Goal: Answer question/provide support: Answer question/provide support

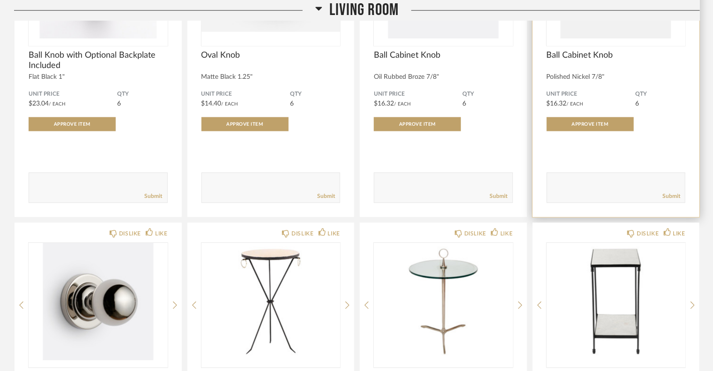
scroll to position [2434, 0]
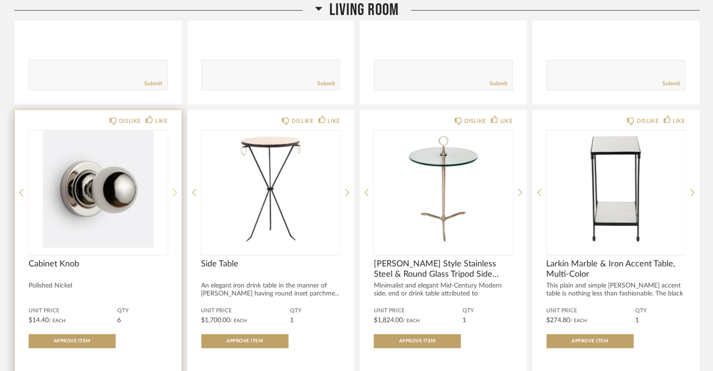
click at [174, 194] on icon at bounding box center [175, 192] width 4 height 7
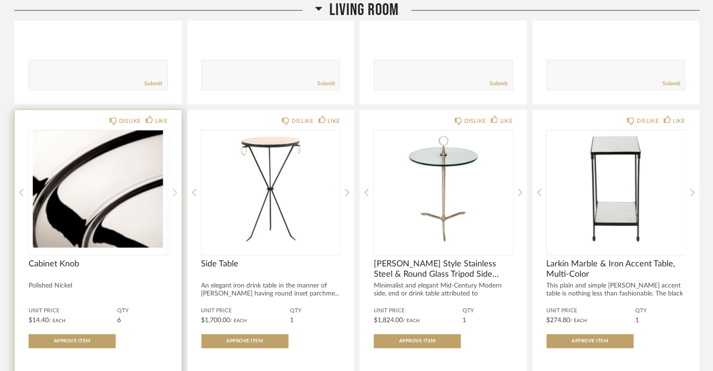
click at [174, 194] on icon at bounding box center [175, 192] width 4 height 7
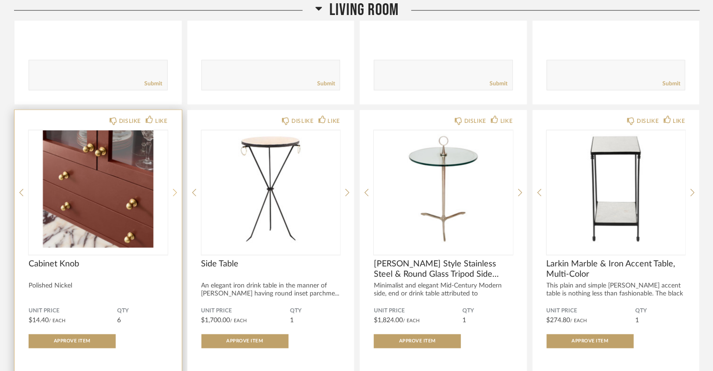
click at [174, 194] on icon at bounding box center [175, 192] width 4 height 7
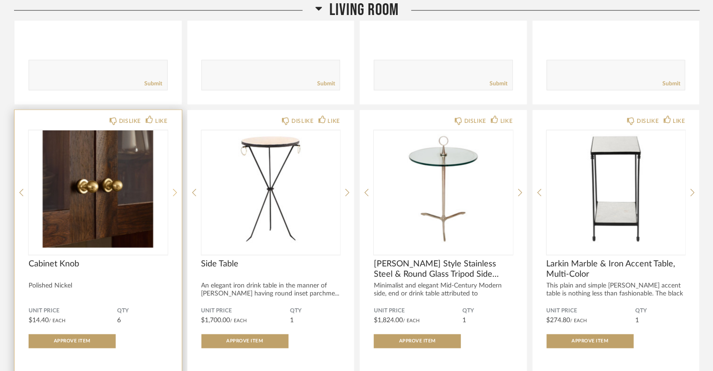
click at [174, 194] on icon at bounding box center [175, 192] width 4 height 7
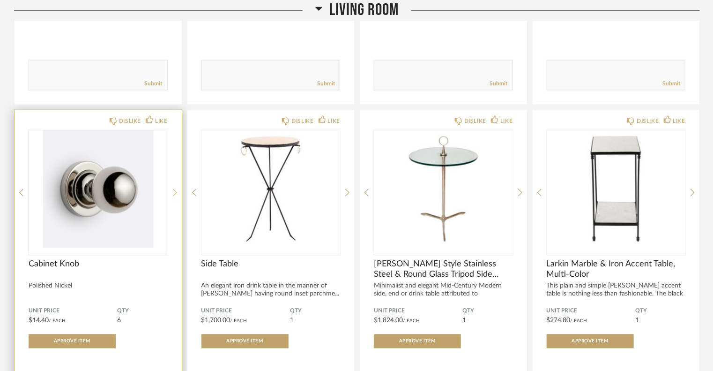
click at [174, 194] on icon at bounding box center [175, 192] width 4 height 7
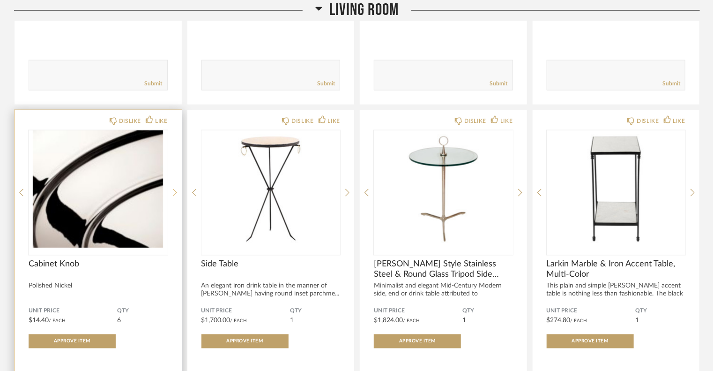
click at [174, 194] on icon at bounding box center [175, 192] width 4 height 7
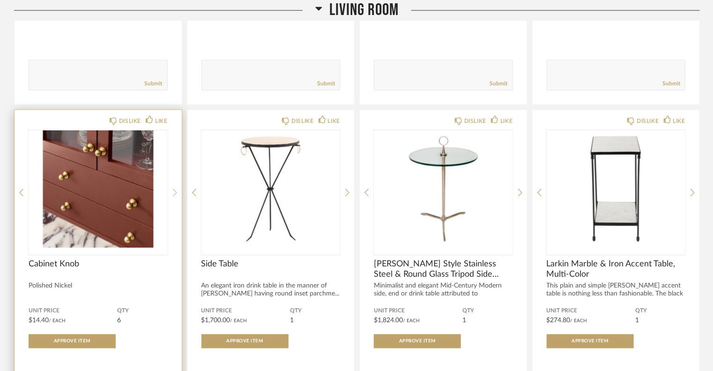
click at [174, 194] on icon at bounding box center [175, 192] width 4 height 7
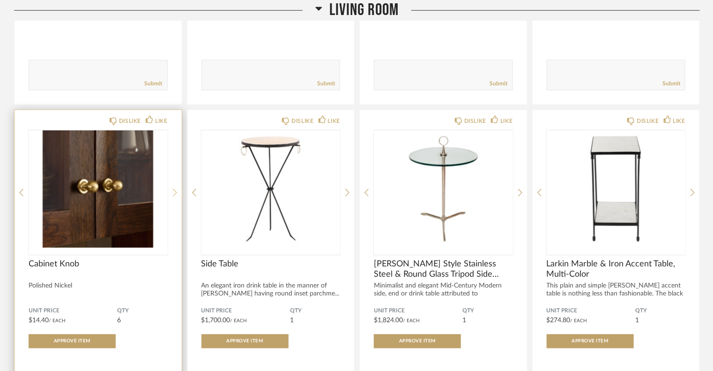
click at [174, 194] on icon at bounding box center [175, 192] width 4 height 7
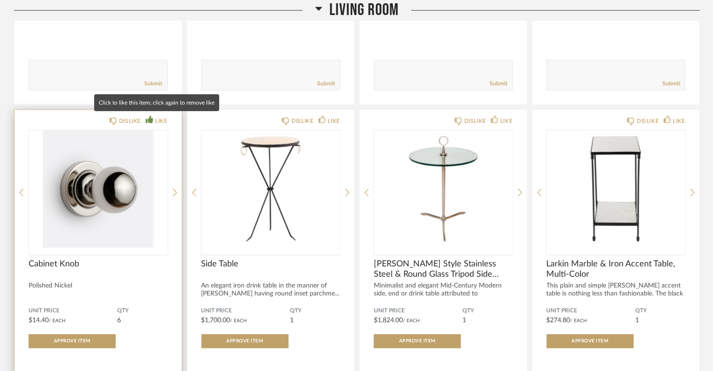
click at [160, 121] on div "LIKE" at bounding box center [161, 120] width 12 height 9
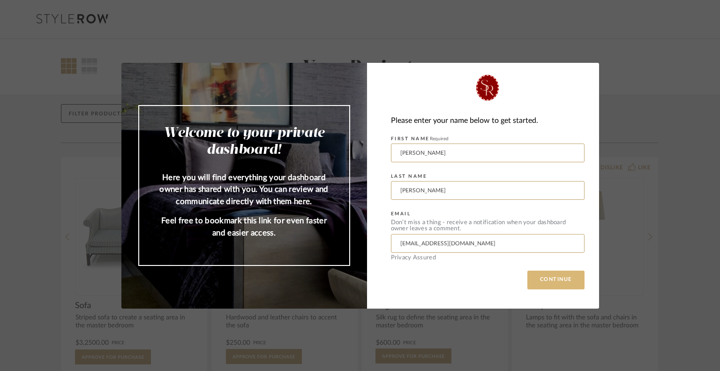
click at [548, 287] on button "CONTINUE" at bounding box center [555, 279] width 57 height 19
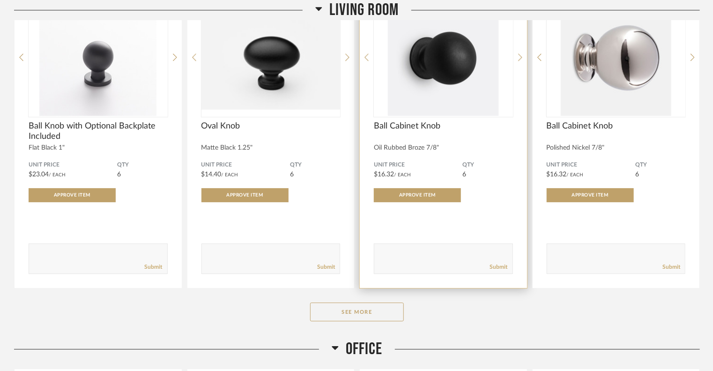
scroll to position [1308, 0]
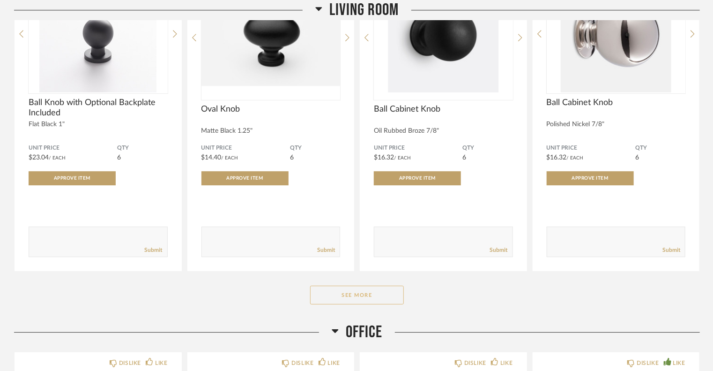
click at [338, 294] on button "See More" at bounding box center [357, 294] width 94 height 19
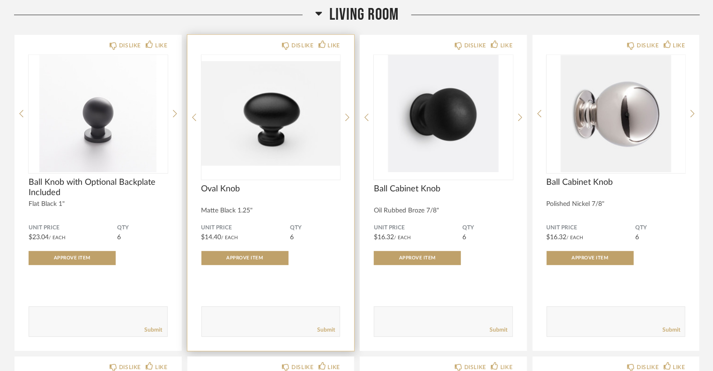
scroll to position [1210, 0]
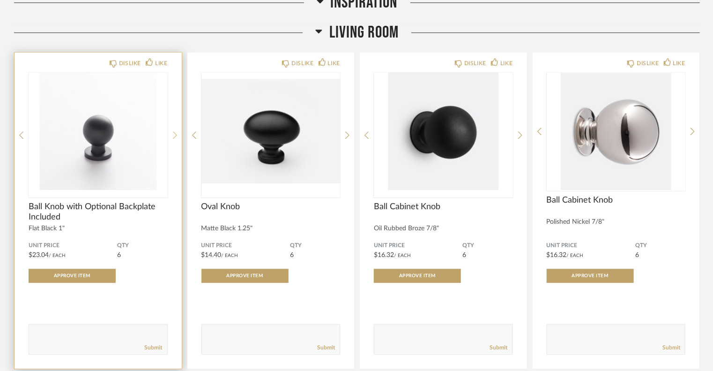
click at [173, 128] on div at bounding box center [175, 135] width 4 height 125
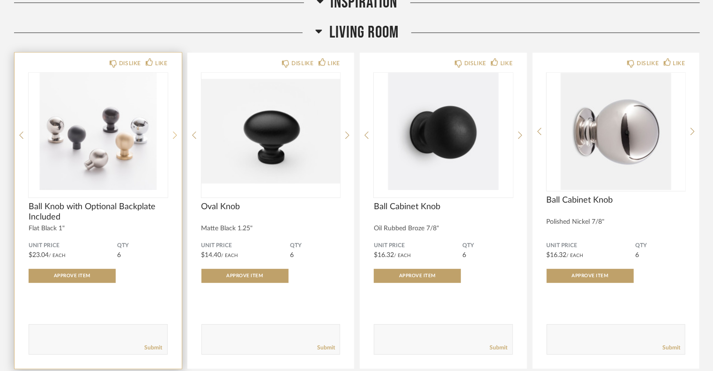
click at [173, 128] on div at bounding box center [175, 135] width 4 height 125
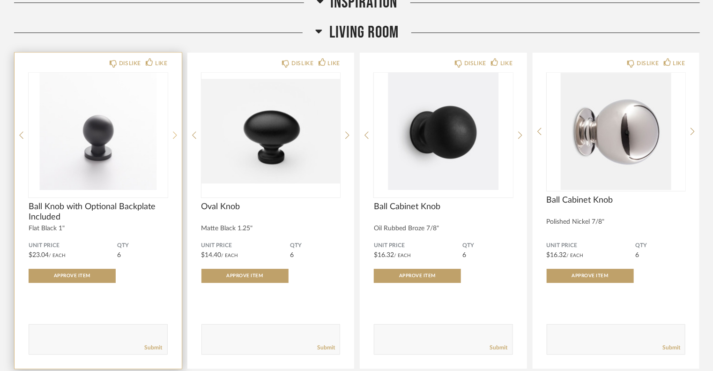
click at [173, 128] on div at bounding box center [175, 135] width 4 height 125
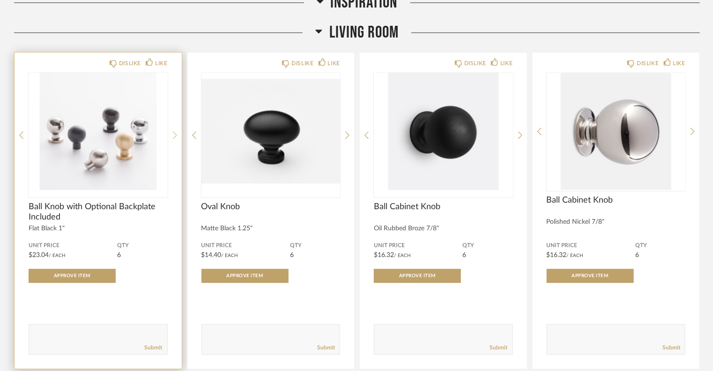
click at [173, 128] on div at bounding box center [175, 135] width 4 height 125
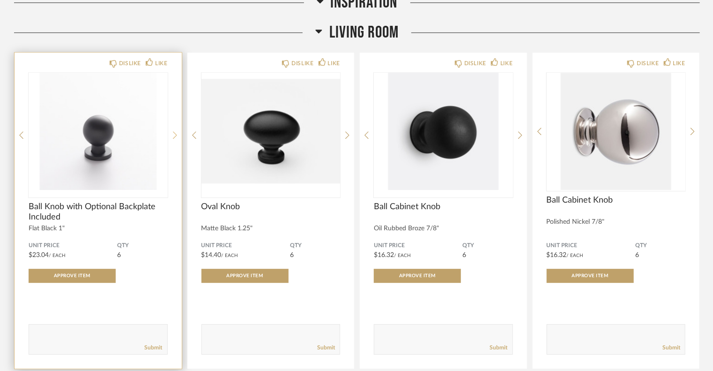
click at [173, 128] on div at bounding box center [175, 135] width 4 height 125
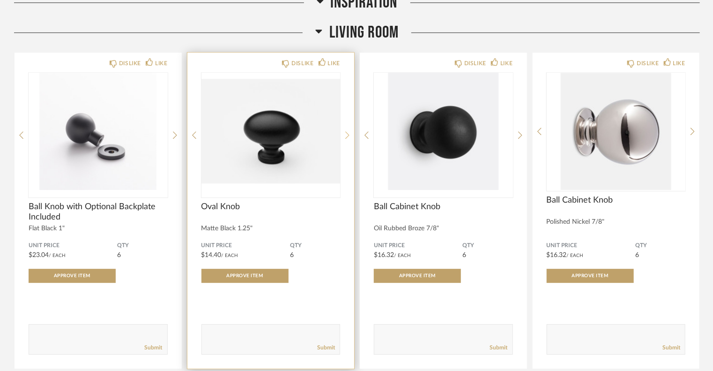
click at [347, 135] on icon at bounding box center [347, 135] width 4 height 8
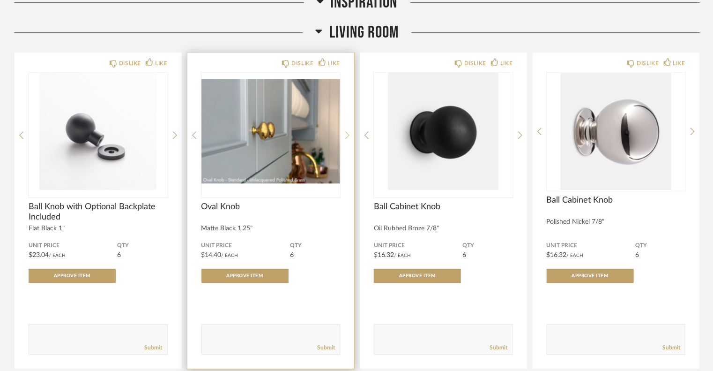
click at [347, 135] on icon at bounding box center [347, 135] width 4 height 8
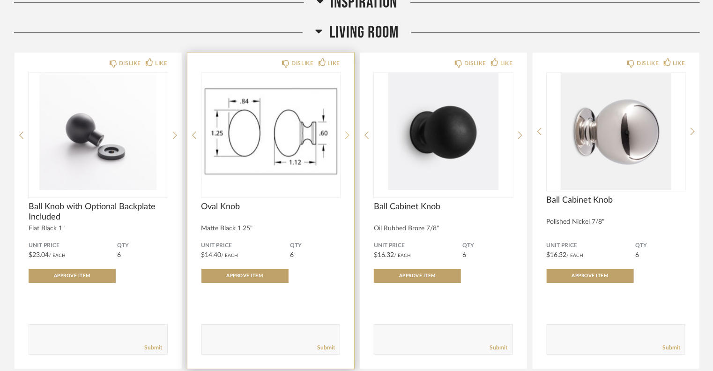
click at [347, 135] on icon at bounding box center [347, 135] width 4 height 8
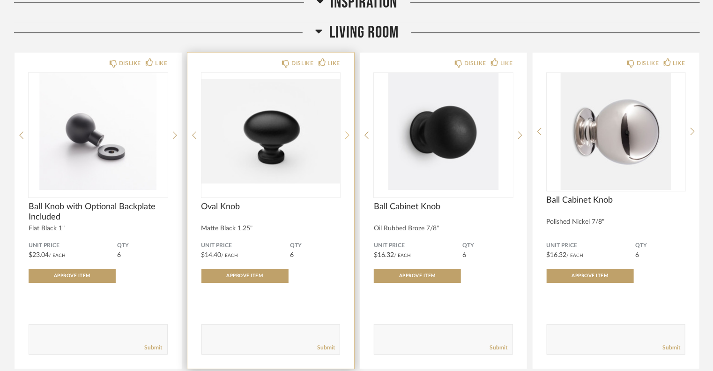
click at [347, 135] on icon at bounding box center [347, 135] width 4 height 8
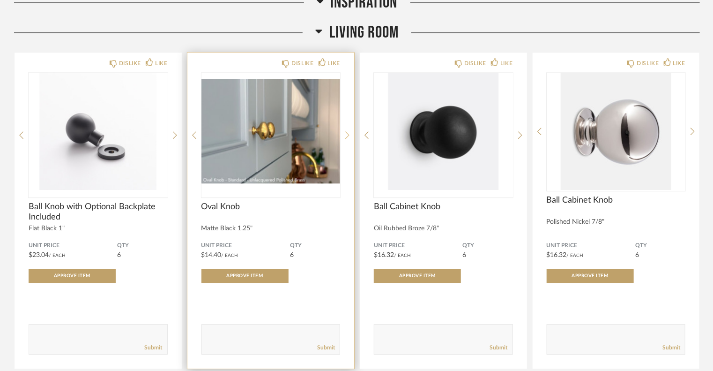
click at [347, 135] on icon at bounding box center [347, 135] width 4 height 8
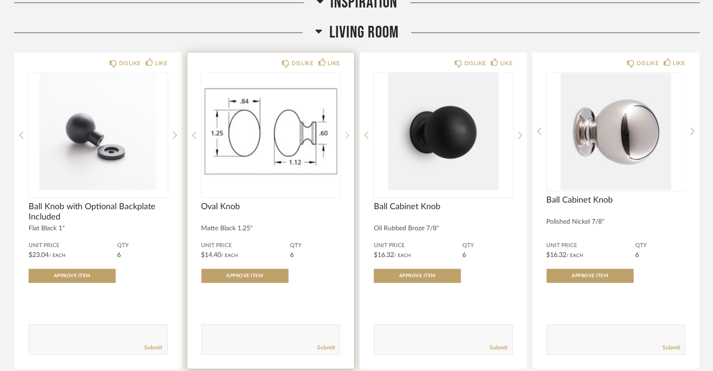
click at [347, 135] on icon at bounding box center [347, 135] width 4 height 8
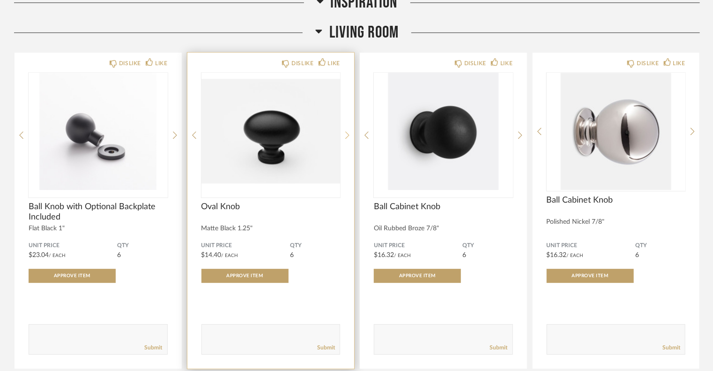
click at [347, 135] on icon at bounding box center [347, 135] width 4 height 8
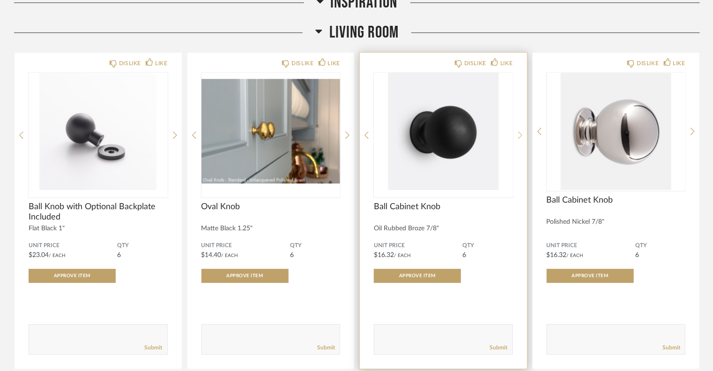
click at [522, 135] on icon at bounding box center [520, 134] width 4 height 7
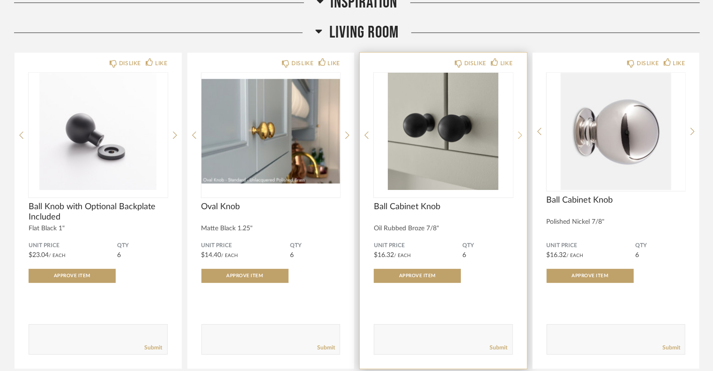
click at [522, 135] on icon at bounding box center [520, 134] width 4 height 7
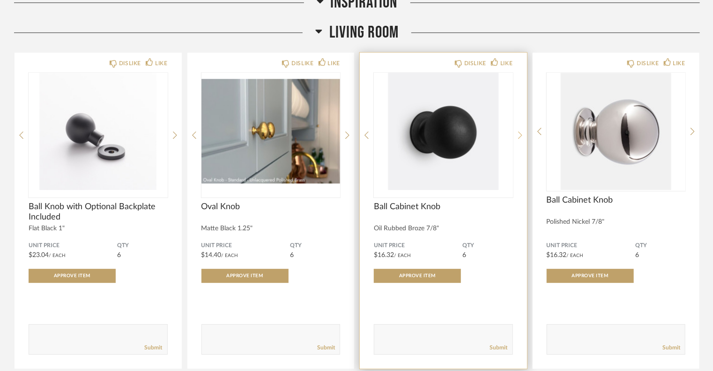
click at [522, 135] on icon at bounding box center [520, 134] width 4 height 7
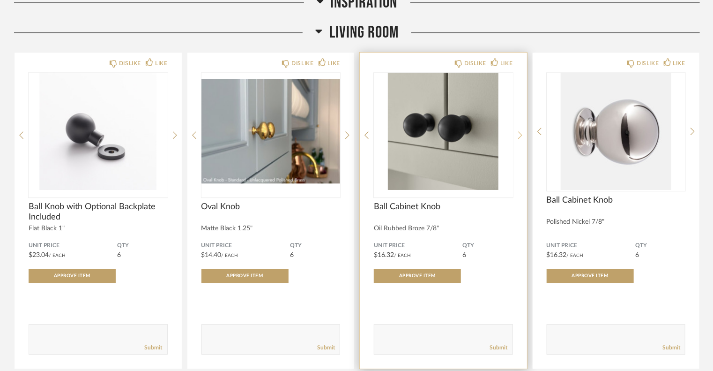
click at [522, 135] on icon at bounding box center [520, 134] width 4 height 7
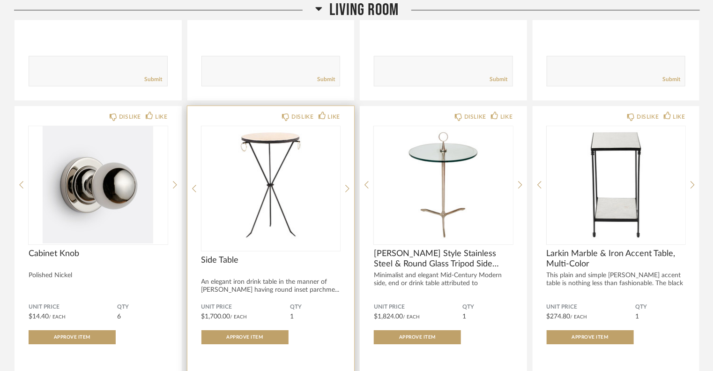
scroll to position [1490, 0]
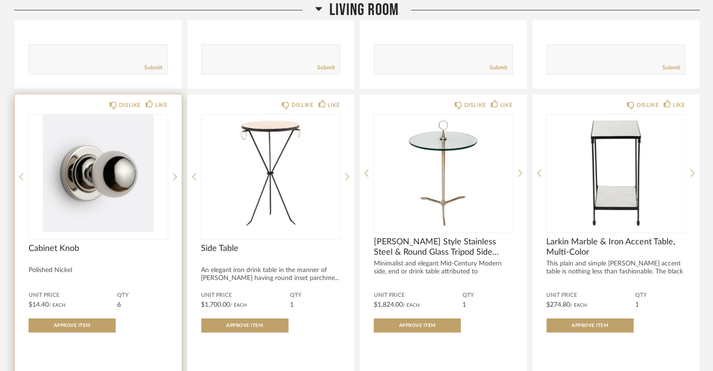
click at [106, 193] on img "0" at bounding box center [98, 172] width 139 height 117
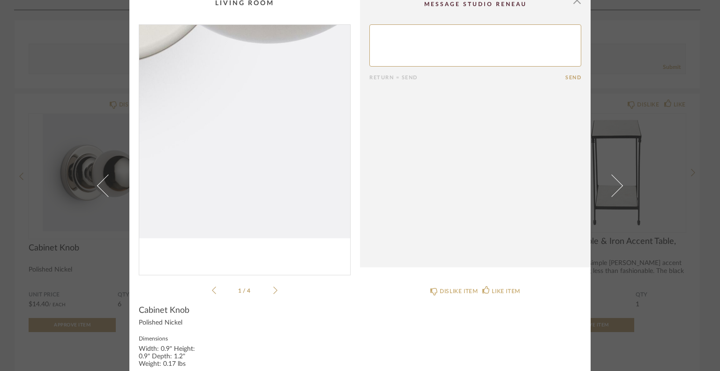
scroll to position [9, 0]
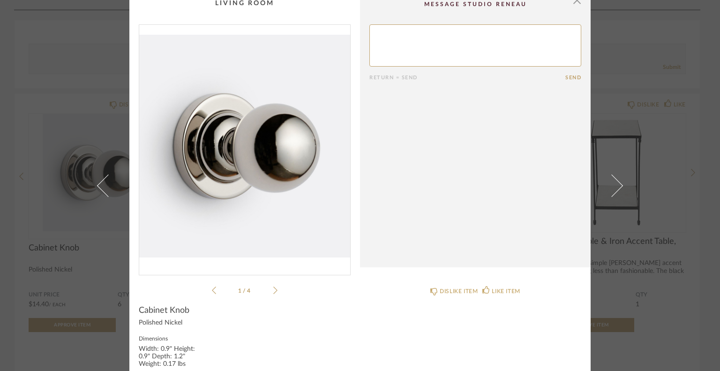
click at [273, 290] on icon at bounding box center [275, 290] width 4 height 8
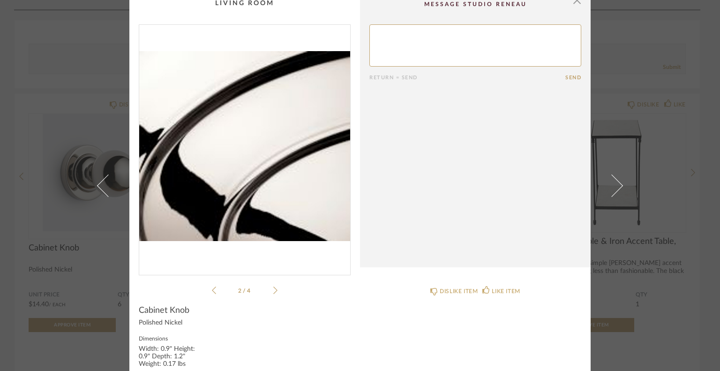
click at [273, 290] on icon at bounding box center [275, 290] width 4 height 8
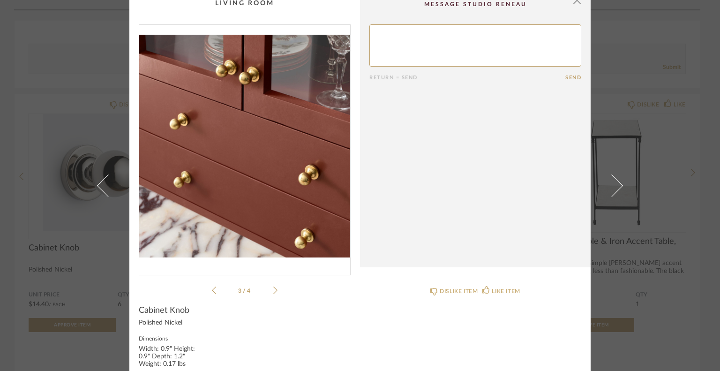
click at [273, 290] on icon at bounding box center [275, 290] width 4 height 8
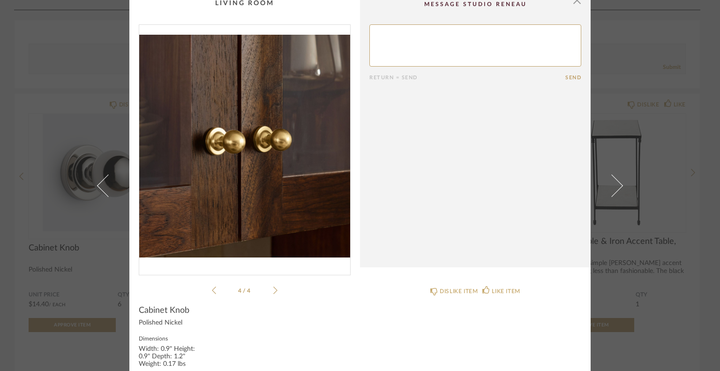
click at [273, 290] on icon at bounding box center [275, 290] width 4 height 8
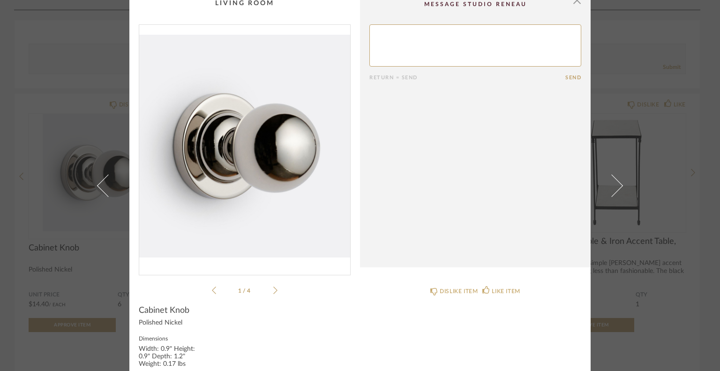
click at [273, 290] on icon at bounding box center [275, 290] width 4 height 8
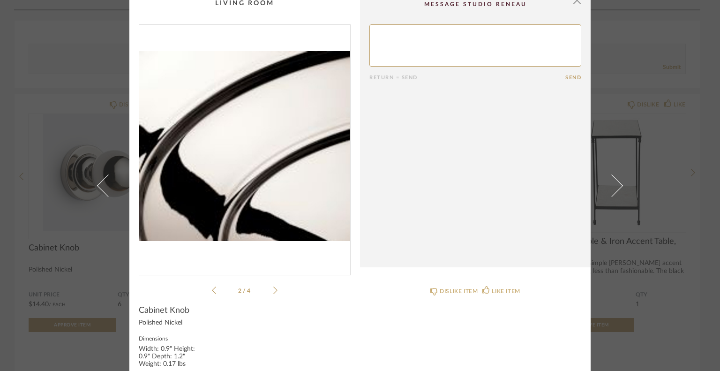
click at [273, 290] on icon at bounding box center [275, 290] width 4 height 8
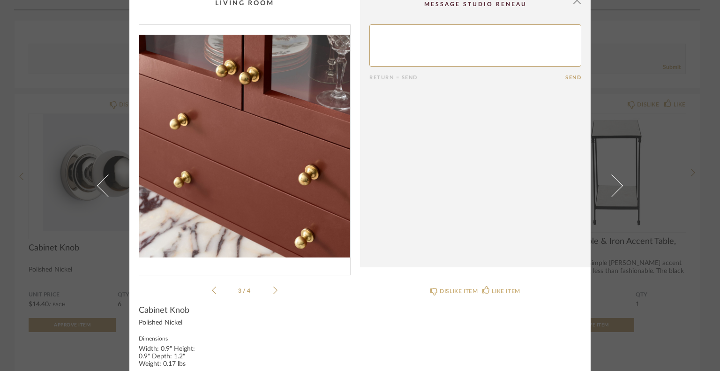
click at [273, 290] on icon at bounding box center [275, 290] width 4 height 8
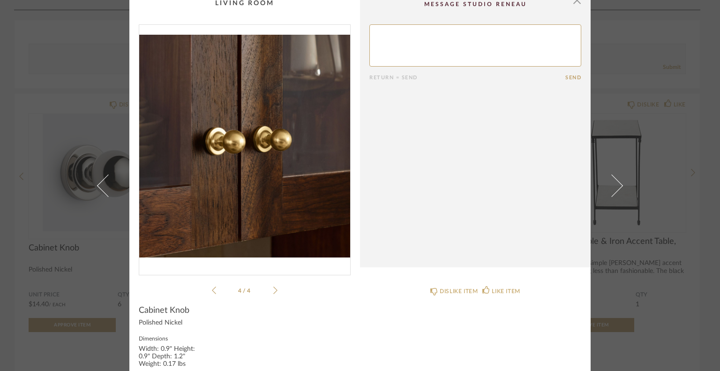
click at [273, 290] on icon at bounding box center [275, 290] width 4 height 8
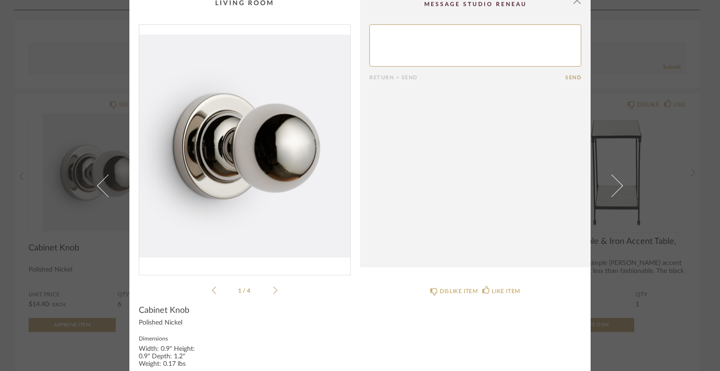
scroll to position [0, 0]
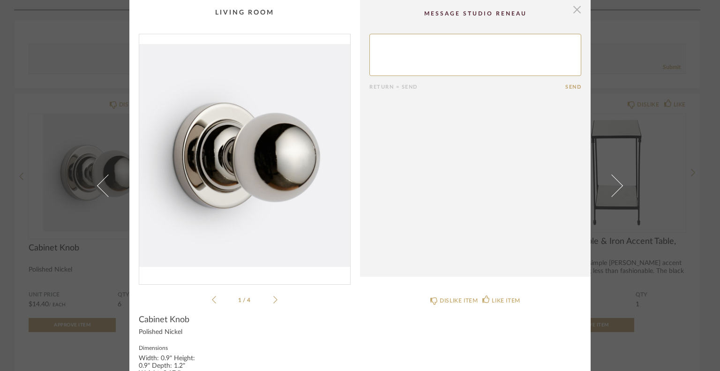
click at [571, 11] on span "button" at bounding box center [577, 9] width 19 height 19
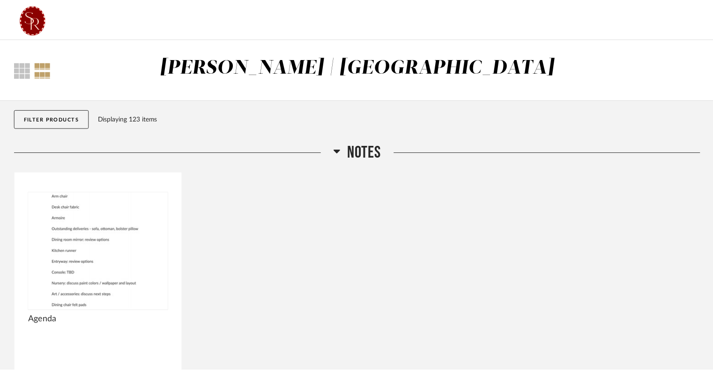
scroll to position [1490, 0]
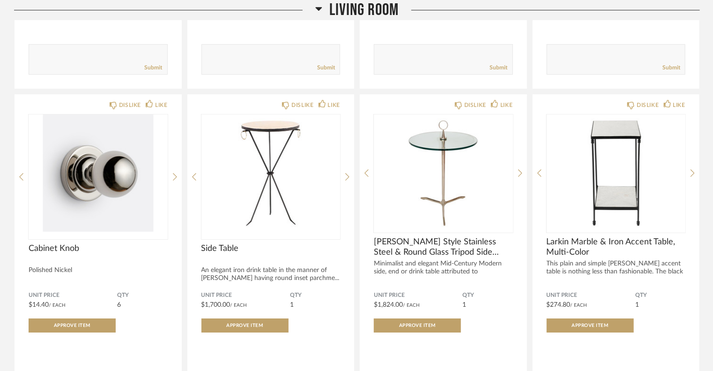
click at [571, 11] on div "Living Room" at bounding box center [357, 10] width 686 height 20
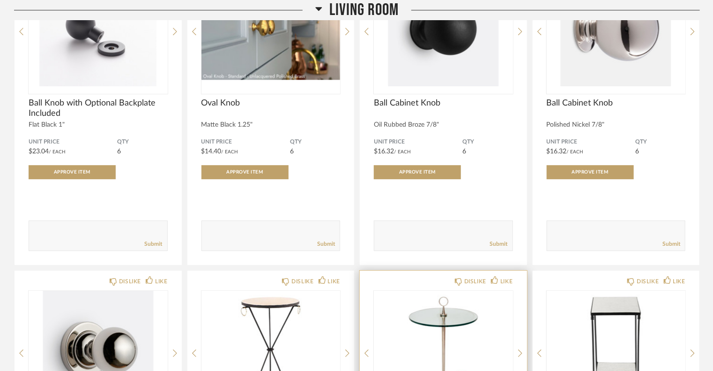
scroll to position [1250, 0]
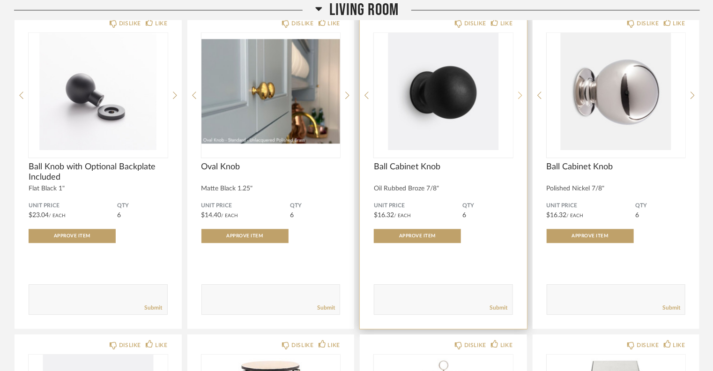
click at [521, 95] on icon at bounding box center [520, 95] width 4 height 8
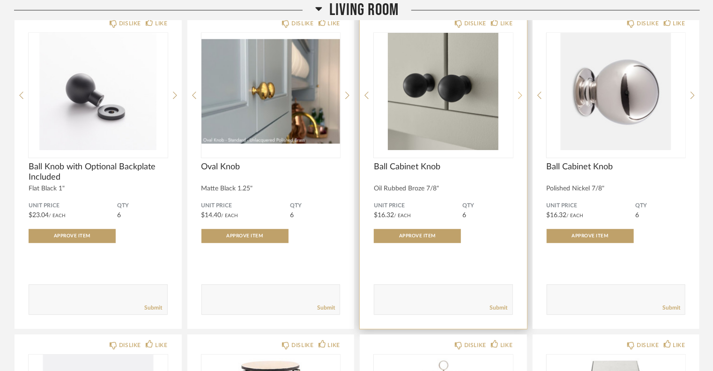
click at [521, 95] on icon at bounding box center [520, 95] width 4 height 8
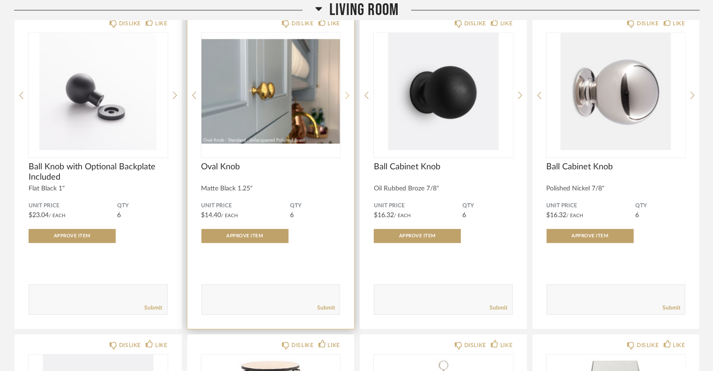
click at [349, 93] on icon at bounding box center [347, 94] width 4 height 7
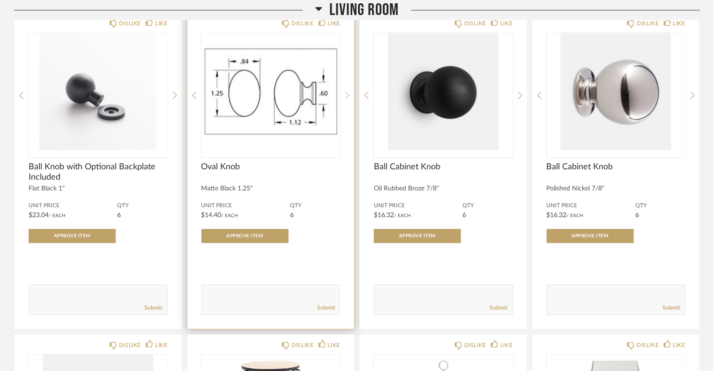
click at [349, 93] on icon at bounding box center [347, 94] width 4 height 7
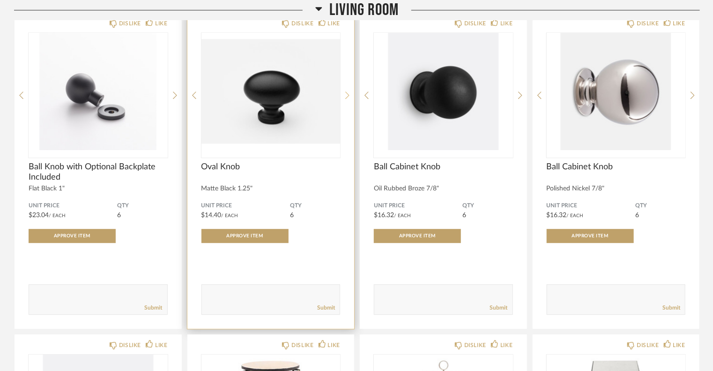
click at [349, 93] on icon at bounding box center [347, 94] width 4 height 7
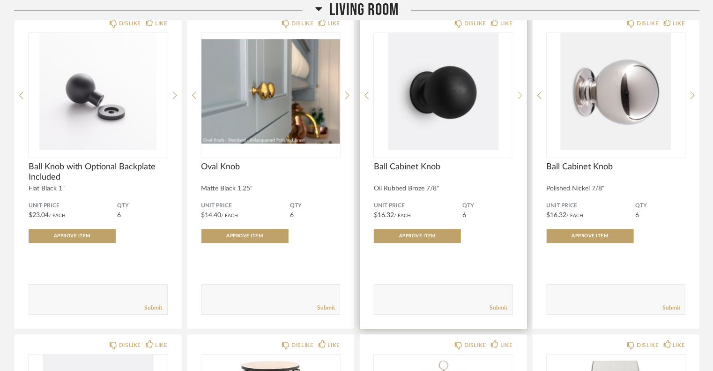
click at [521, 97] on icon at bounding box center [520, 95] width 4 height 8
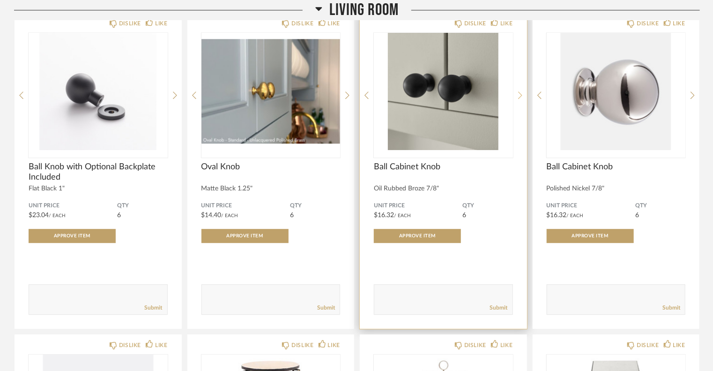
click at [521, 97] on icon at bounding box center [520, 95] width 4 height 8
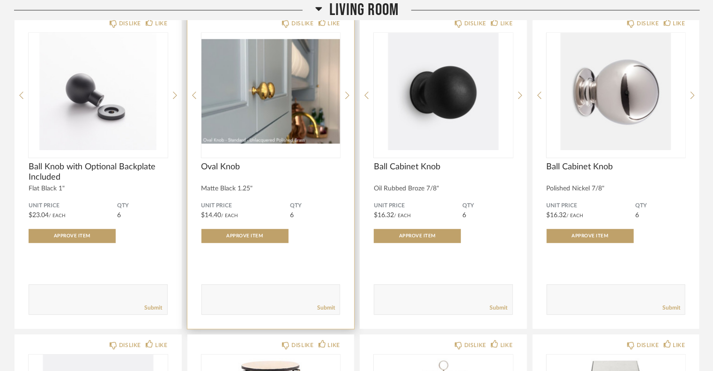
scroll to position [1222, 0]
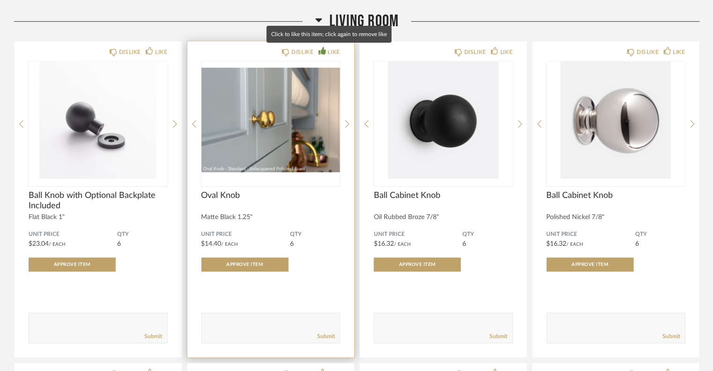
click at [330, 51] on div "LIKE" at bounding box center [334, 51] width 12 height 9
click at [261, 129] on img "1" at bounding box center [271, 119] width 139 height 117
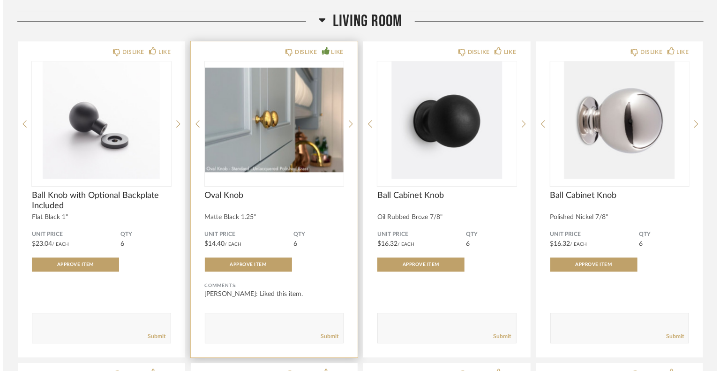
scroll to position [0, 0]
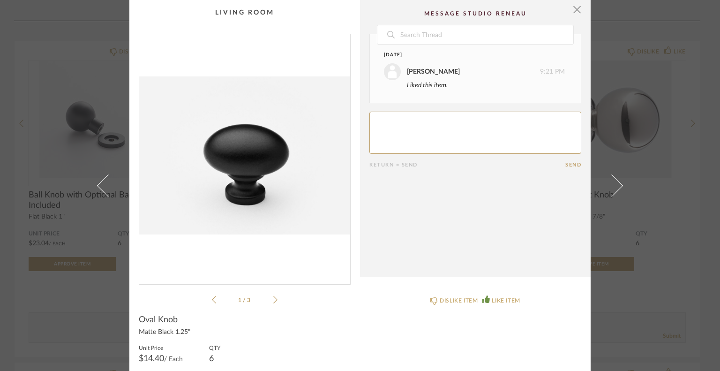
click at [273, 302] on icon at bounding box center [275, 299] width 4 height 8
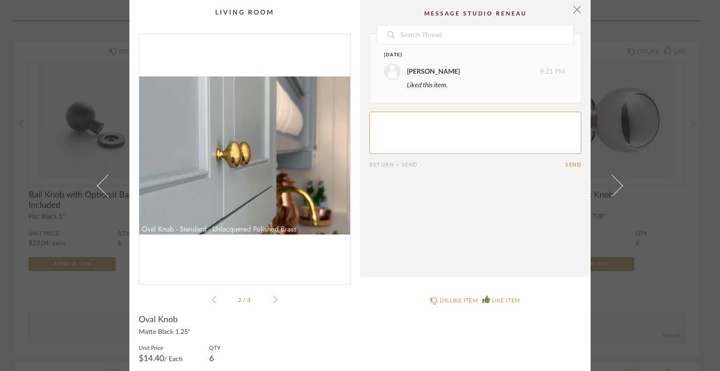
click at [273, 302] on icon at bounding box center [275, 299] width 4 height 8
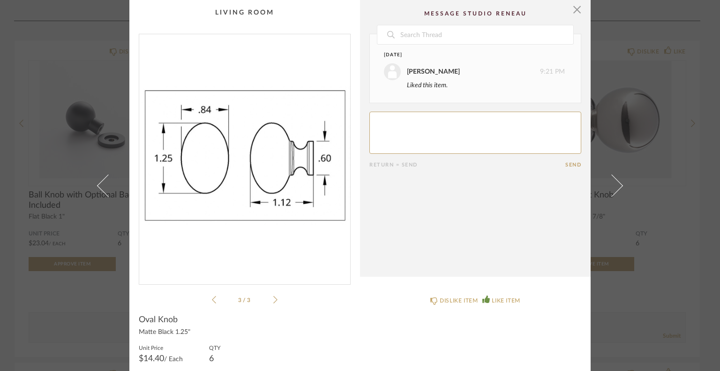
click at [273, 302] on icon at bounding box center [275, 299] width 4 height 8
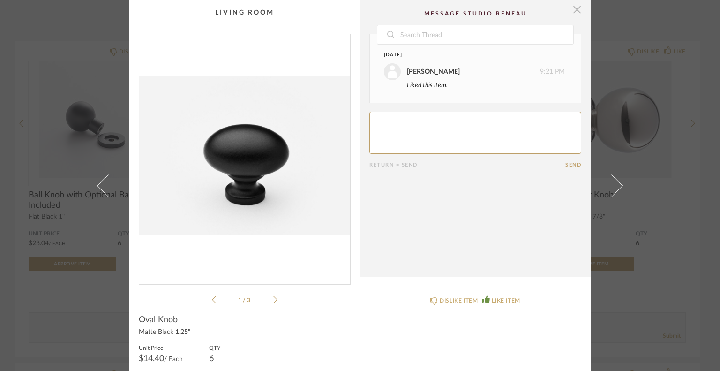
click at [577, 13] on span "button" at bounding box center [577, 9] width 19 height 19
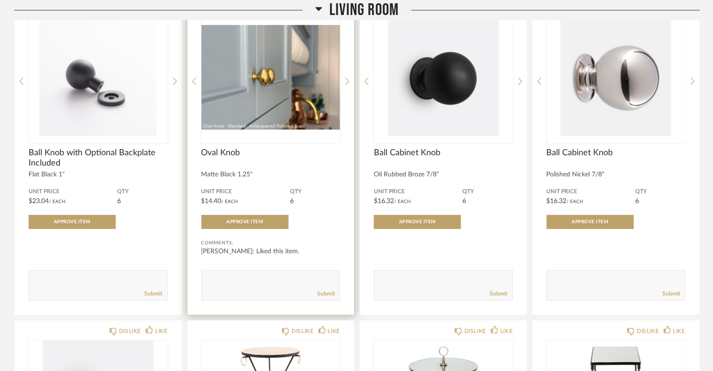
scroll to position [1346, 0]
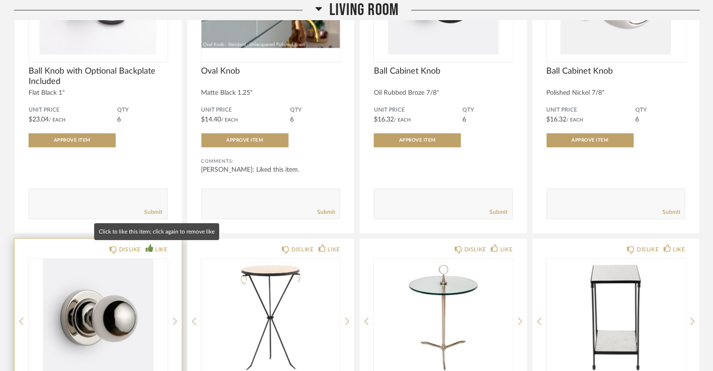
click at [155, 247] on div "LIKE" at bounding box center [161, 249] width 12 height 9
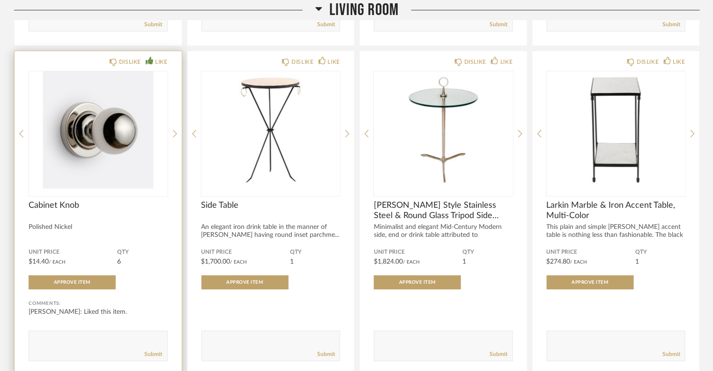
scroll to position [1534, 0]
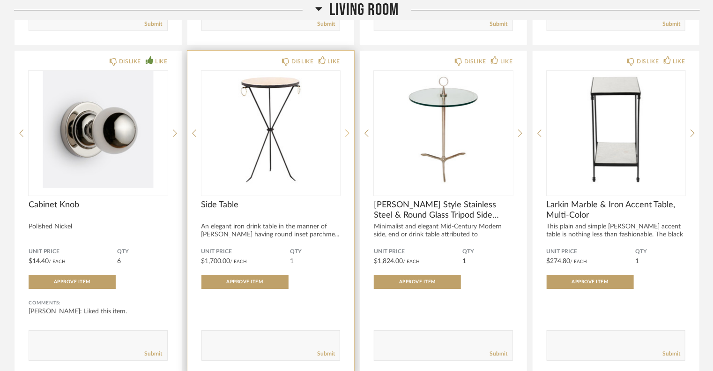
click at [348, 131] on icon at bounding box center [347, 133] width 4 height 8
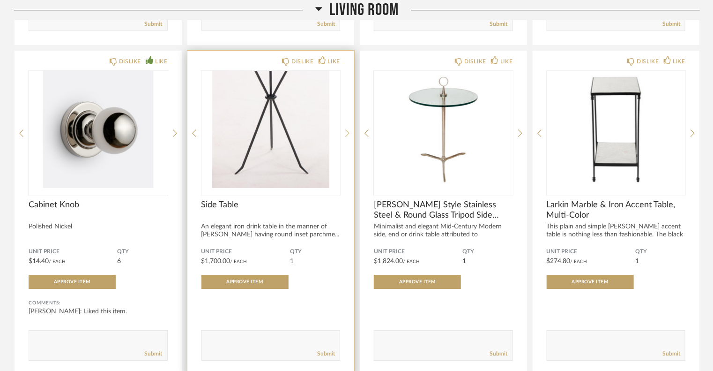
click at [348, 131] on icon at bounding box center [347, 133] width 4 height 8
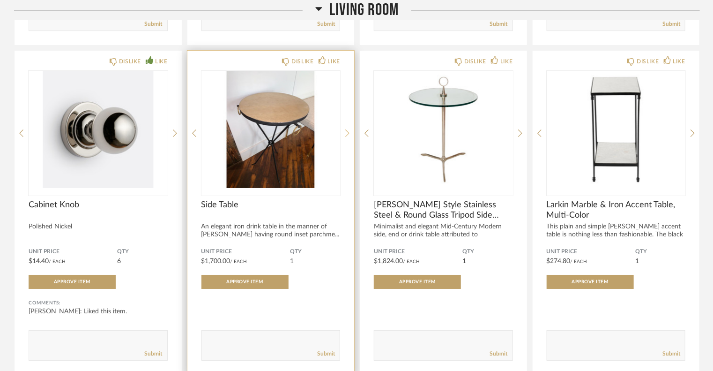
click at [348, 131] on icon at bounding box center [347, 133] width 4 height 8
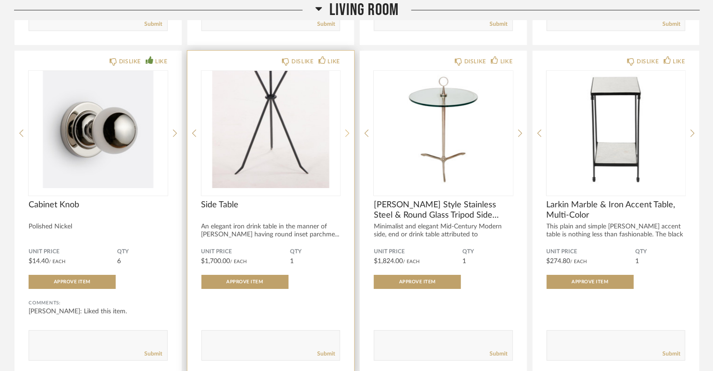
click at [348, 131] on icon at bounding box center [347, 133] width 4 height 8
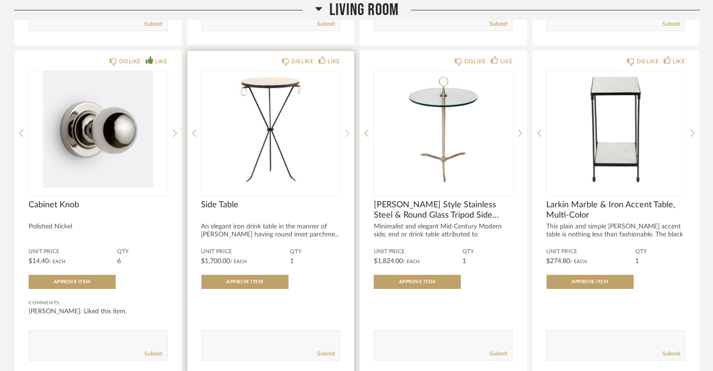
click at [348, 131] on icon at bounding box center [347, 133] width 4 height 8
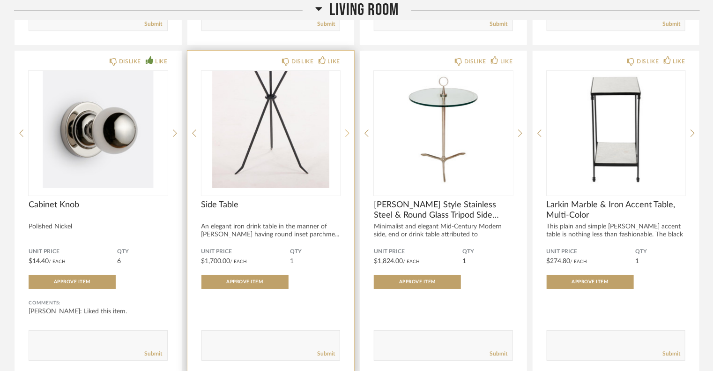
click at [348, 131] on icon at bounding box center [347, 133] width 4 height 8
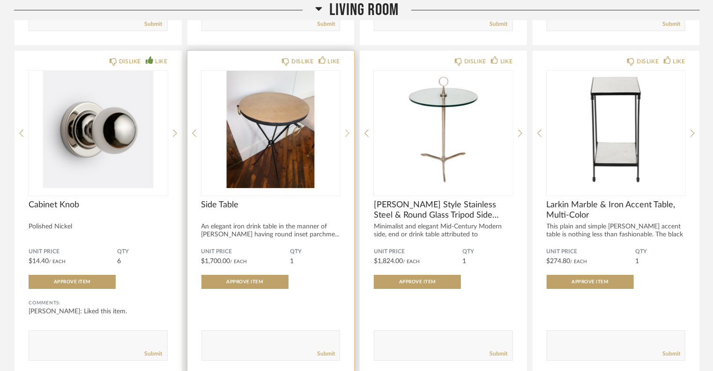
click at [348, 131] on icon at bounding box center [347, 133] width 4 height 8
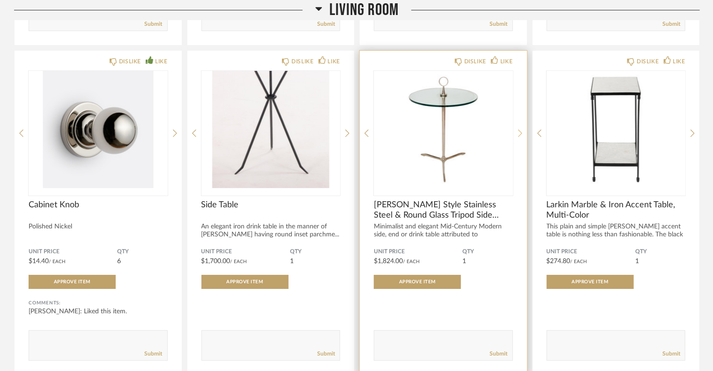
click at [521, 130] on icon at bounding box center [520, 132] width 4 height 7
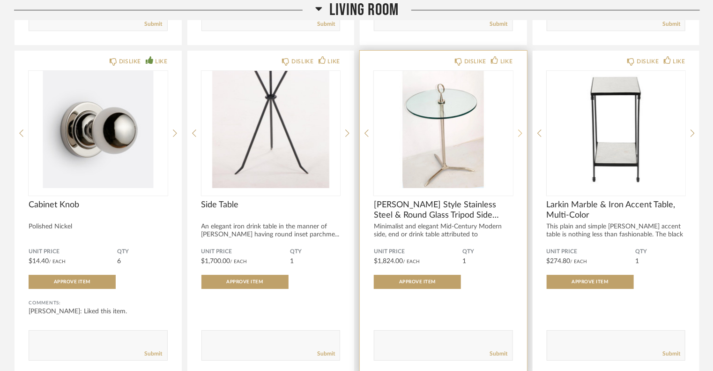
click at [521, 130] on icon at bounding box center [520, 132] width 4 height 7
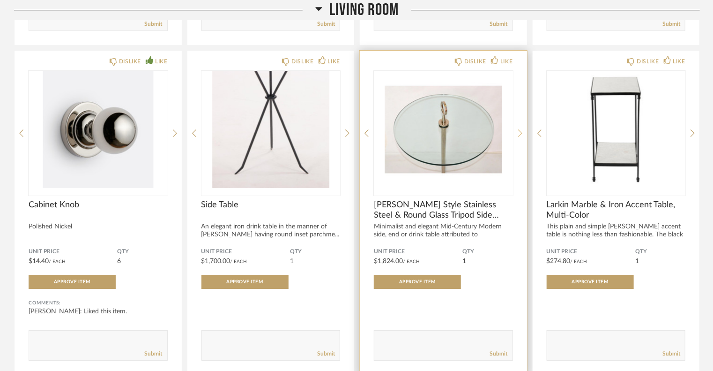
click at [521, 130] on icon at bounding box center [520, 132] width 4 height 7
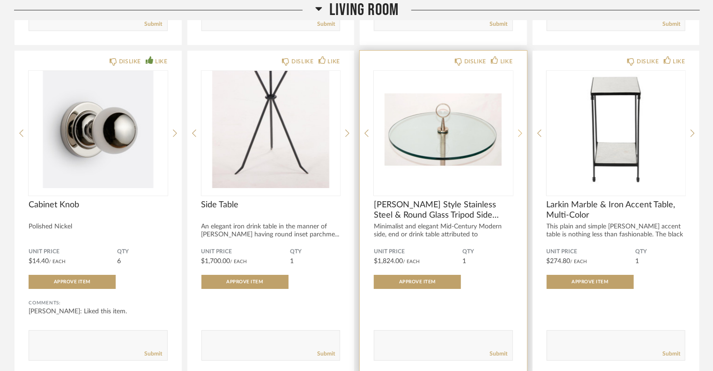
click at [521, 130] on icon at bounding box center [520, 132] width 4 height 7
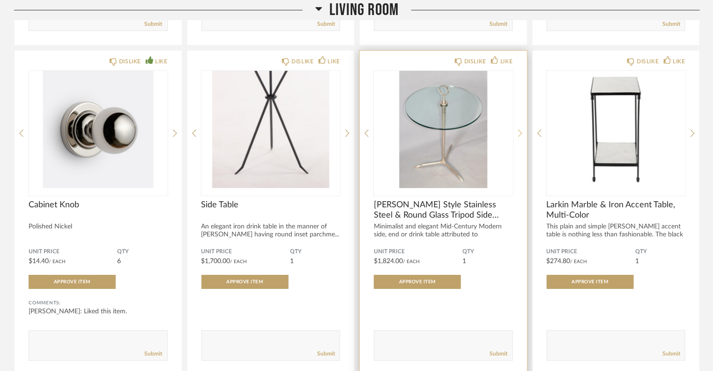
click at [521, 131] on icon at bounding box center [520, 132] width 4 height 7
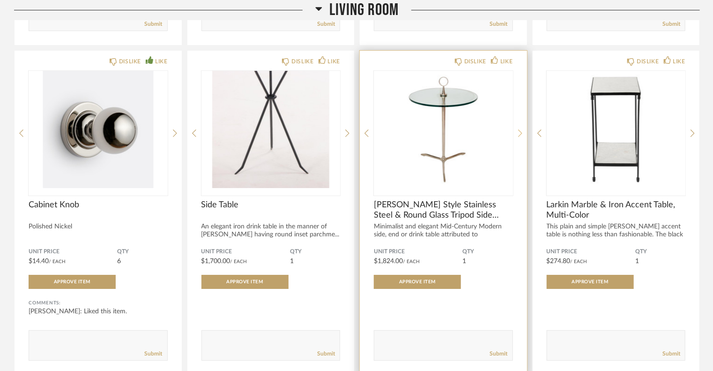
click at [521, 131] on icon at bounding box center [520, 132] width 4 height 7
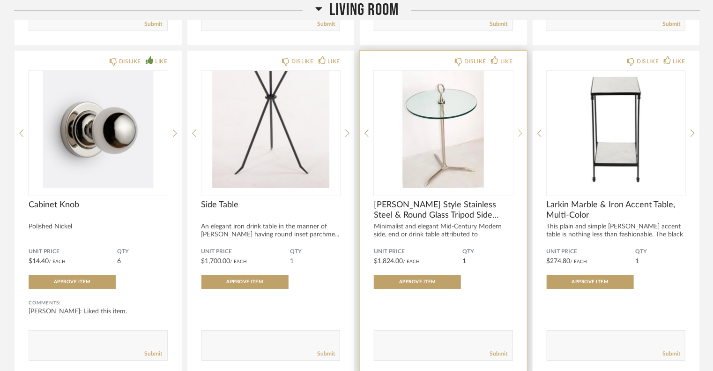
click at [521, 131] on icon at bounding box center [520, 132] width 4 height 7
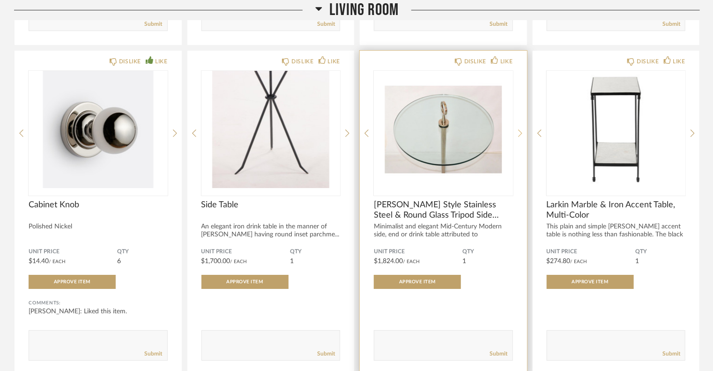
click at [521, 131] on icon at bounding box center [520, 132] width 4 height 7
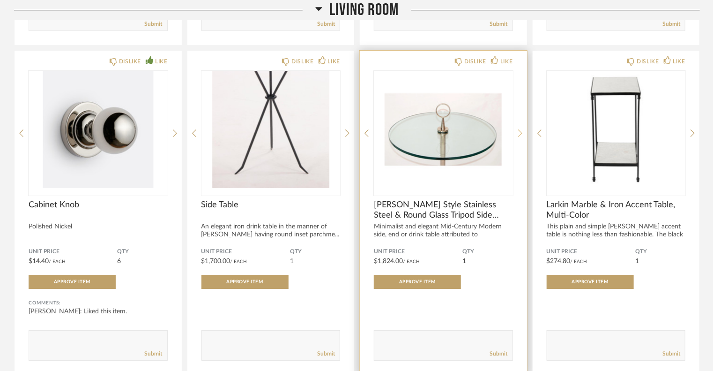
click at [521, 131] on icon at bounding box center [520, 132] width 4 height 7
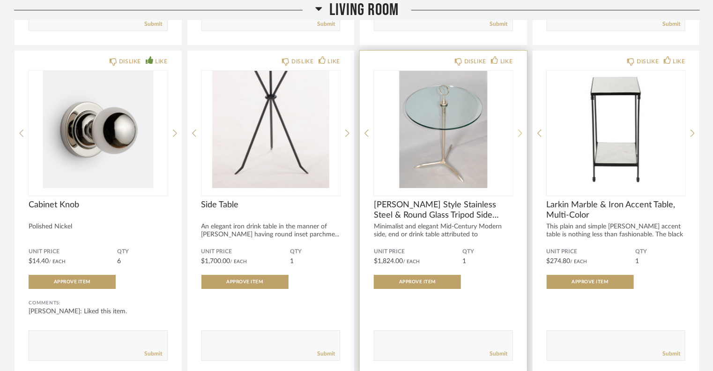
click at [521, 131] on icon at bounding box center [520, 132] width 4 height 7
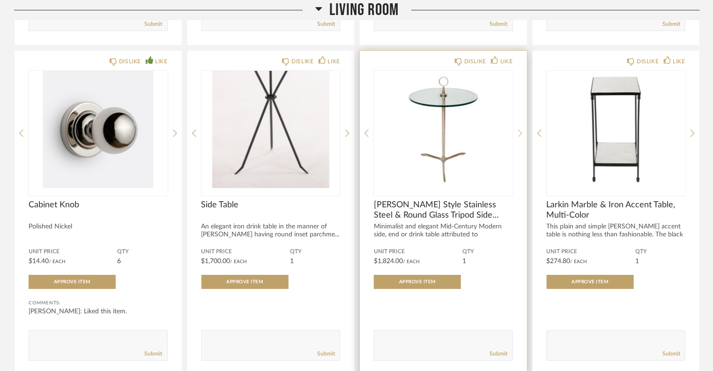
click at [521, 131] on icon at bounding box center [520, 132] width 4 height 7
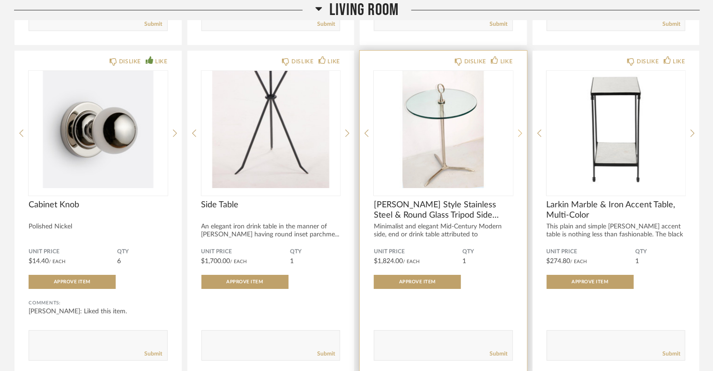
click at [521, 131] on icon at bounding box center [520, 132] width 4 height 7
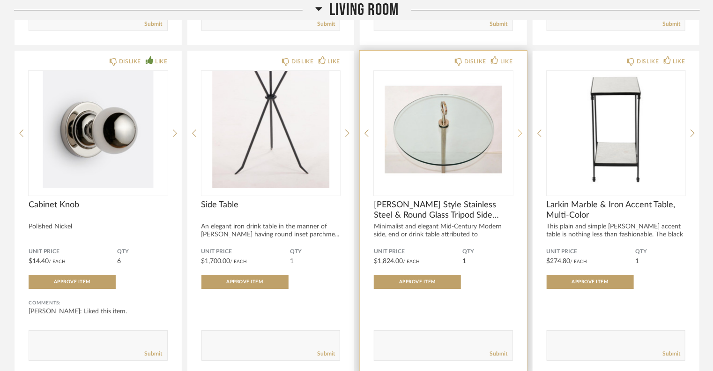
click at [521, 131] on icon at bounding box center [520, 132] width 4 height 7
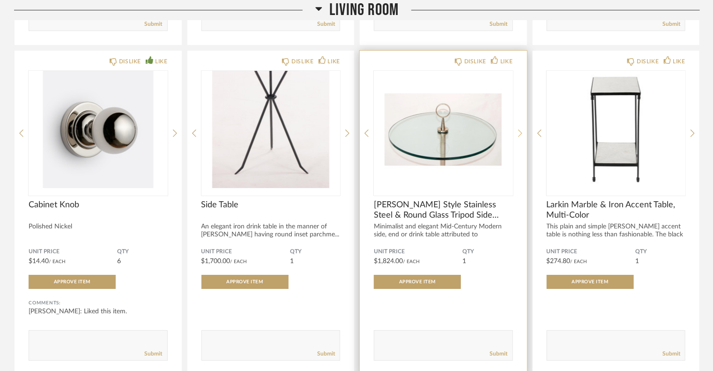
click at [521, 131] on icon at bounding box center [520, 132] width 4 height 7
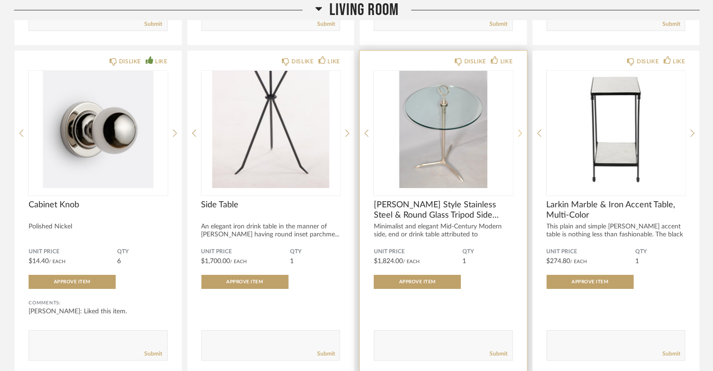
click at [521, 131] on icon at bounding box center [520, 132] width 4 height 7
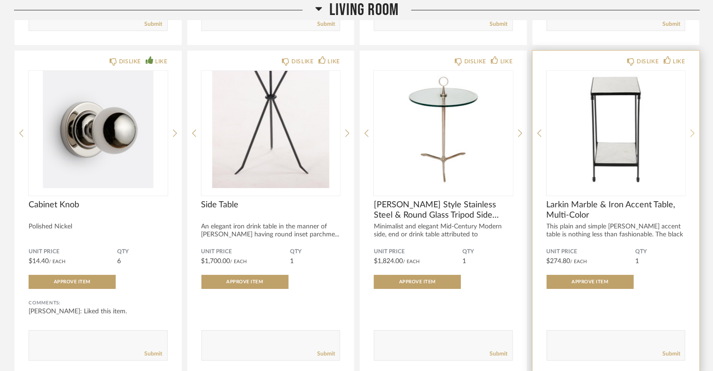
click at [692, 133] on icon at bounding box center [693, 133] width 4 height 8
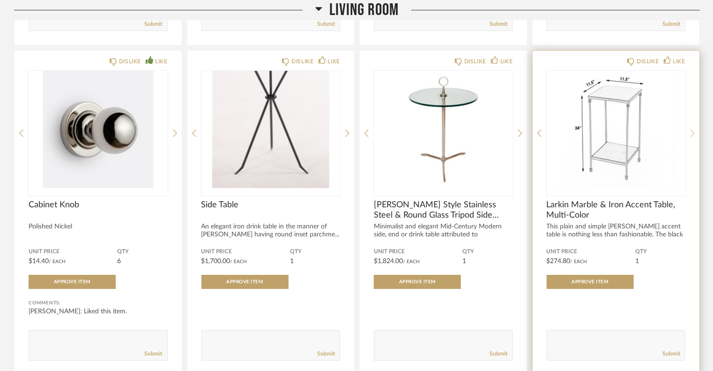
click at [692, 133] on icon at bounding box center [693, 133] width 4 height 8
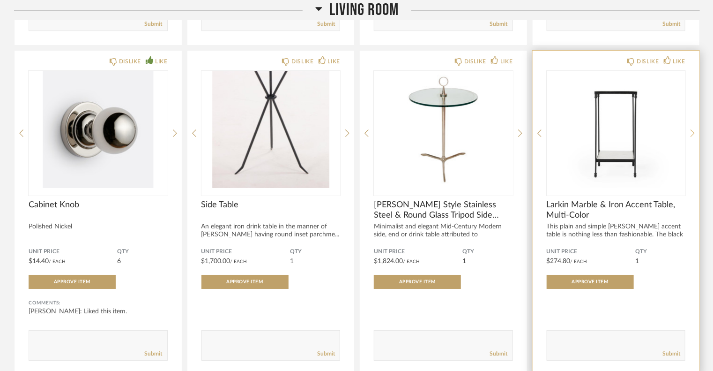
click at [692, 133] on icon at bounding box center [693, 133] width 4 height 8
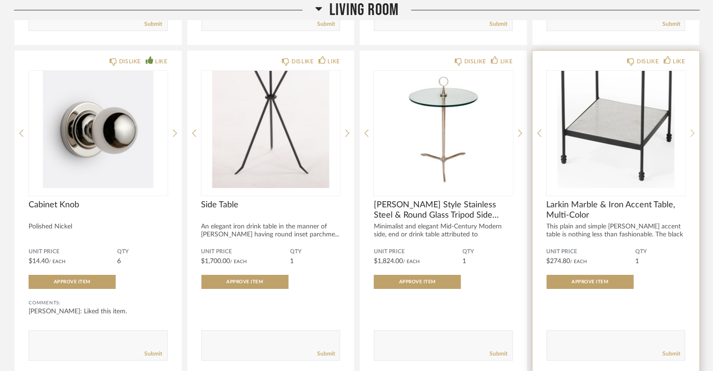
click at [692, 133] on icon at bounding box center [693, 133] width 4 height 8
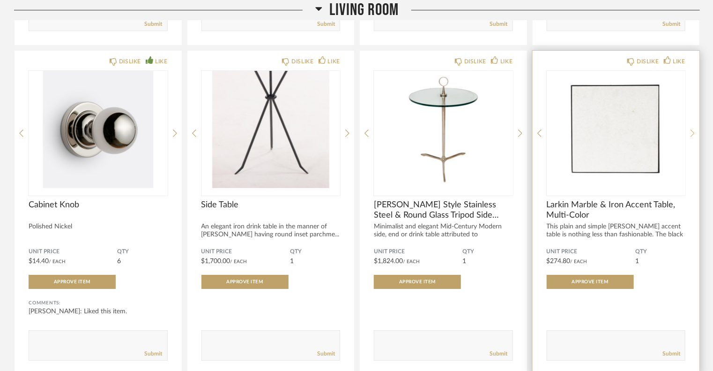
click at [692, 132] on icon at bounding box center [693, 133] width 4 height 8
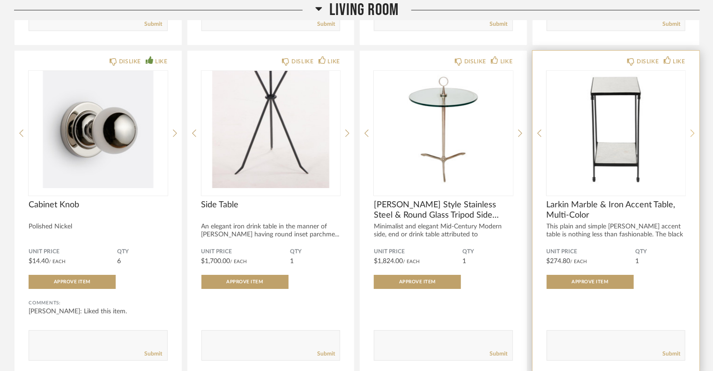
click at [692, 132] on icon at bounding box center [693, 133] width 4 height 8
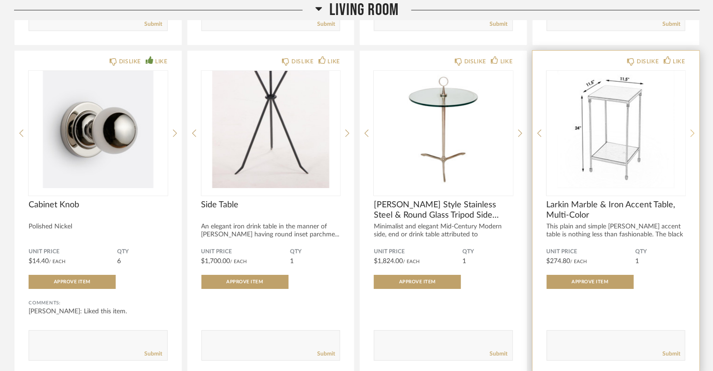
click at [692, 132] on icon at bounding box center [693, 133] width 4 height 8
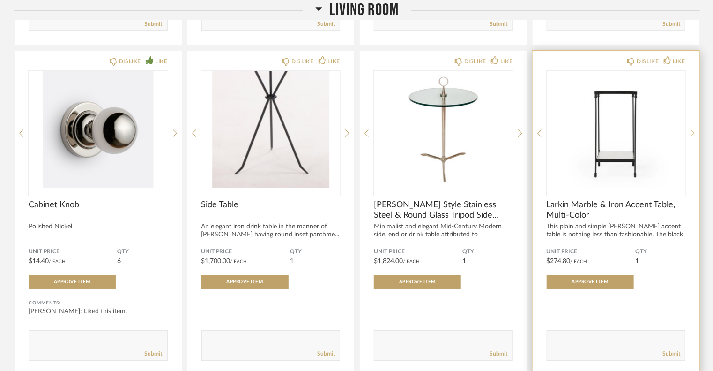
click at [692, 132] on icon at bounding box center [693, 133] width 4 height 8
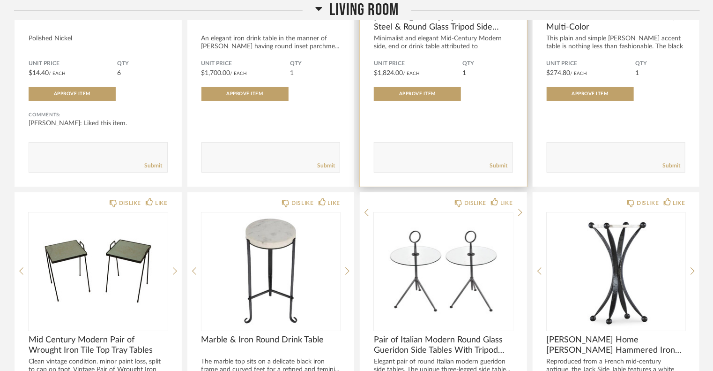
scroll to position [1810, 0]
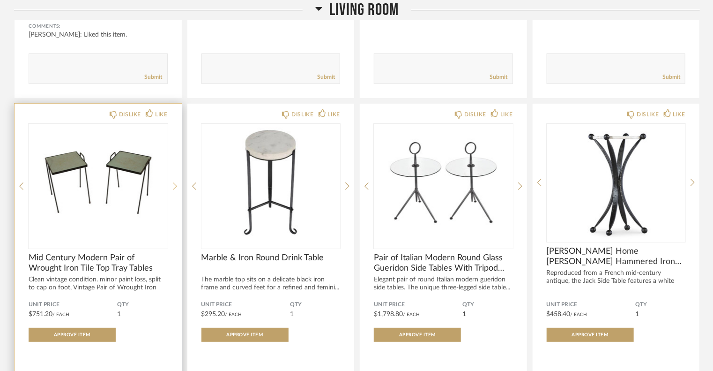
click at [174, 184] on icon at bounding box center [175, 186] width 4 height 8
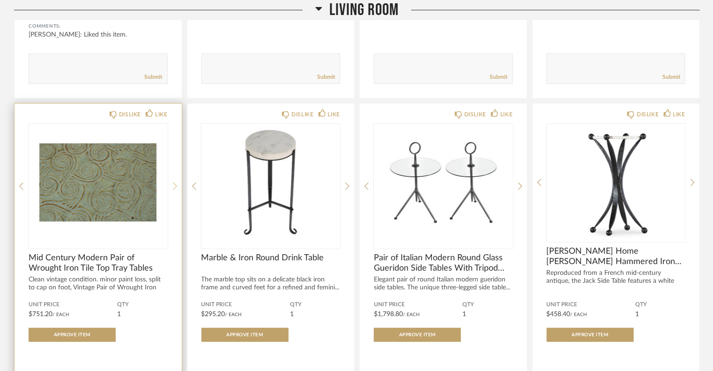
click at [174, 184] on icon at bounding box center [175, 186] width 4 height 8
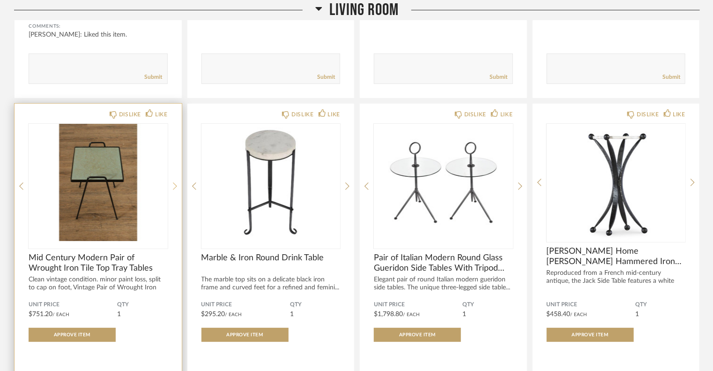
click at [174, 184] on icon at bounding box center [175, 186] width 4 height 8
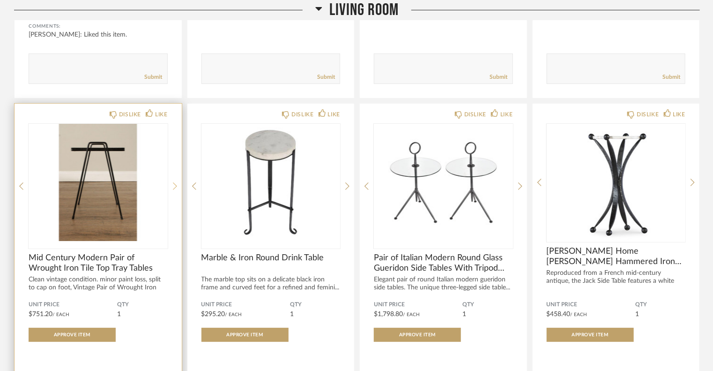
click at [174, 184] on icon at bounding box center [175, 186] width 4 height 8
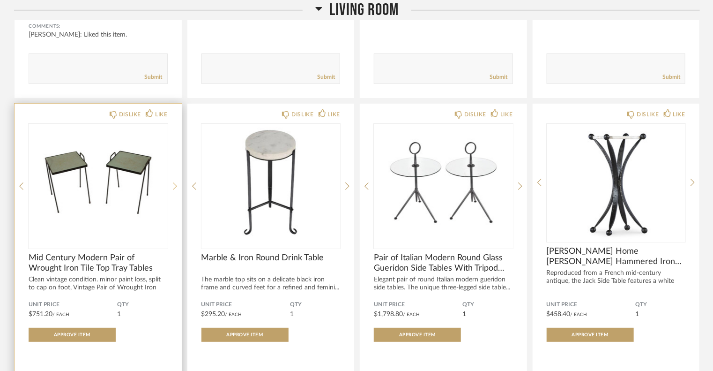
click at [174, 184] on icon at bounding box center [175, 186] width 4 height 8
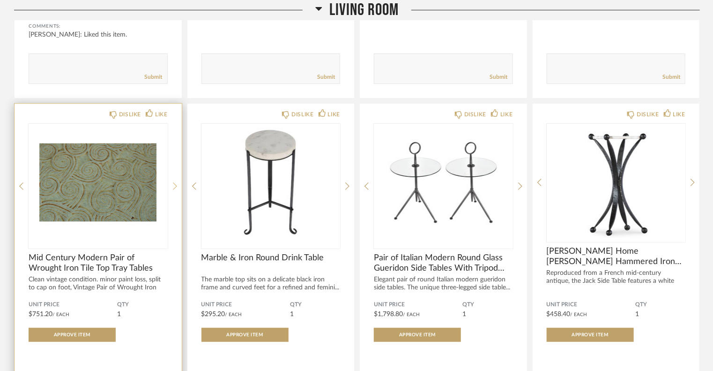
click at [174, 184] on icon at bounding box center [175, 186] width 4 height 8
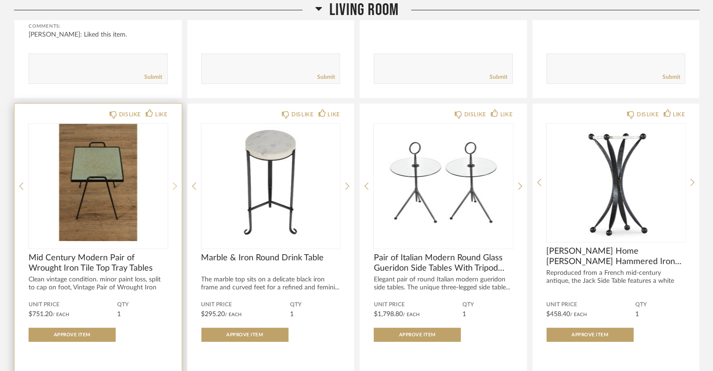
click at [174, 184] on icon at bounding box center [175, 186] width 4 height 8
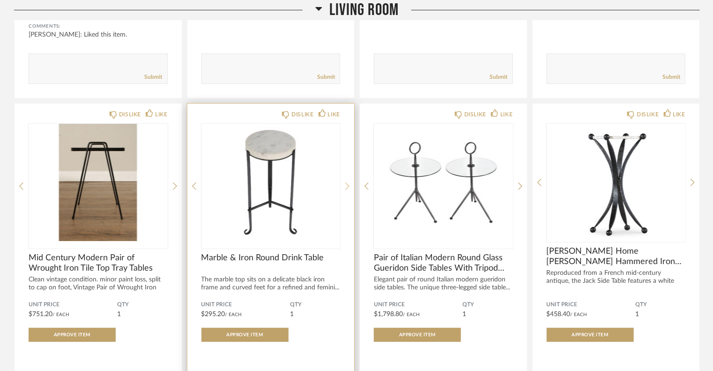
click at [345, 186] on icon at bounding box center [347, 186] width 4 height 8
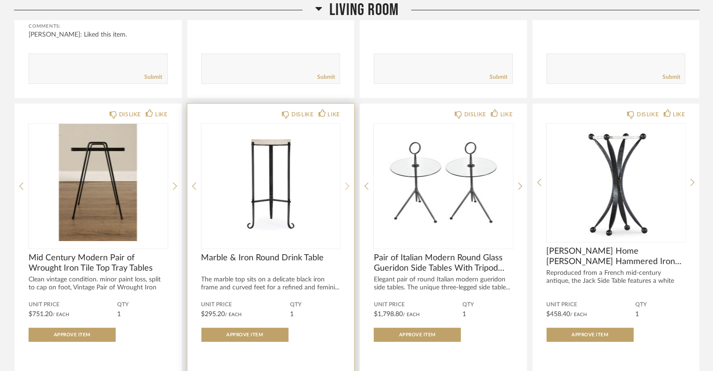
click at [345, 186] on icon at bounding box center [347, 186] width 4 height 8
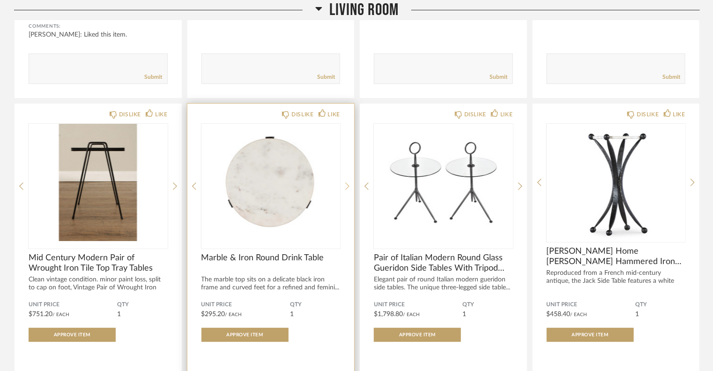
click at [345, 186] on icon at bounding box center [347, 186] width 4 height 8
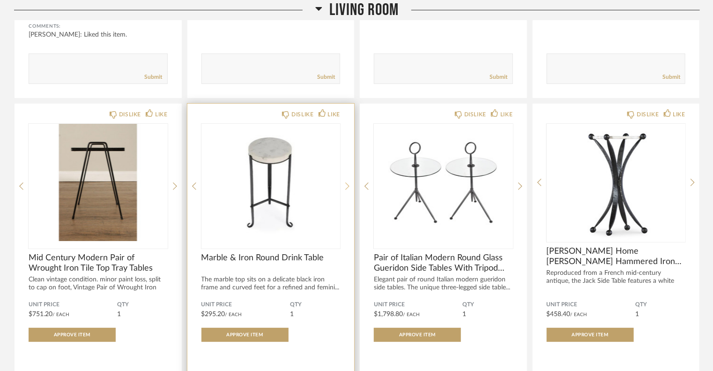
click at [345, 186] on icon at bounding box center [347, 186] width 4 height 8
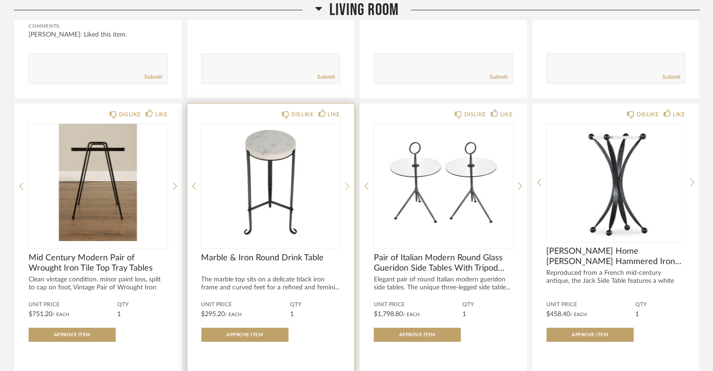
click at [345, 186] on icon at bounding box center [347, 186] width 4 height 8
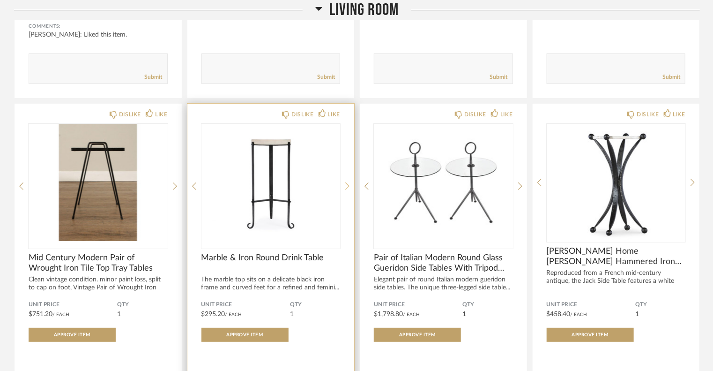
click at [345, 186] on icon at bounding box center [347, 186] width 4 height 8
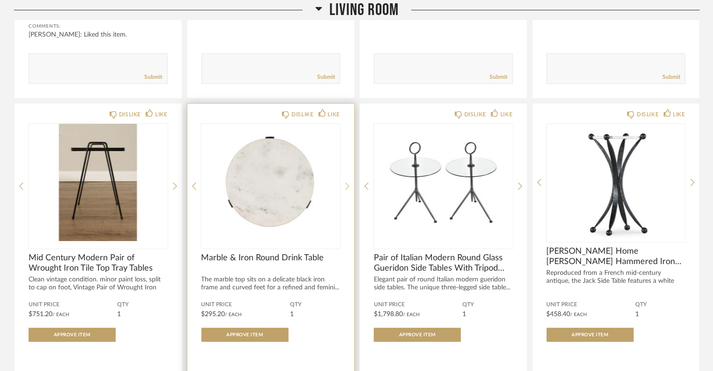
click at [345, 186] on icon at bounding box center [347, 186] width 4 height 8
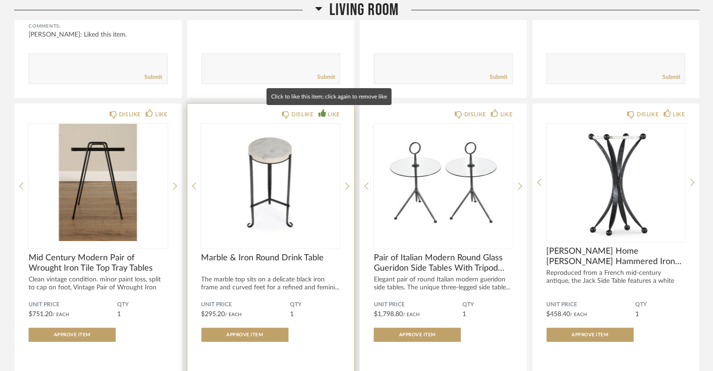
click at [330, 118] on div "LIKE" at bounding box center [334, 114] width 12 height 9
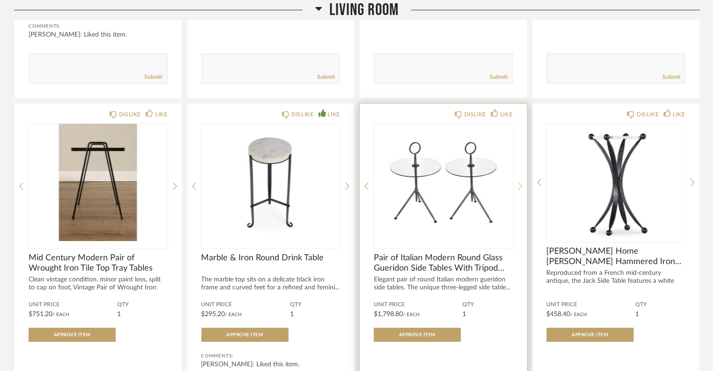
click at [521, 184] on icon at bounding box center [520, 185] width 4 height 7
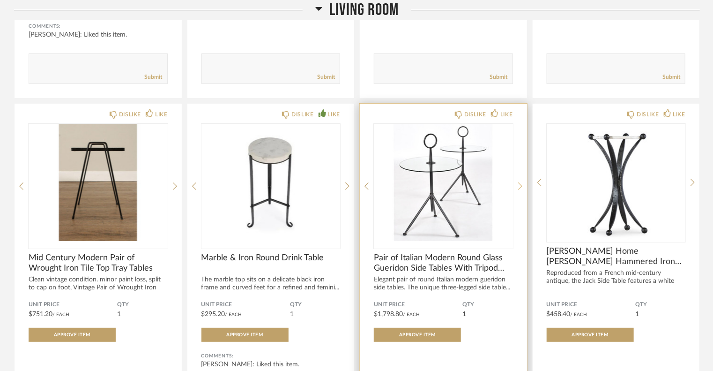
click at [521, 184] on icon at bounding box center [520, 185] width 4 height 7
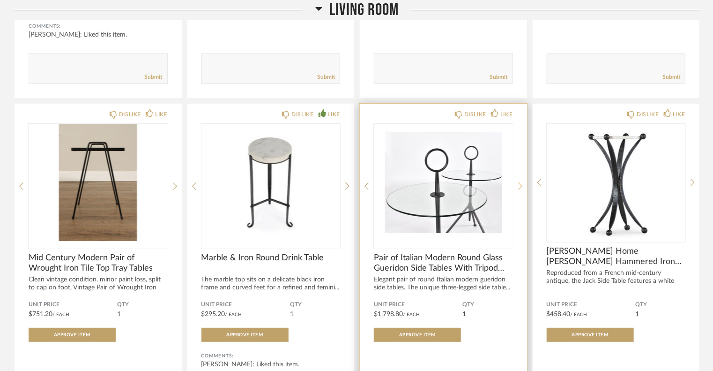
click at [521, 184] on icon at bounding box center [520, 185] width 4 height 7
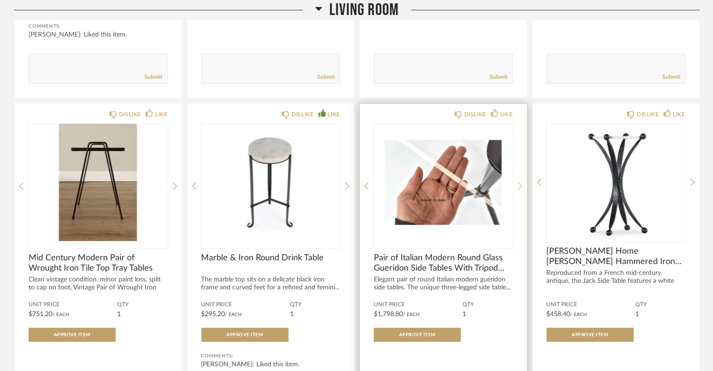
click at [521, 184] on icon at bounding box center [520, 185] width 4 height 7
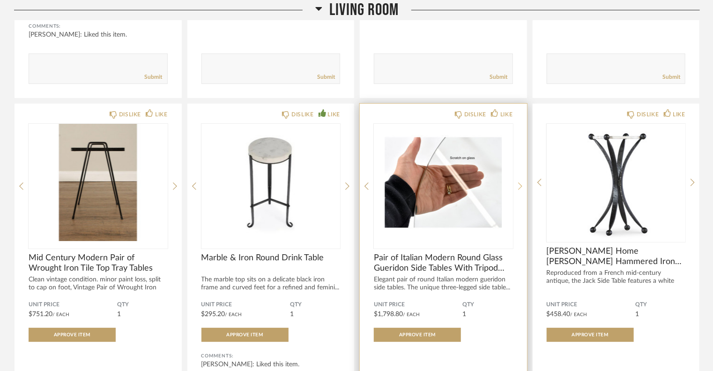
click at [521, 184] on icon at bounding box center [520, 185] width 4 height 7
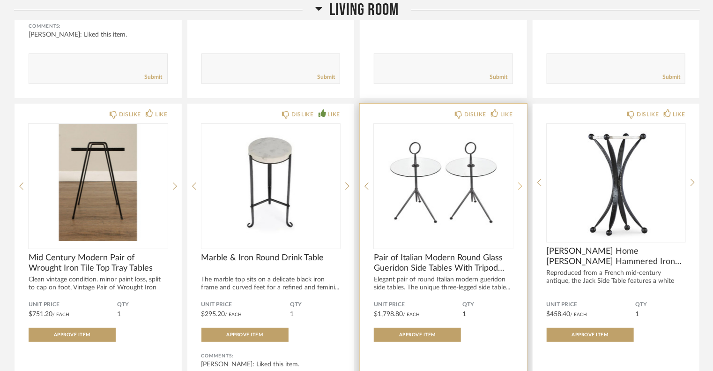
click at [521, 184] on icon at bounding box center [520, 185] width 4 height 7
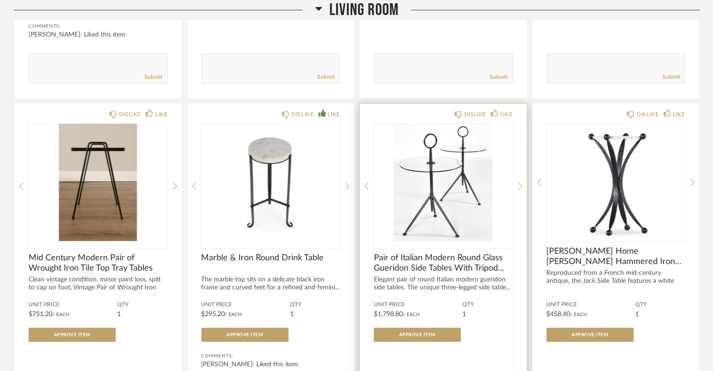
click at [521, 184] on icon at bounding box center [520, 185] width 4 height 7
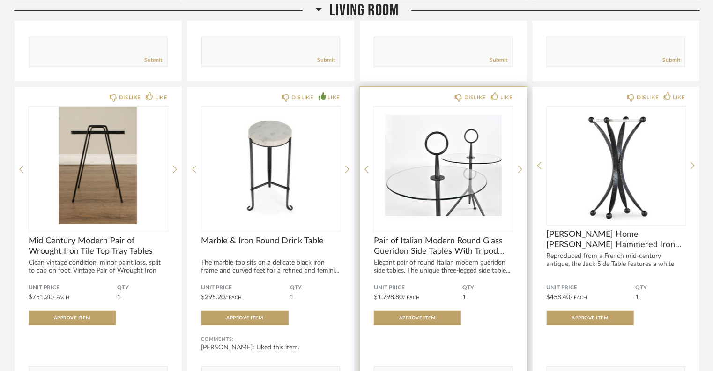
scroll to position [1826, 0]
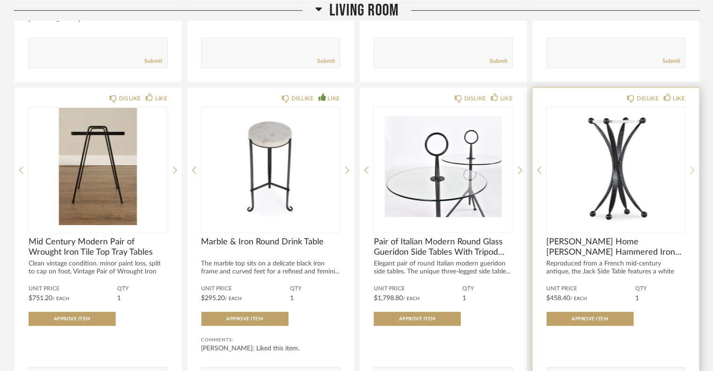
click at [692, 166] on icon at bounding box center [693, 169] width 4 height 7
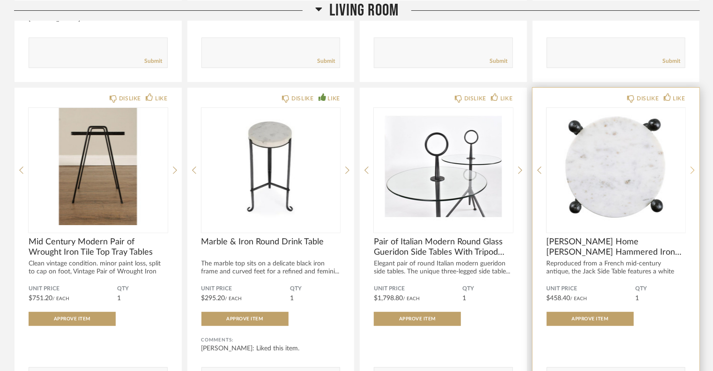
click at [692, 166] on icon at bounding box center [693, 169] width 4 height 7
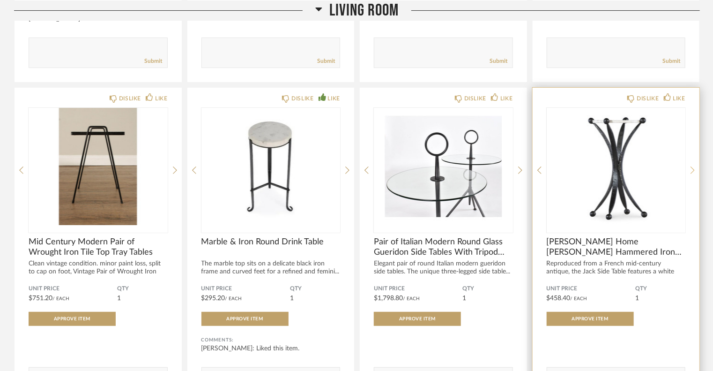
click at [692, 166] on icon at bounding box center [693, 169] width 4 height 7
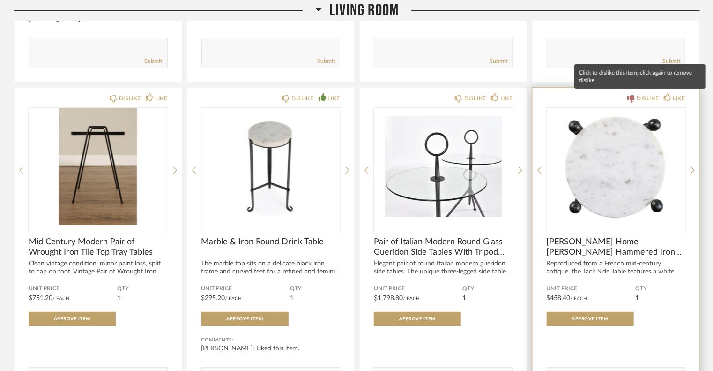
click at [652, 101] on div "DISLIKE" at bounding box center [648, 98] width 22 height 9
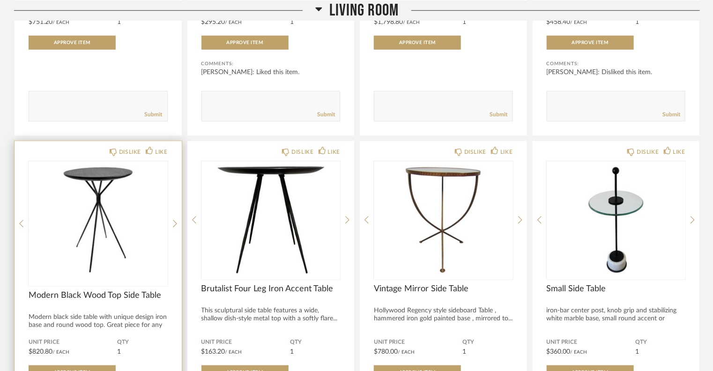
scroll to position [2161, 0]
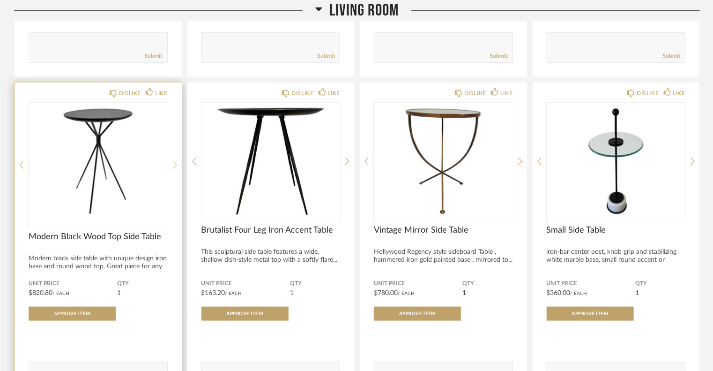
click at [175, 164] on icon at bounding box center [175, 165] width 4 height 8
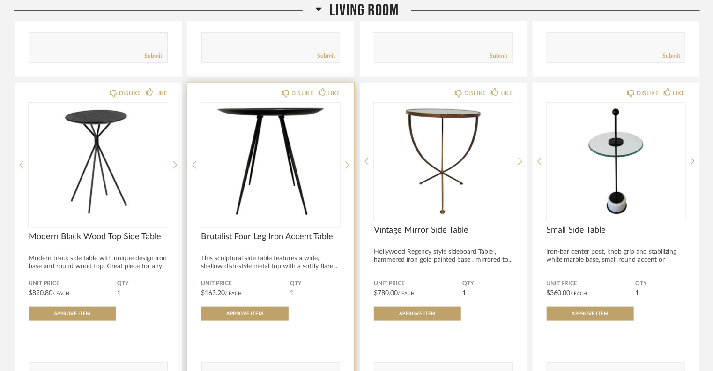
click at [347, 165] on icon at bounding box center [347, 165] width 4 height 8
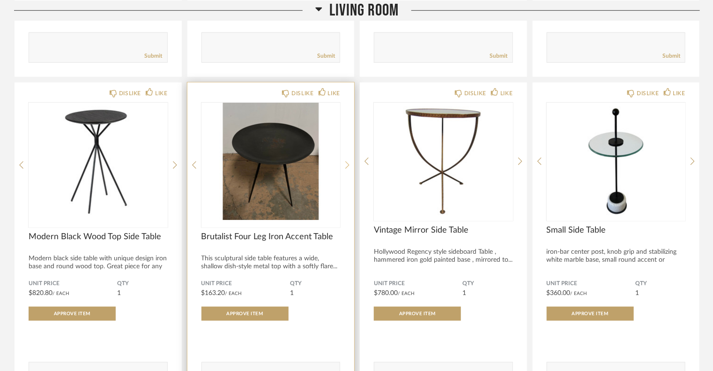
click at [347, 165] on icon at bounding box center [347, 165] width 4 height 8
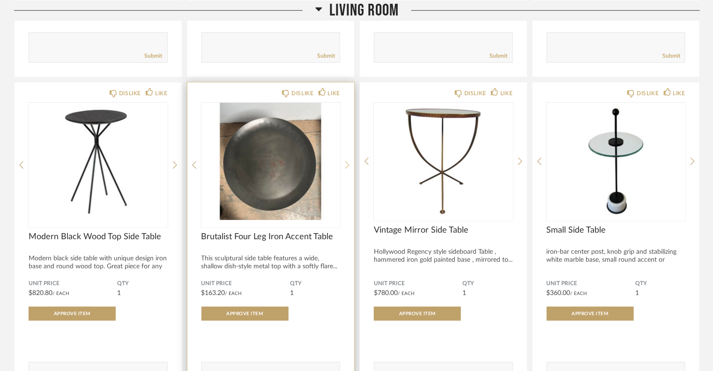
click at [347, 165] on icon at bounding box center [347, 165] width 4 height 8
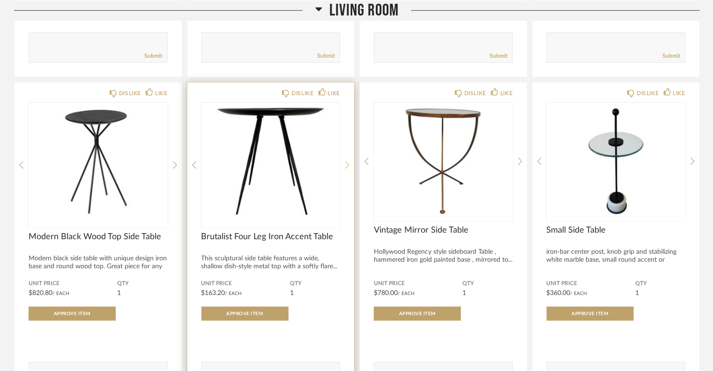
click at [347, 165] on icon at bounding box center [347, 165] width 4 height 8
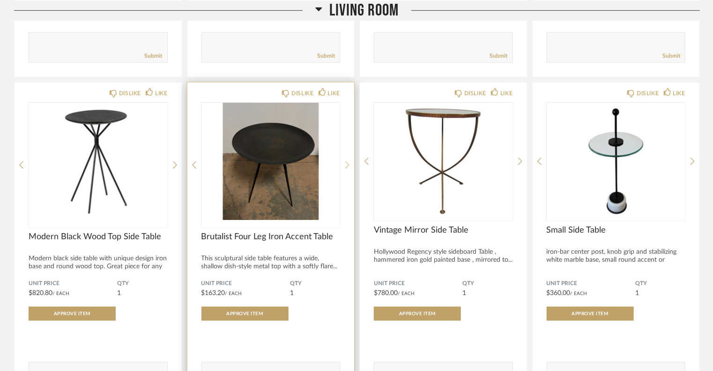
click at [347, 165] on icon at bounding box center [347, 165] width 4 height 8
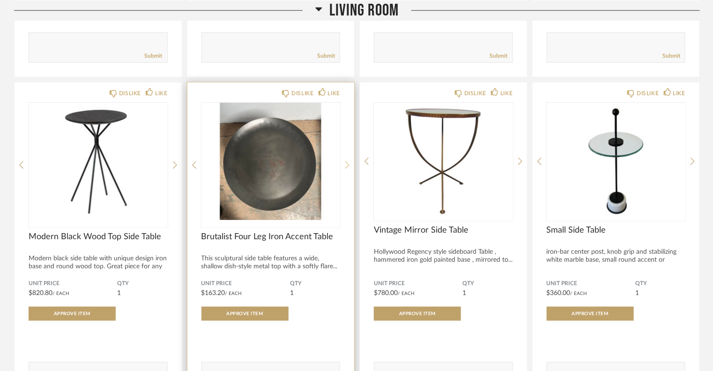
click at [347, 165] on icon at bounding box center [347, 165] width 4 height 8
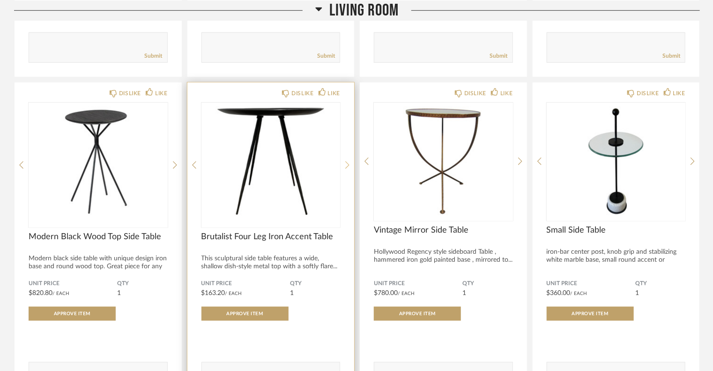
click at [347, 165] on icon at bounding box center [347, 165] width 4 height 8
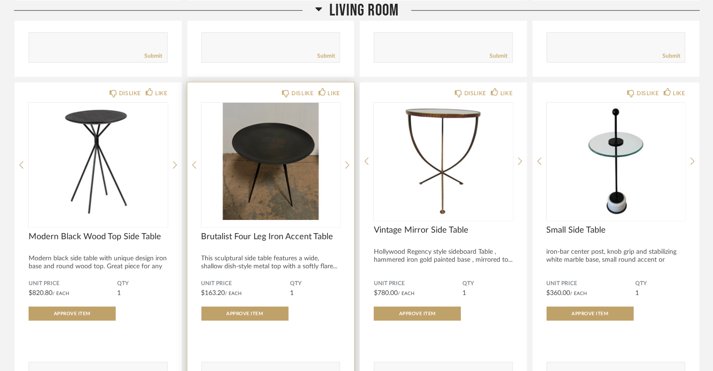
click at [294, 154] on img "1" at bounding box center [271, 161] width 139 height 117
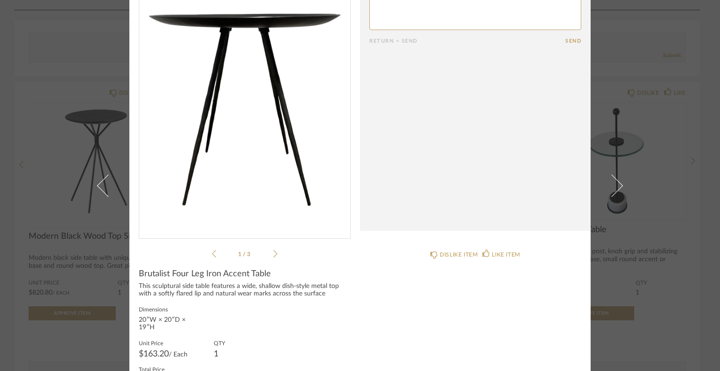
scroll to position [0, 0]
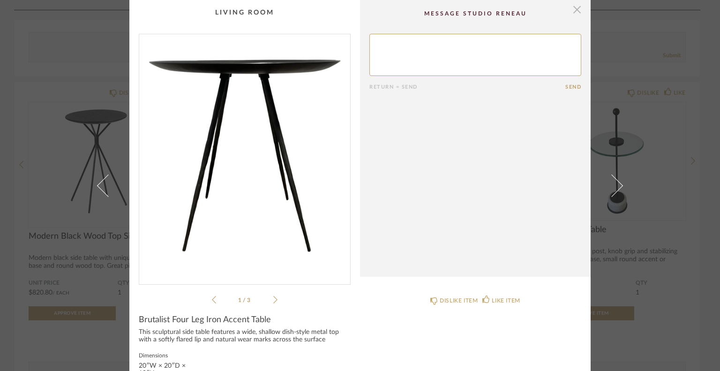
click at [575, 13] on span "button" at bounding box center [577, 9] width 19 height 19
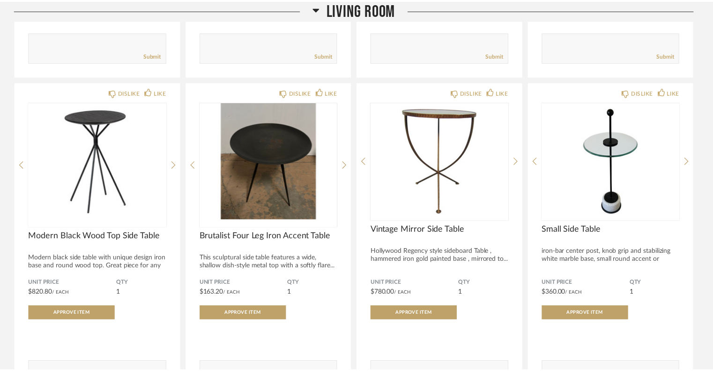
scroll to position [2161, 0]
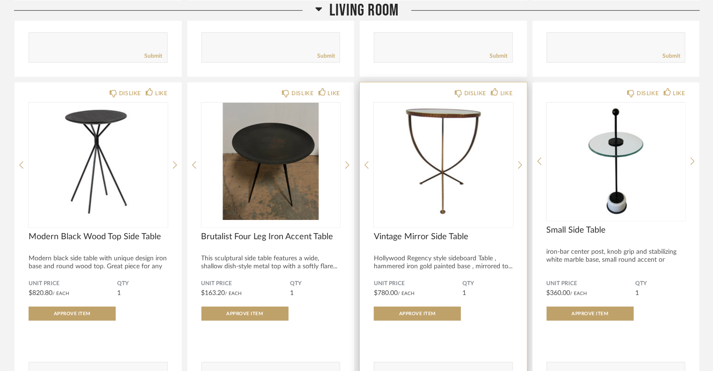
click at [431, 177] on img "0" at bounding box center [443, 161] width 139 height 117
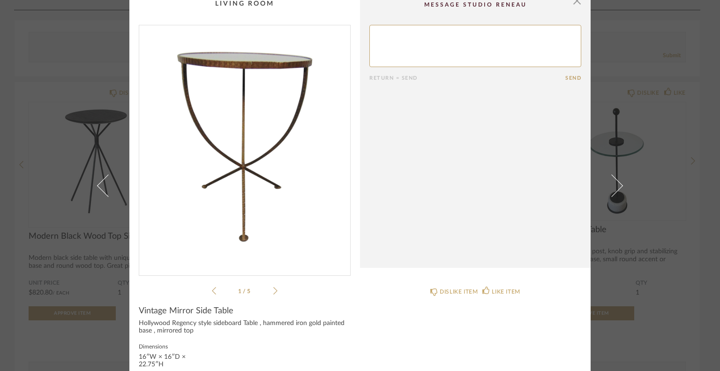
scroll to position [8, 0]
click at [273, 289] on icon at bounding box center [275, 291] width 4 height 8
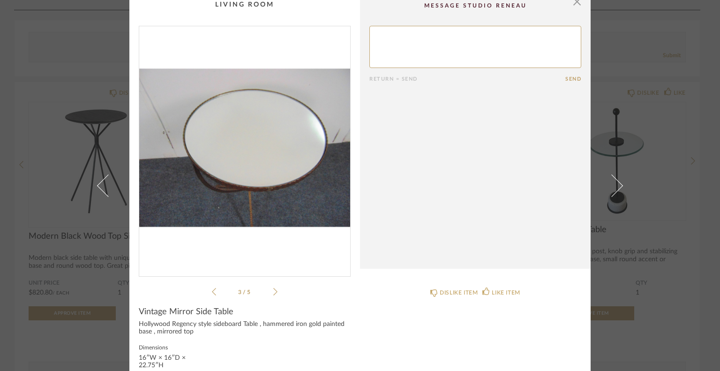
click at [273, 289] on icon at bounding box center [275, 291] width 4 height 8
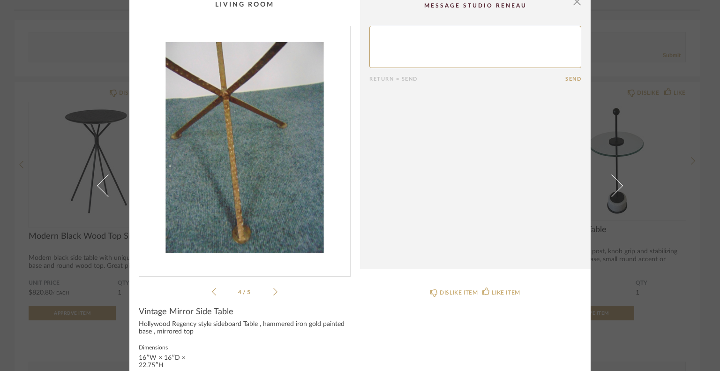
click at [273, 289] on icon at bounding box center [275, 291] width 4 height 8
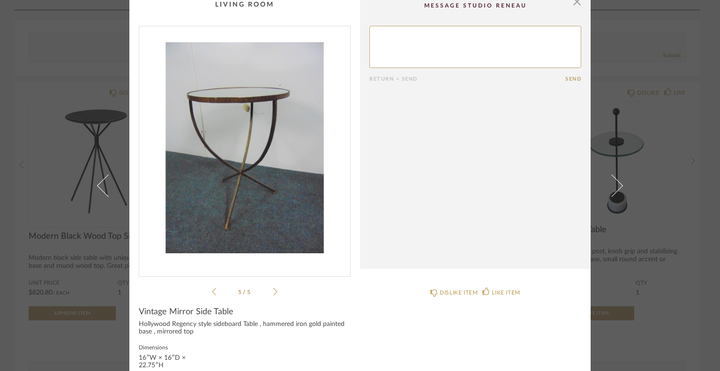
click at [273, 289] on icon at bounding box center [275, 291] width 4 height 8
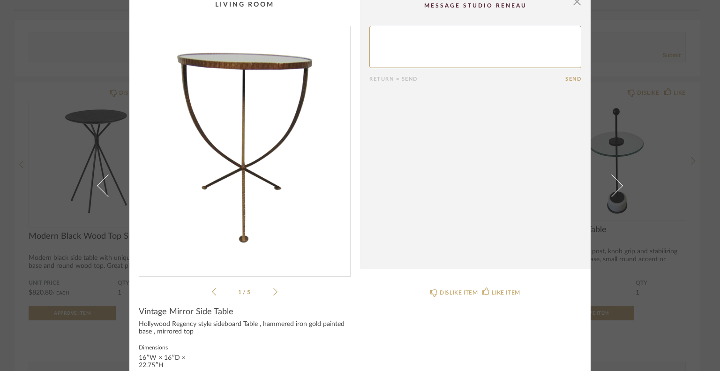
click at [273, 289] on icon at bounding box center [275, 291] width 4 height 8
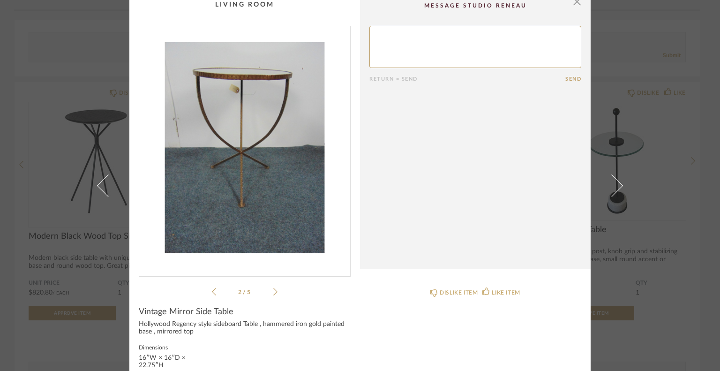
click at [273, 289] on icon at bounding box center [275, 291] width 4 height 8
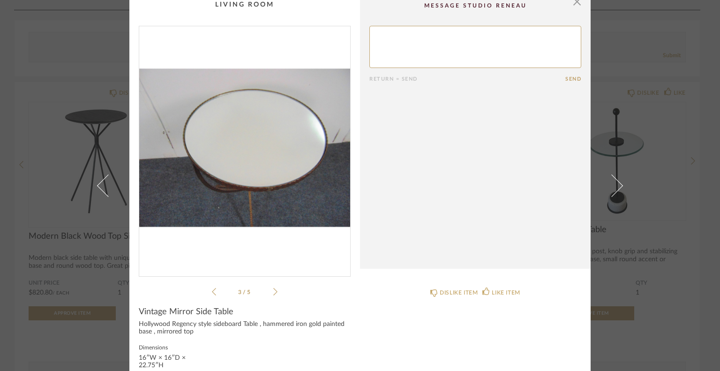
click at [273, 289] on icon at bounding box center [275, 291] width 4 height 8
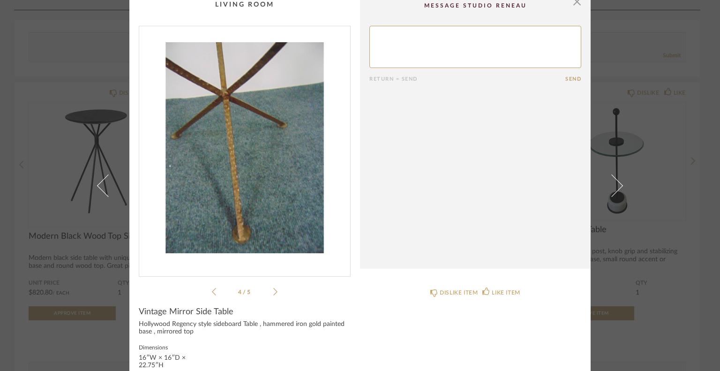
click at [273, 289] on icon at bounding box center [275, 291] width 4 height 8
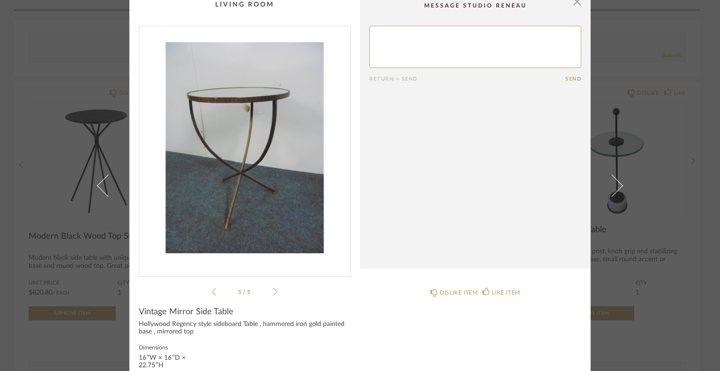
click at [273, 289] on icon at bounding box center [275, 291] width 4 height 8
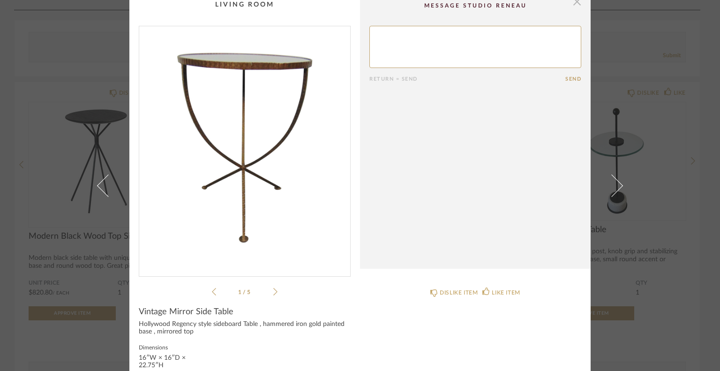
click at [576, 7] on span "button" at bounding box center [577, 1] width 19 height 19
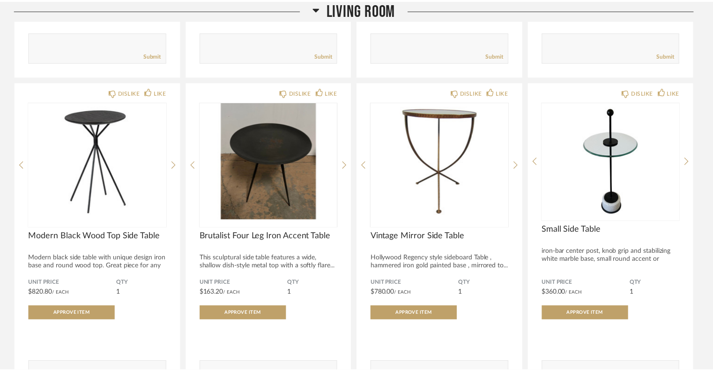
scroll to position [2161, 0]
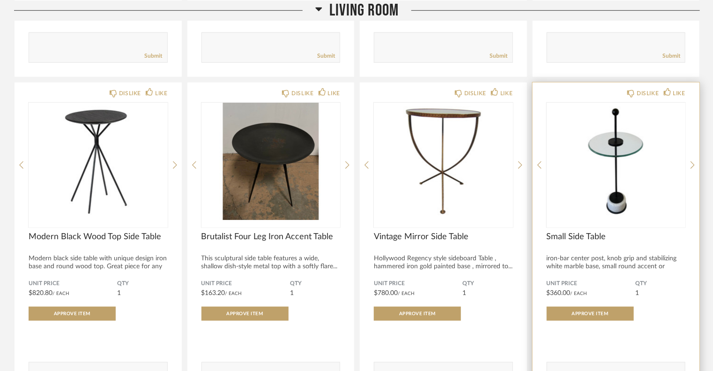
click at [619, 160] on img "0" at bounding box center [616, 161] width 139 height 117
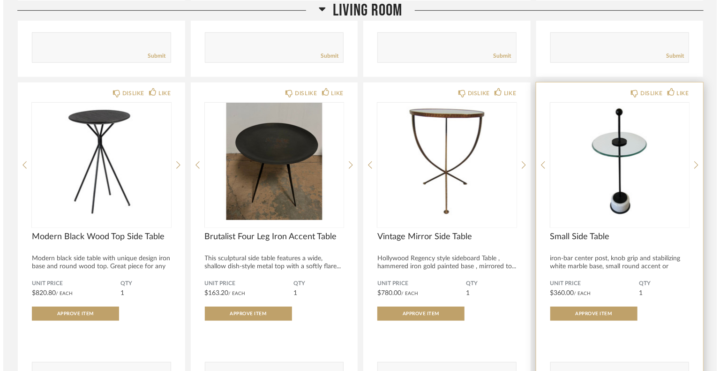
scroll to position [0, 0]
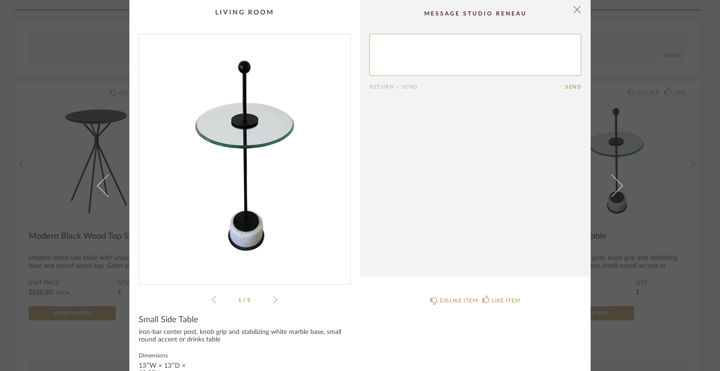
click at [273, 299] on icon at bounding box center [275, 299] width 4 height 8
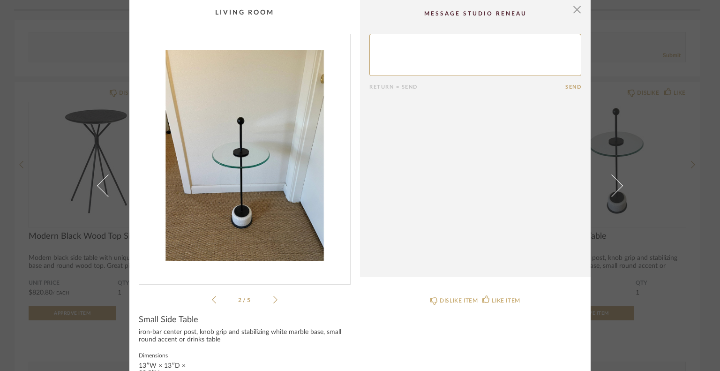
click at [273, 299] on icon at bounding box center [275, 299] width 4 height 8
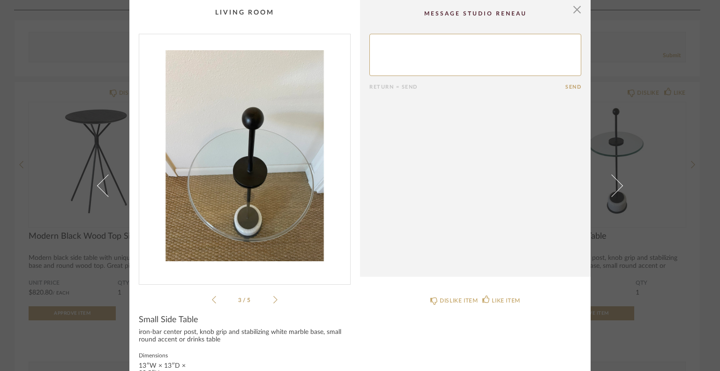
click at [273, 299] on icon at bounding box center [275, 299] width 4 height 8
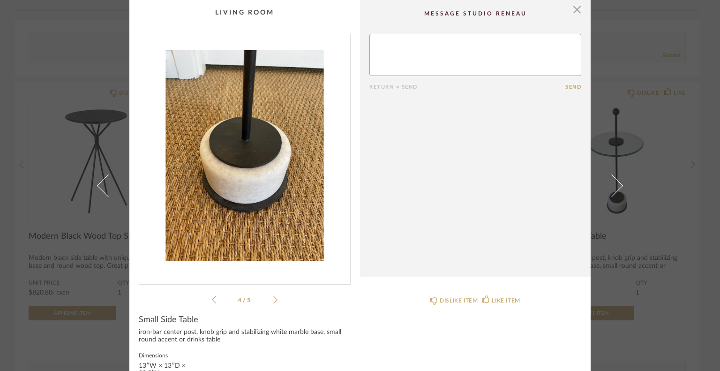
click at [273, 299] on icon at bounding box center [275, 299] width 4 height 8
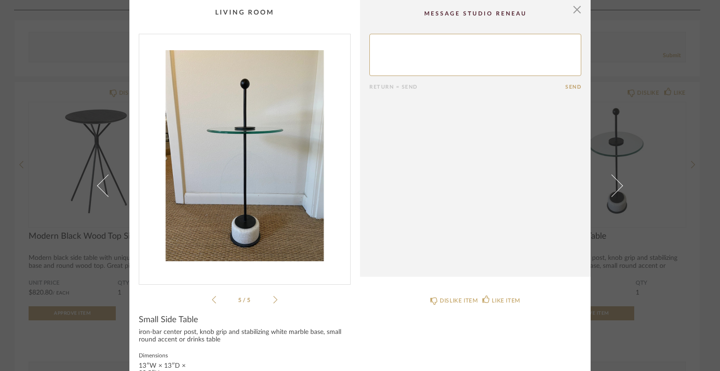
click at [273, 299] on icon at bounding box center [275, 299] width 4 height 8
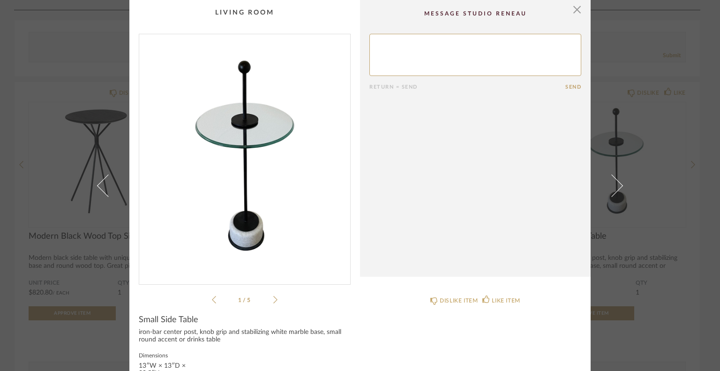
click at [273, 299] on icon at bounding box center [275, 299] width 4 height 8
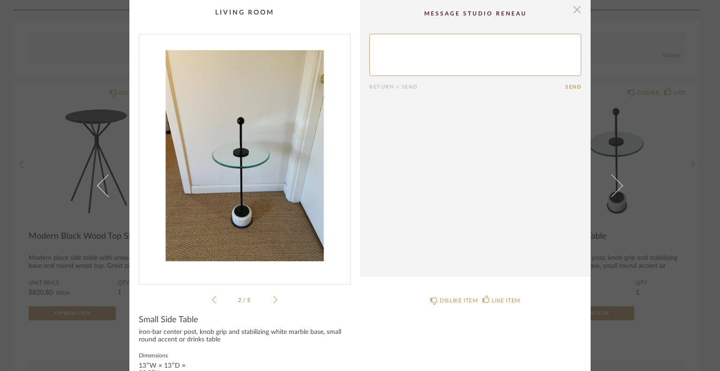
click at [571, 13] on span "button" at bounding box center [577, 9] width 19 height 19
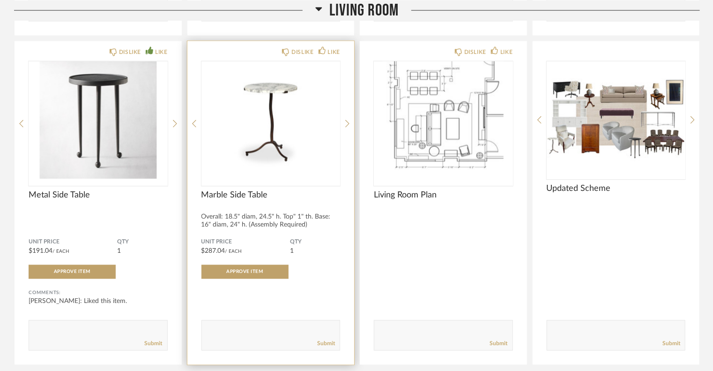
scroll to position [2534, 0]
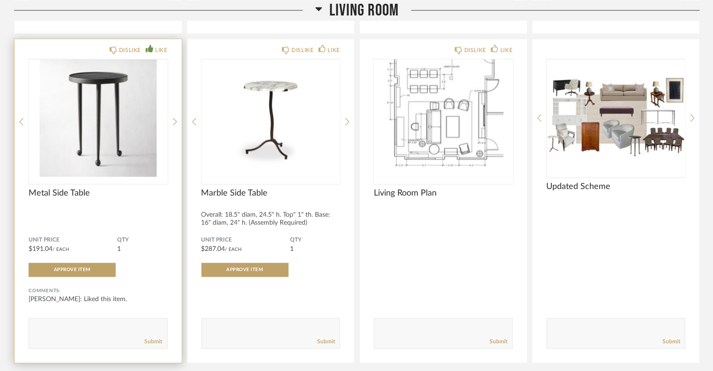
click at [121, 127] on img "0" at bounding box center [98, 118] width 139 height 117
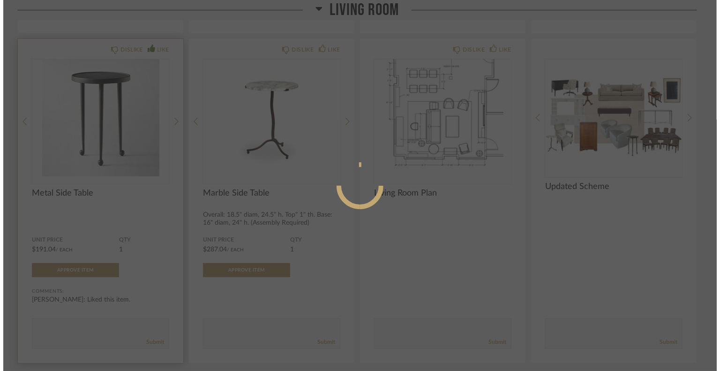
scroll to position [0, 0]
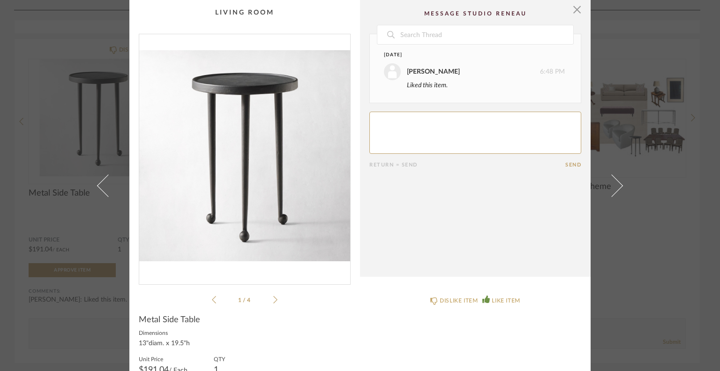
click at [273, 300] on icon at bounding box center [275, 299] width 4 height 7
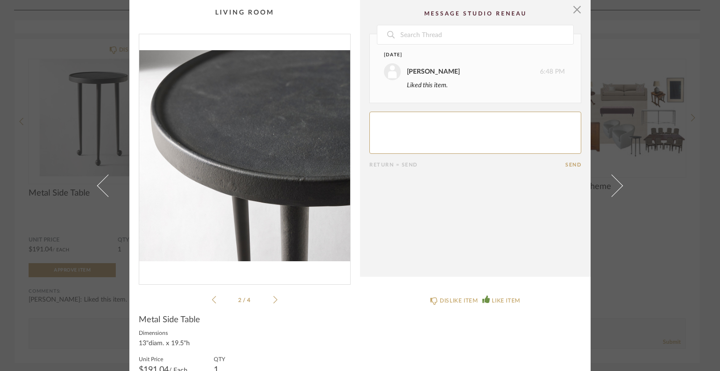
click at [273, 300] on icon at bounding box center [275, 299] width 4 height 7
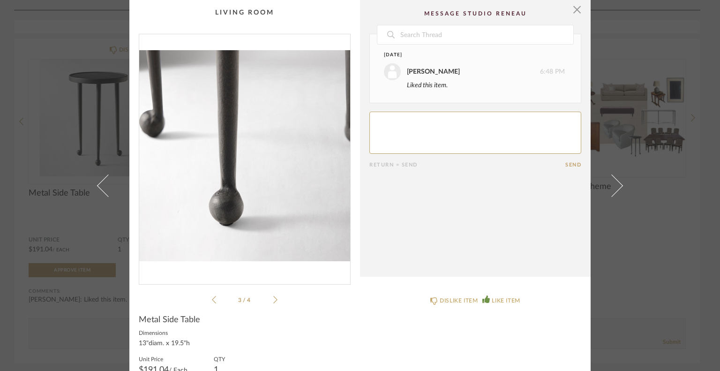
click at [273, 300] on icon at bounding box center [275, 299] width 4 height 7
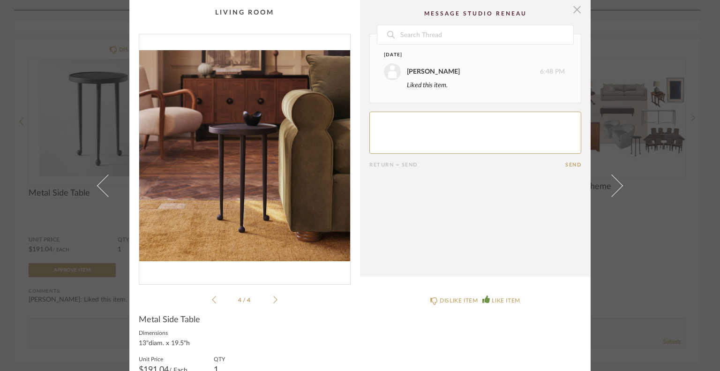
click at [575, 7] on span "button" at bounding box center [577, 9] width 19 height 19
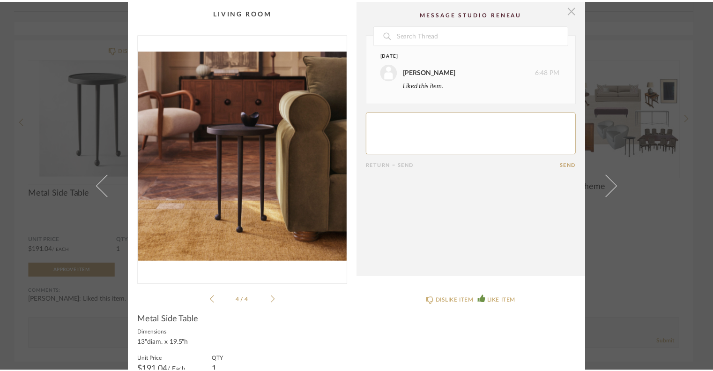
scroll to position [2534, 0]
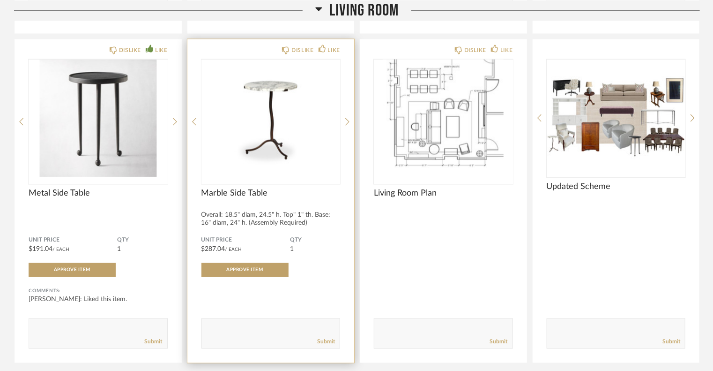
click at [283, 116] on img "0" at bounding box center [271, 118] width 139 height 117
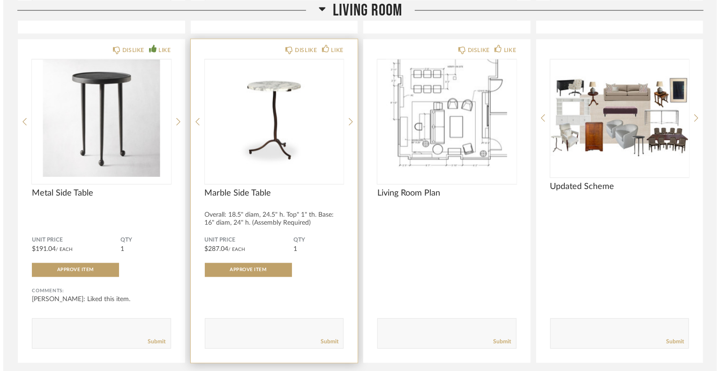
scroll to position [0, 0]
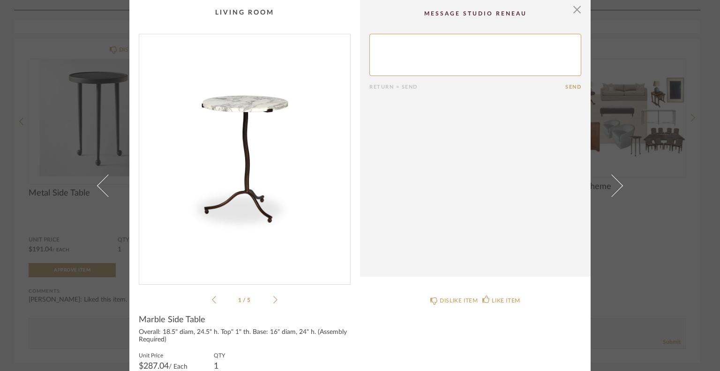
click at [273, 300] on icon at bounding box center [275, 299] width 4 height 8
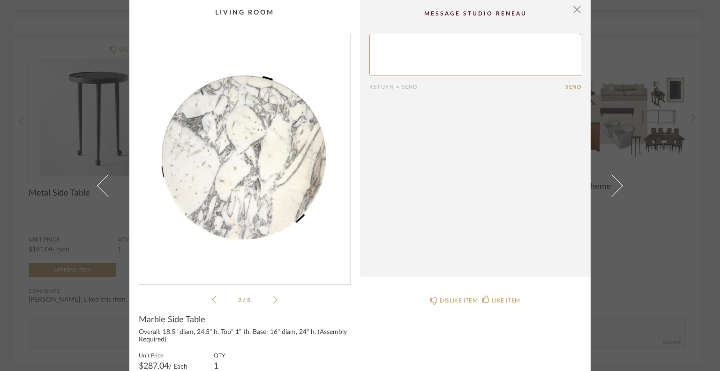
click at [273, 300] on icon at bounding box center [275, 299] width 4 height 8
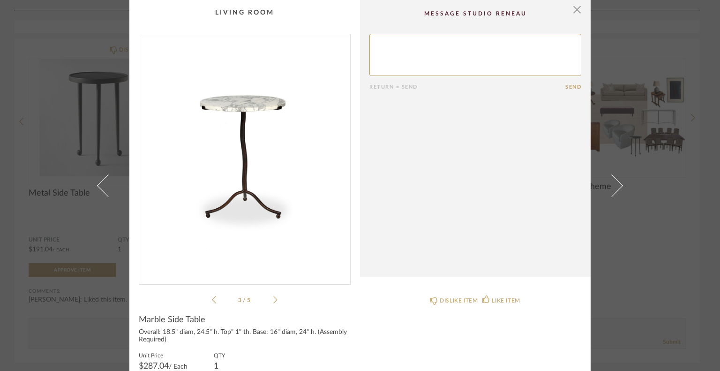
click at [273, 300] on icon at bounding box center [275, 299] width 4 height 8
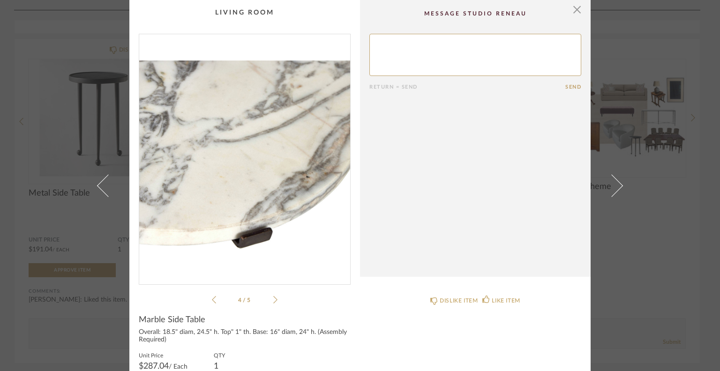
click at [273, 300] on icon at bounding box center [275, 299] width 4 height 8
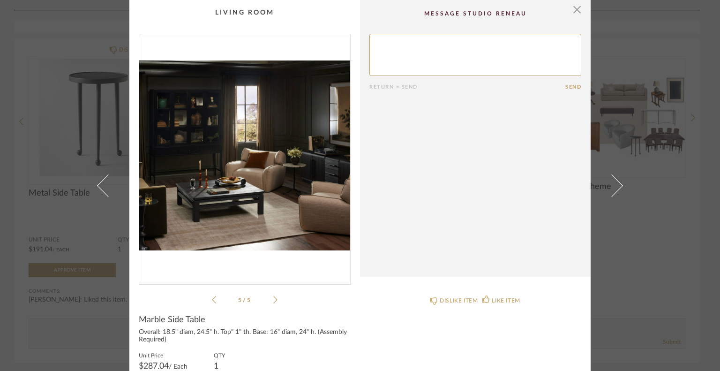
click at [273, 300] on icon at bounding box center [275, 299] width 4 height 8
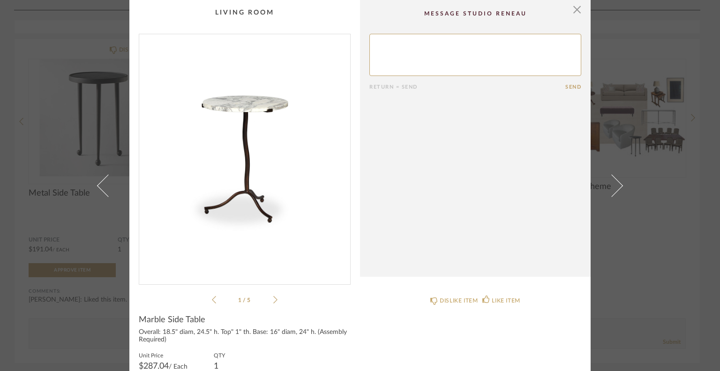
click at [273, 300] on icon at bounding box center [275, 299] width 4 height 8
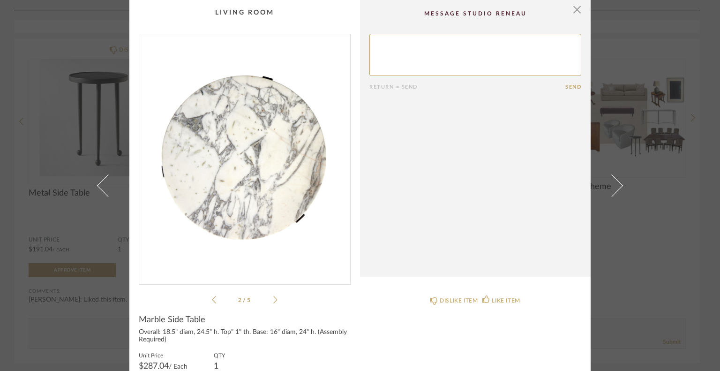
click at [579, 10] on cpp-summary-comments "Return = Send Send" at bounding box center [475, 138] width 231 height 277
click at [573, 9] on span "button" at bounding box center [577, 9] width 19 height 19
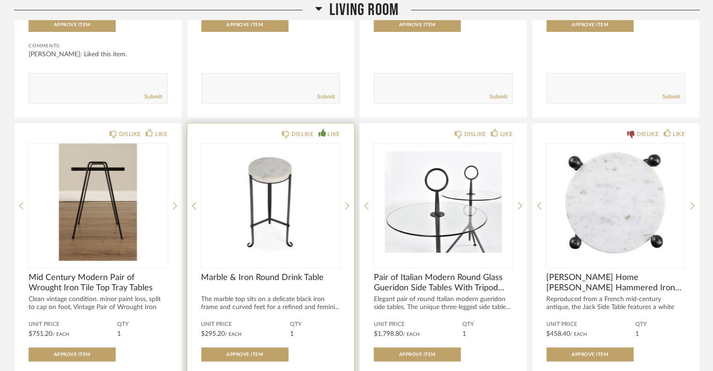
scroll to position [1791, 0]
click at [278, 234] on img "3" at bounding box center [271, 201] width 139 height 117
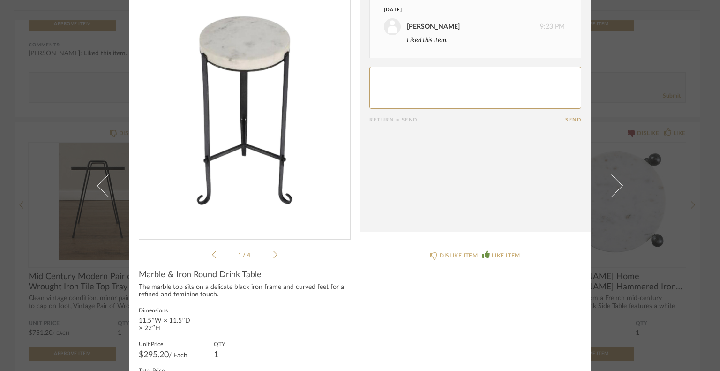
scroll to position [0, 0]
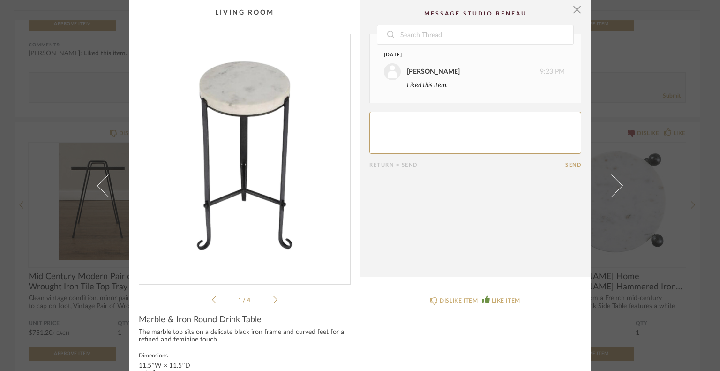
click at [578, 8] on cpp-summary-comments "Date Today Kelsey Ferree 9:23 PM Liked this item. Return = Send Send" at bounding box center [475, 138] width 231 height 277
click at [574, 13] on span "button" at bounding box center [577, 9] width 19 height 19
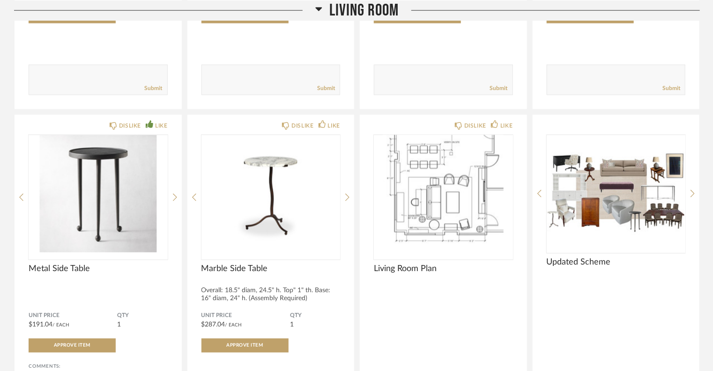
scroll to position [2459, 0]
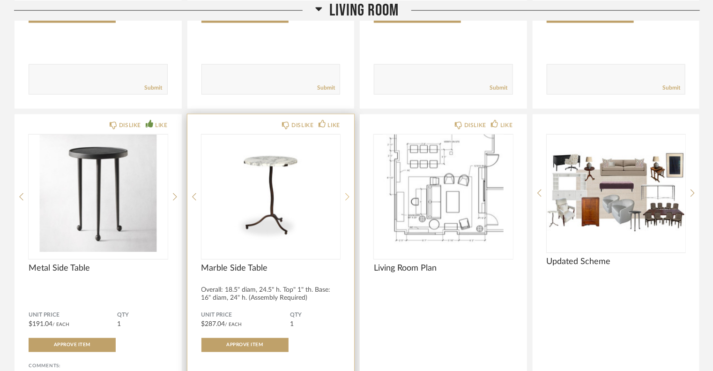
click at [348, 196] on icon at bounding box center [347, 197] width 4 height 8
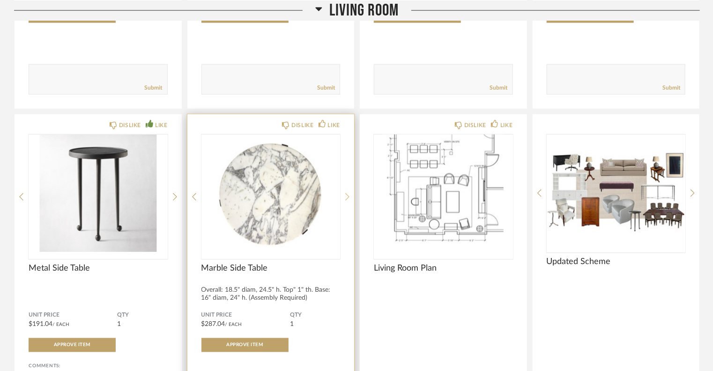
click at [348, 196] on icon at bounding box center [347, 197] width 4 height 8
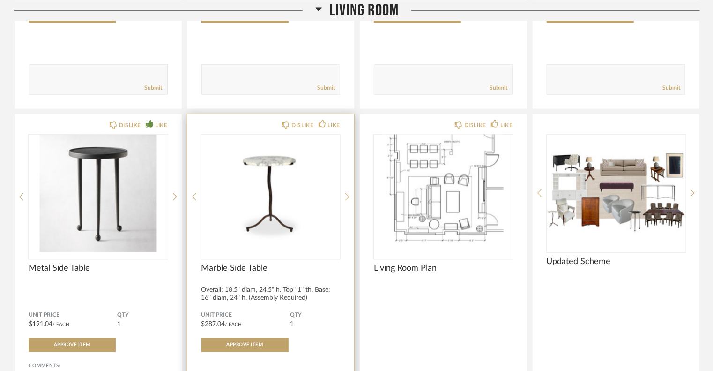
click at [348, 196] on icon at bounding box center [347, 197] width 4 height 8
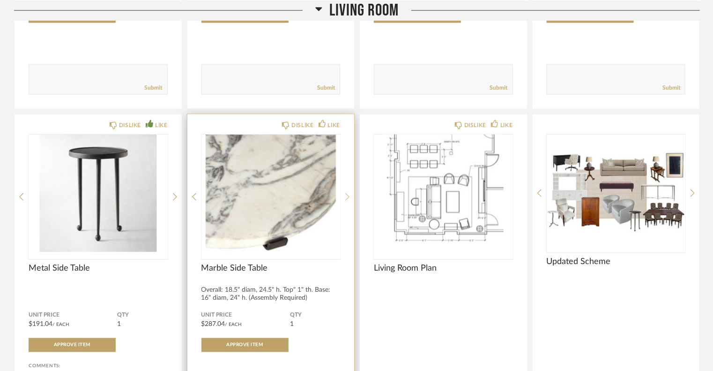
click at [348, 196] on icon at bounding box center [347, 197] width 4 height 8
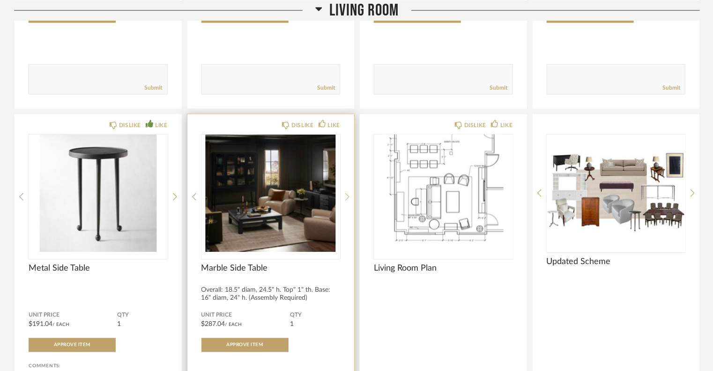
click at [348, 196] on icon at bounding box center [347, 197] width 4 height 8
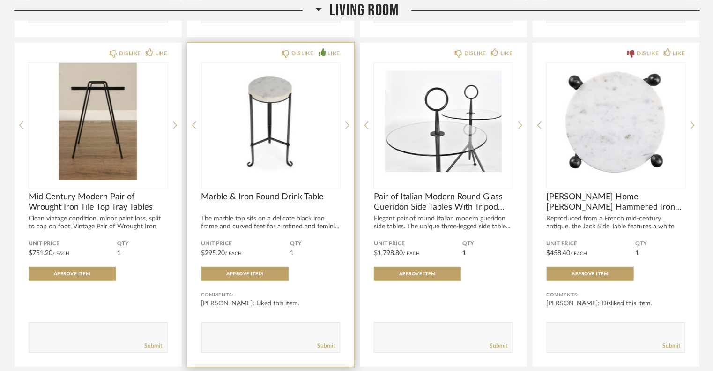
scroll to position [1864, 0]
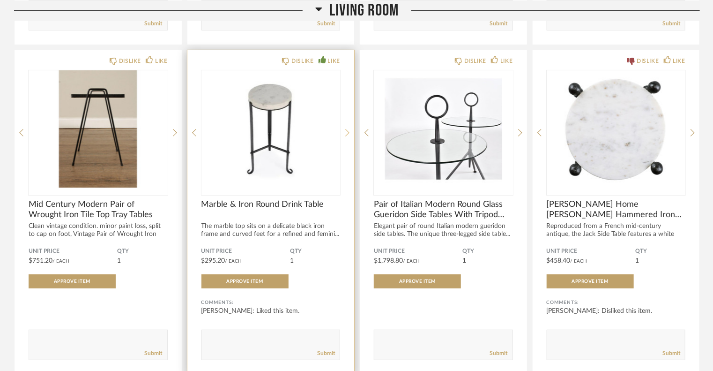
click at [349, 133] on icon at bounding box center [347, 132] width 4 height 8
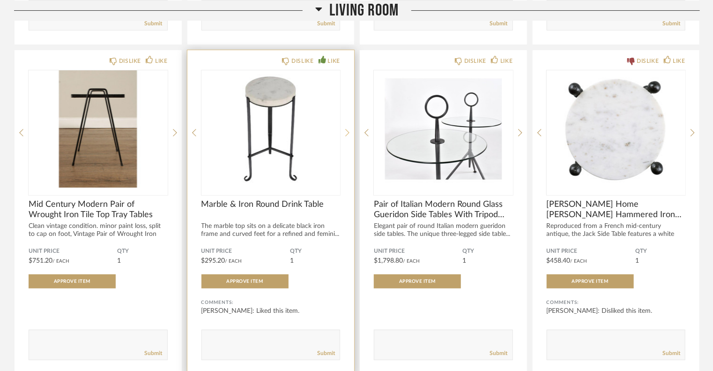
click at [349, 133] on icon at bounding box center [347, 132] width 4 height 8
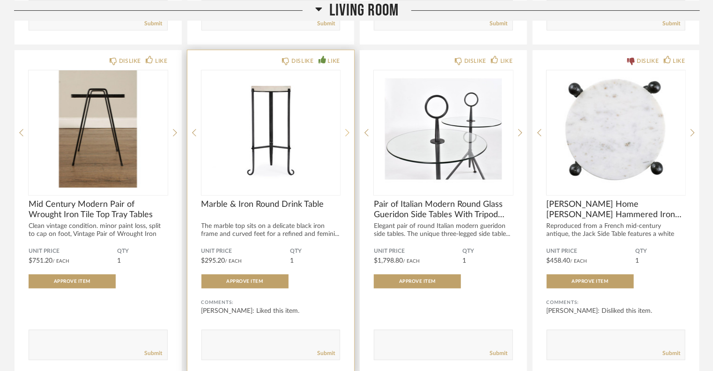
click at [349, 133] on icon at bounding box center [347, 132] width 4 height 8
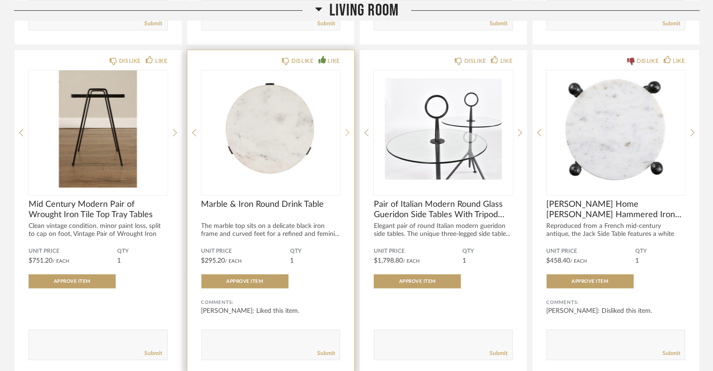
click at [349, 133] on icon at bounding box center [347, 132] width 4 height 8
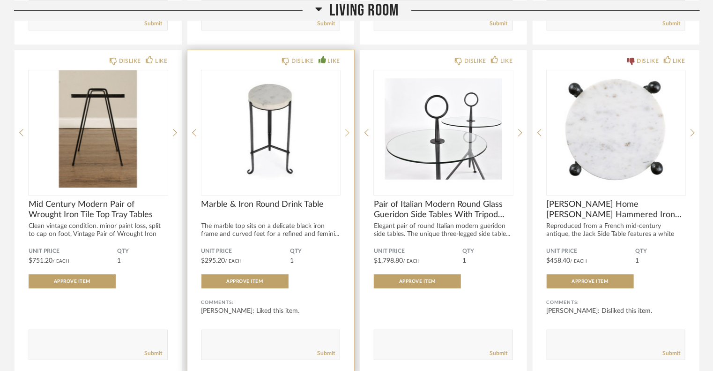
click at [349, 133] on icon at bounding box center [347, 132] width 4 height 8
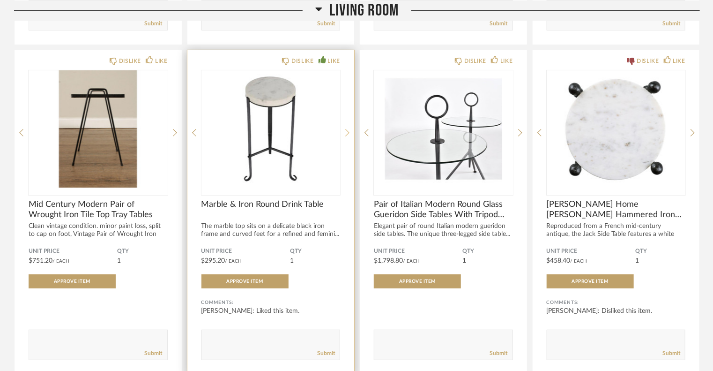
click at [349, 133] on icon at bounding box center [347, 132] width 4 height 8
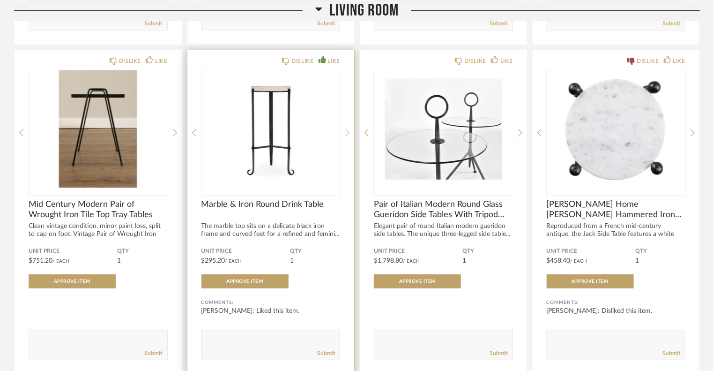
click at [349, 133] on icon at bounding box center [347, 132] width 4 height 8
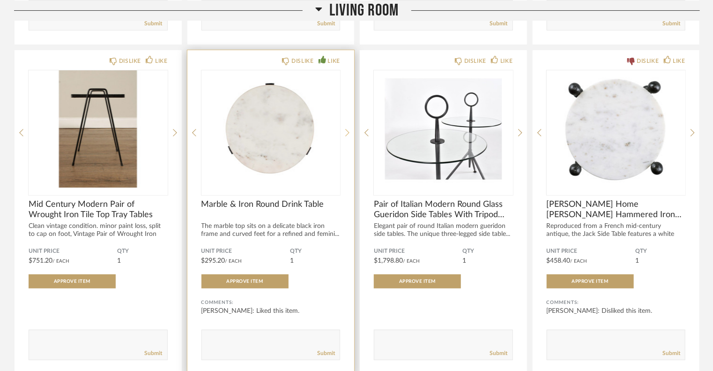
click at [349, 133] on icon at bounding box center [347, 132] width 4 height 8
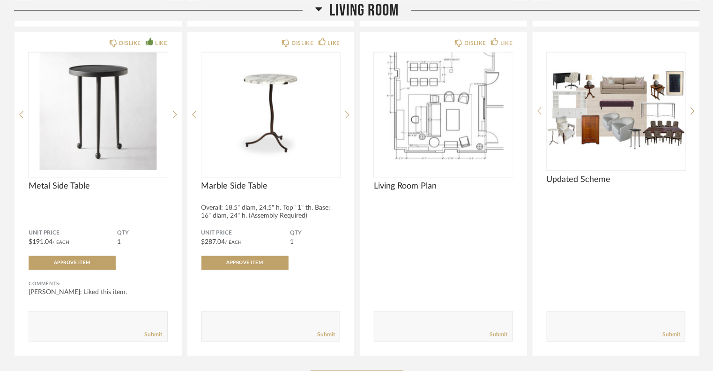
scroll to position [2545, 0]
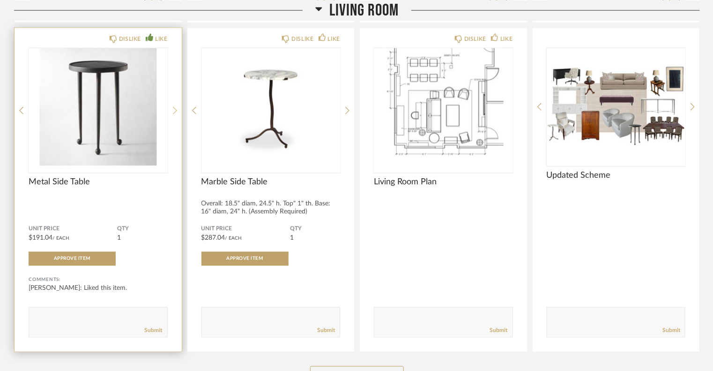
click at [176, 110] on icon at bounding box center [175, 110] width 4 height 8
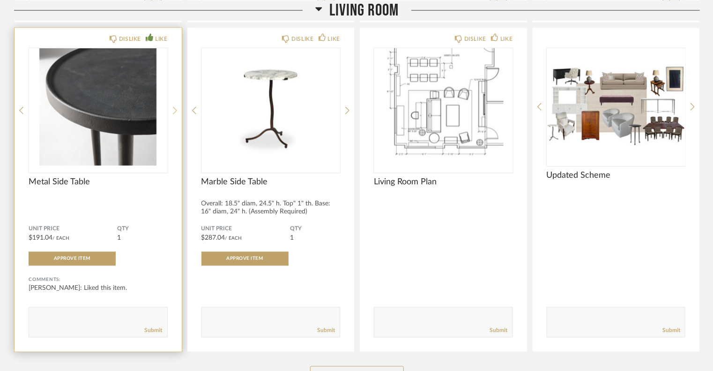
click at [176, 110] on icon at bounding box center [175, 110] width 4 height 8
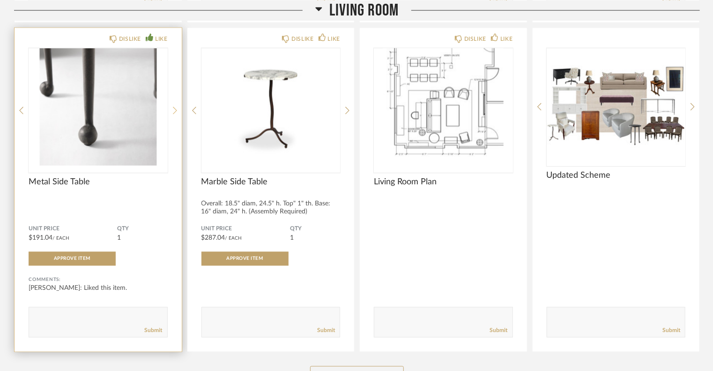
click at [176, 110] on icon at bounding box center [175, 110] width 4 height 8
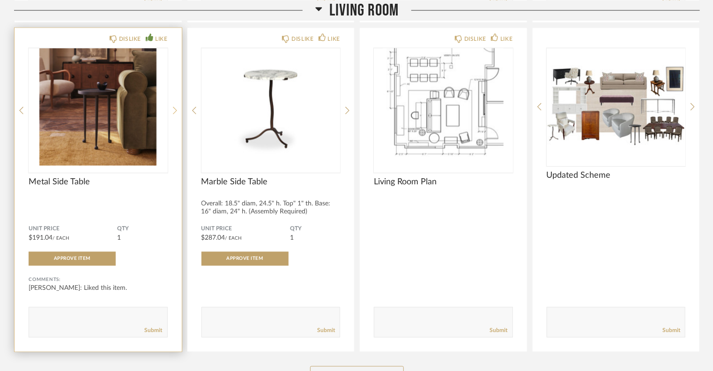
click at [176, 110] on icon at bounding box center [175, 110] width 4 height 8
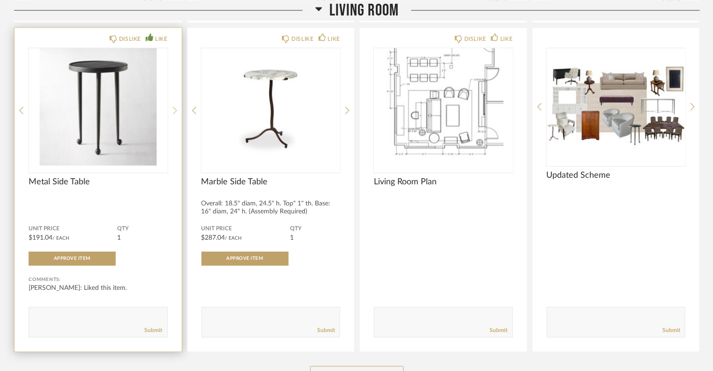
click at [176, 110] on icon at bounding box center [175, 110] width 4 height 8
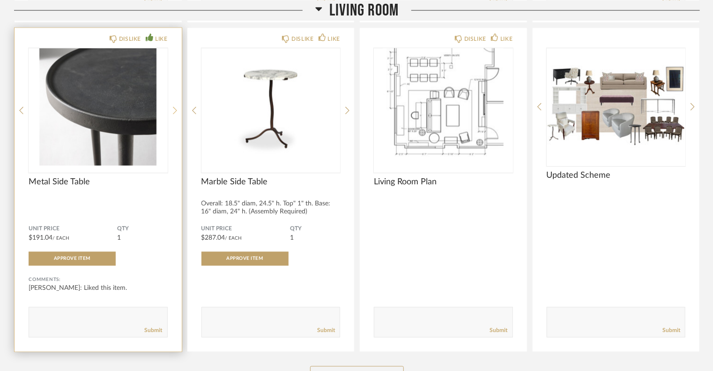
click at [176, 110] on icon at bounding box center [175, 110] width 4 height 8
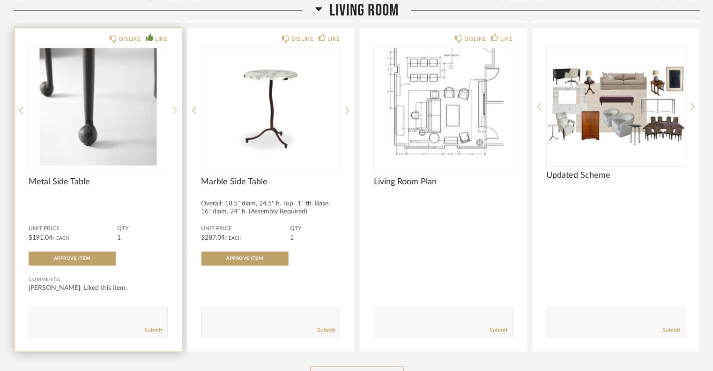
click at [176, 110] on icon at bounding box center [175, 110] width 4 height 8
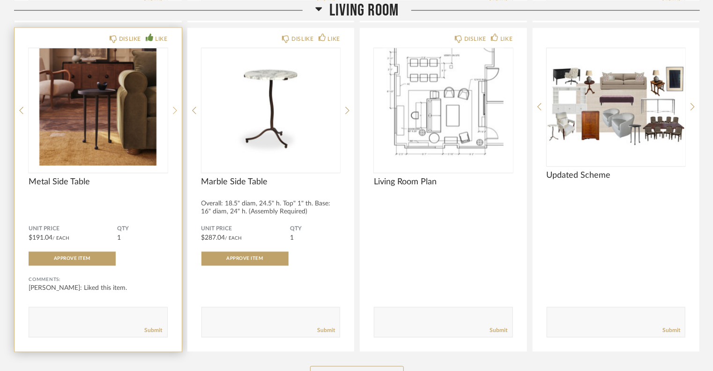
click at [176, 110] on icon at bounding box center [175, 110] width 4 height 8
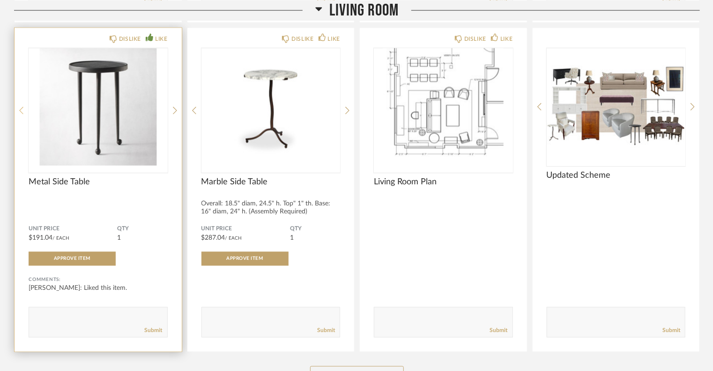
click at [21, 109] on icon at bounding box center [21, 110] width 4 height 8
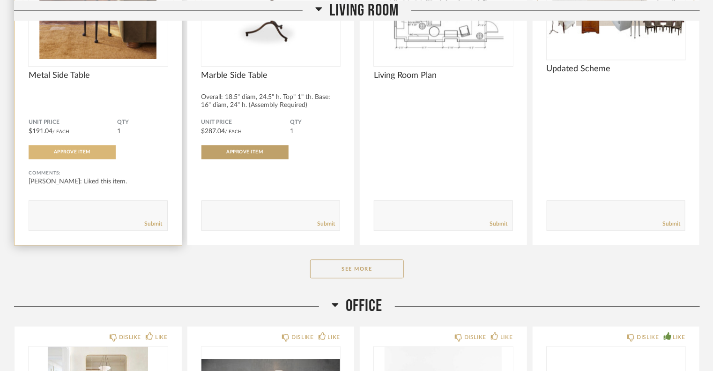
scroll to position [2652, 0]
click at [87, 208] on textarea at bounding box center [98, 211] width 138 height 13
type textarea "W"
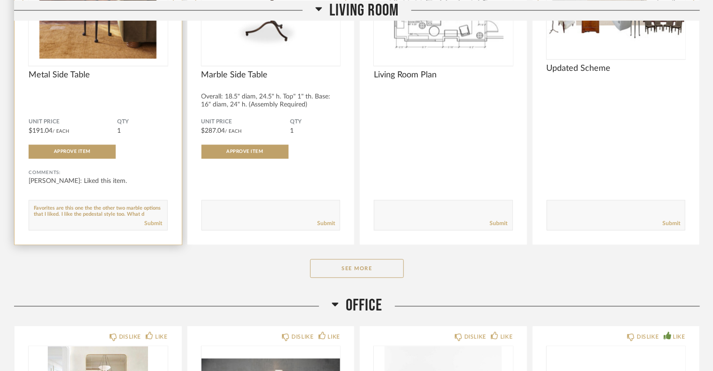
scroll to position [6, 0]
paste textarea "https://www.kathykuohome.com/Product/Detail/158410-Felix-French-Country-Black-I…"
type textarea "Favorites are this one the the other two marble options that I liked. I like th…"
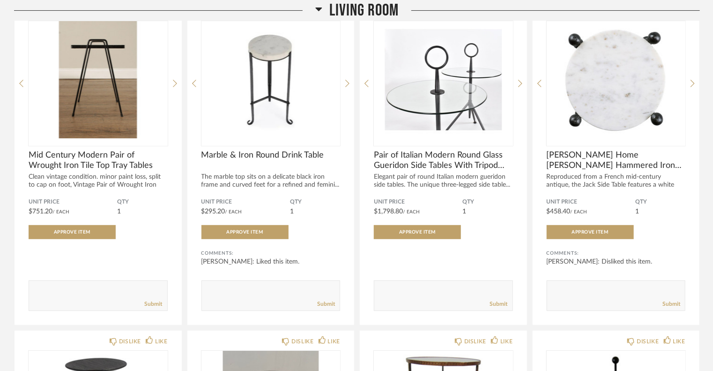
scroll to position [1911, 0]
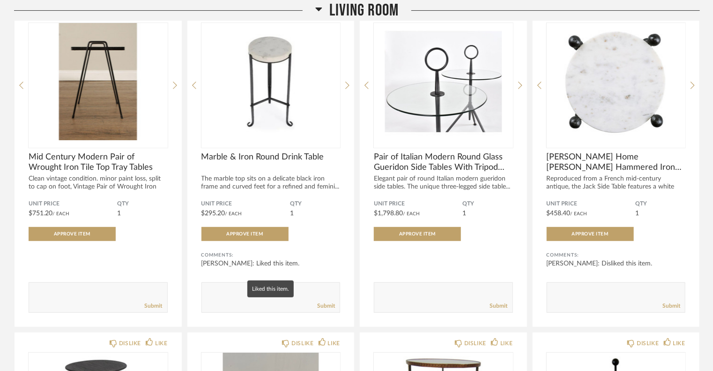
click at [252, 292] on mat-tooltip-component "Liked this item." at bounding box center [270, 288] width 46 height 17
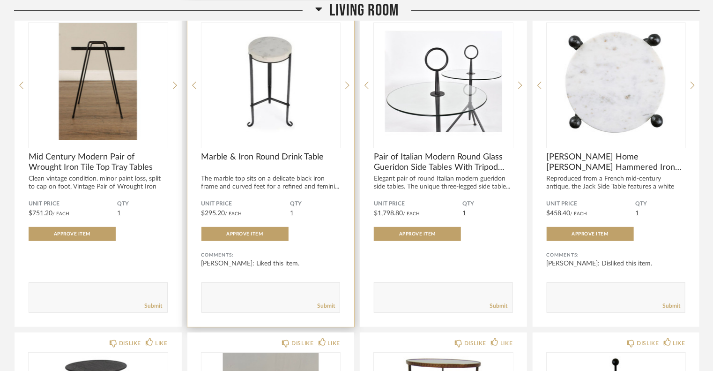
click at [224, 300] on div "Submit" at bounding box center [271, 306] width 138 height 13
click at [232, 296] on textarea at bounding box center [271, 293] width 138 height 13
type textarea "Pretty but worried the legs might not be child friendly"
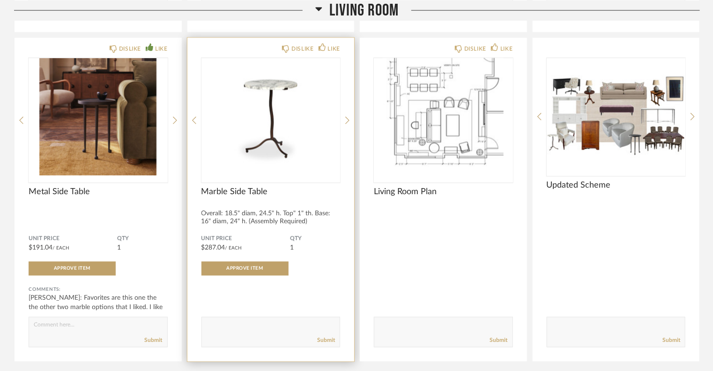
scroll to position [2541, 0]
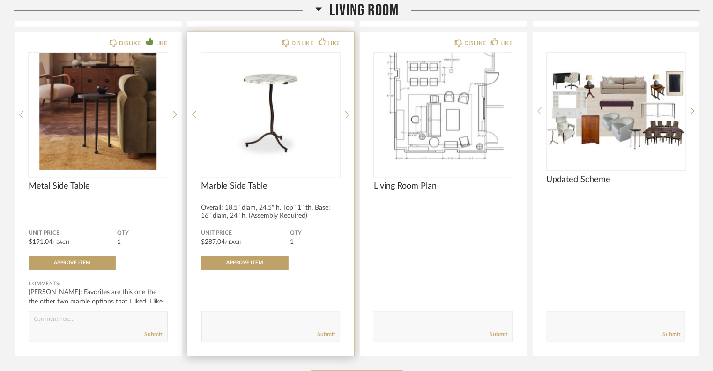
click at [232, 324] on textarea at bounding box center [271, 322] width 138 height 13
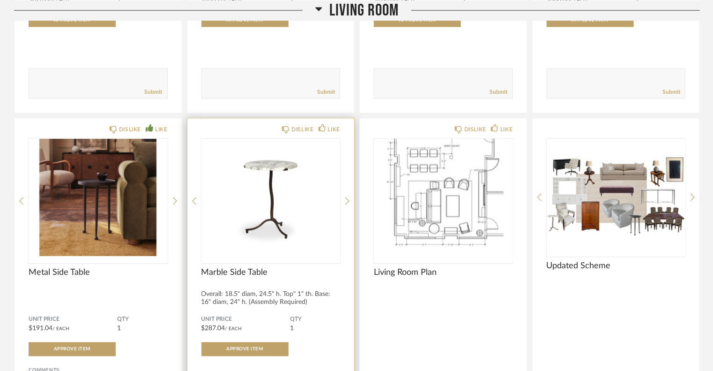
scroll to position [2451, 0]
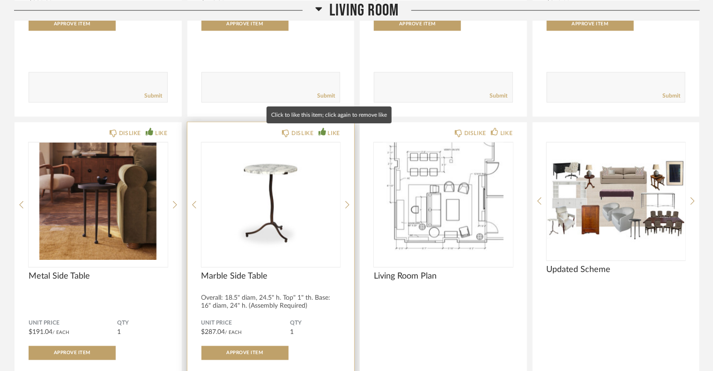
click at [326, 131] on div "LIKE" at bounding box center [330, 132] width 22 height 9
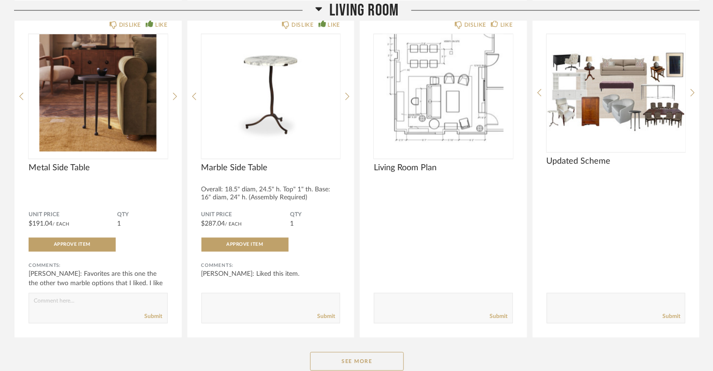
scroll to position [2559, 0]
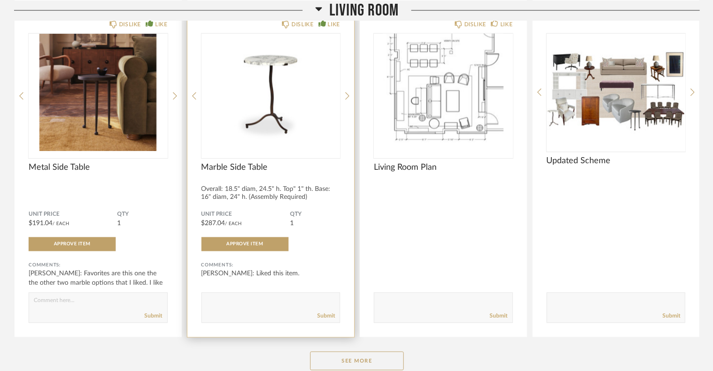
click at [239, 310] on div "Submit" at bounding box center [271, 316] width 138 height 13
click at [247, 303] on textarea at bounding box center [271, 303] width 138 height 13
type textarea "I like this but maybe a little large"
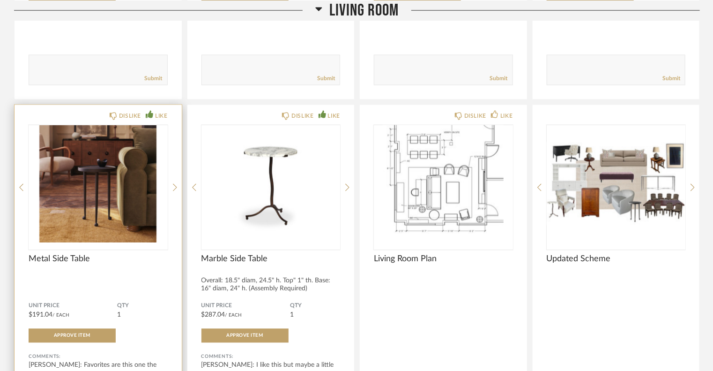
scroll to position [2467, 0]
click at [174, 187] on icon at bounding box center [175, 188] width 4 height 8
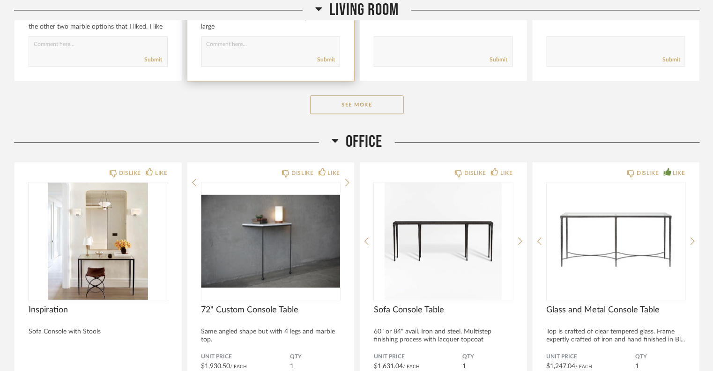
scroll to position [2817, 0]
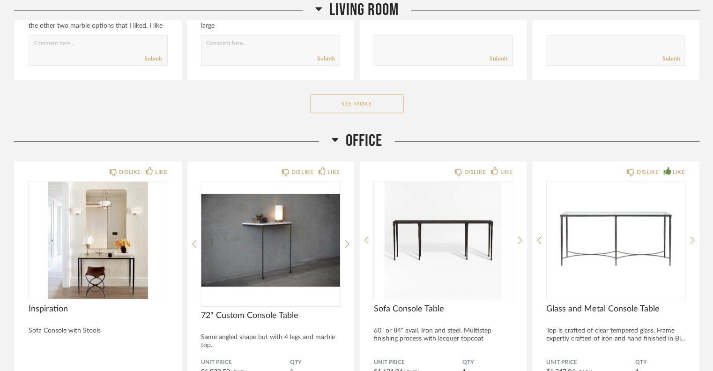
click at [370, 103] on button "See More" at bounding box center [357, 103] width 94 height 19
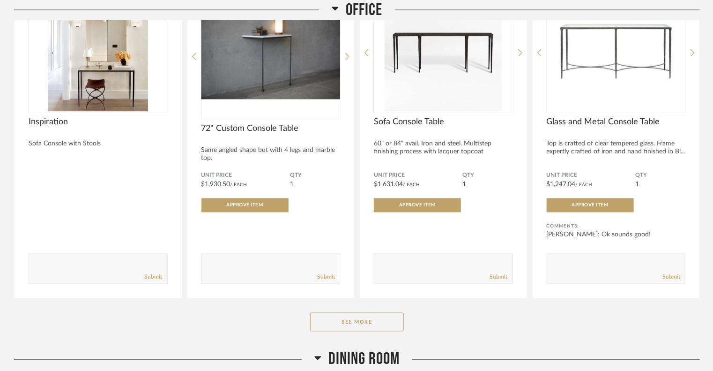
scroll to position [4343, 0]
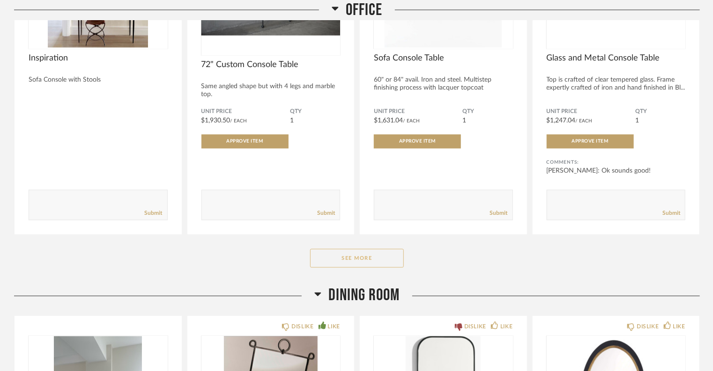
click at [388, 255] on button "See More" at bounding box center [357, 258] width 94 height 19
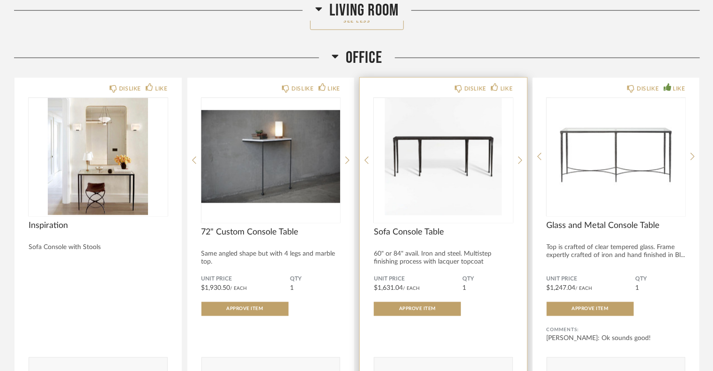
scroll to position [4230, 0]
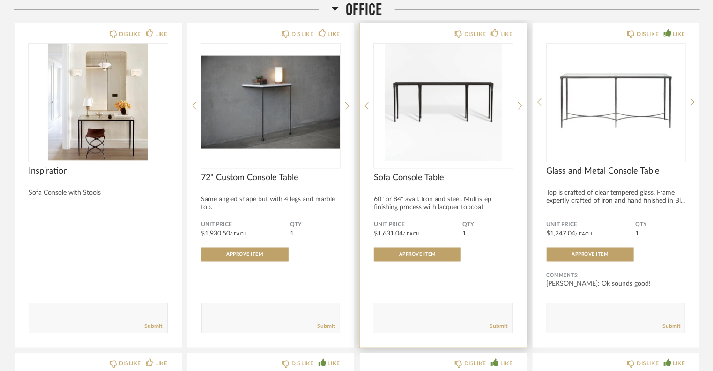
click at [435, 125] on img "0" at bounding box center [443, 102] width 139 height 117
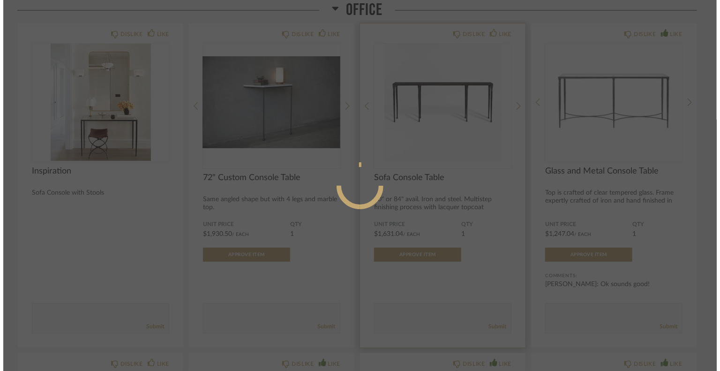
scroll to position [0, 0]
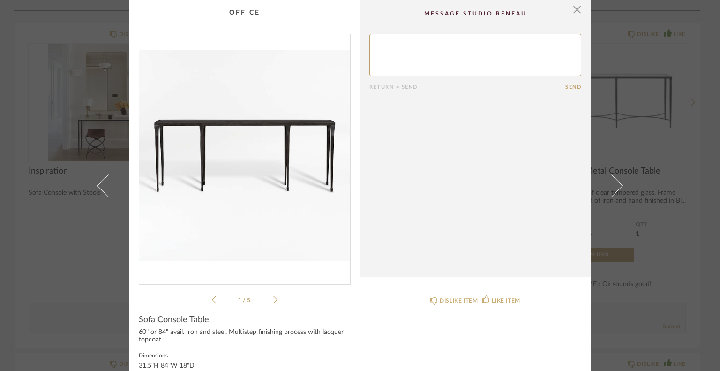
click at [273, 300] on icon at bounding box center [275, 299] width 4 height 8
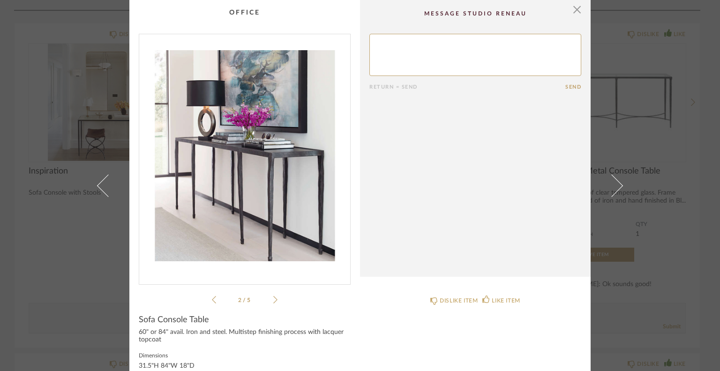
click at [273, 300] on icon at bounding box center [275, 299] width 4 height 8
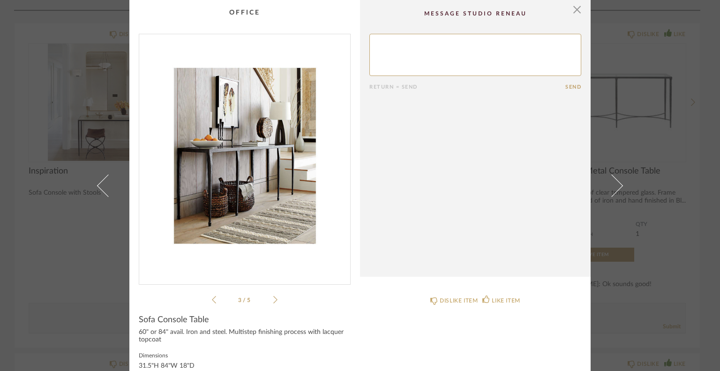
click at [273, 300] on icon at bounding box center [275, 299] width 4 height 8
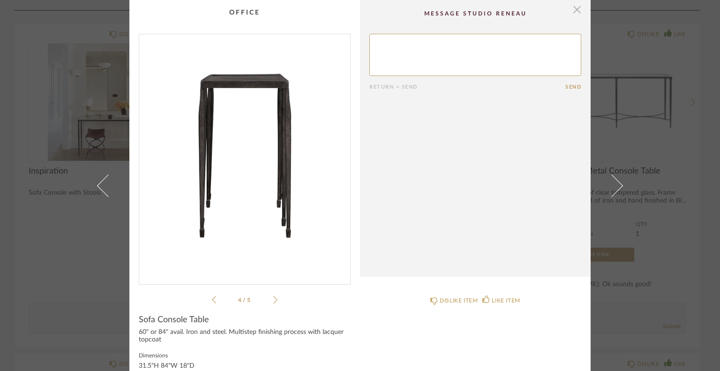
click at [574, 11] on span "button" at bounding box center [577, 9] width 19 height 19
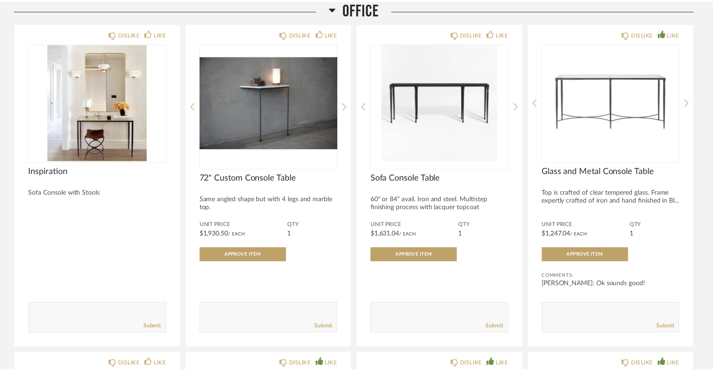
scroll to position [4230, 0]
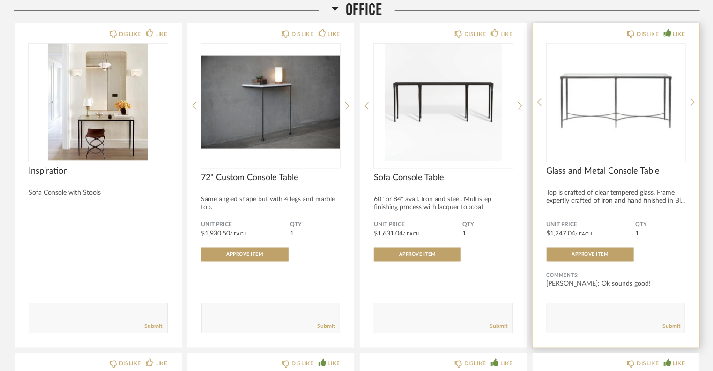
click at [636, 106] on div at bounding box center [616, 102] width 139 height 117
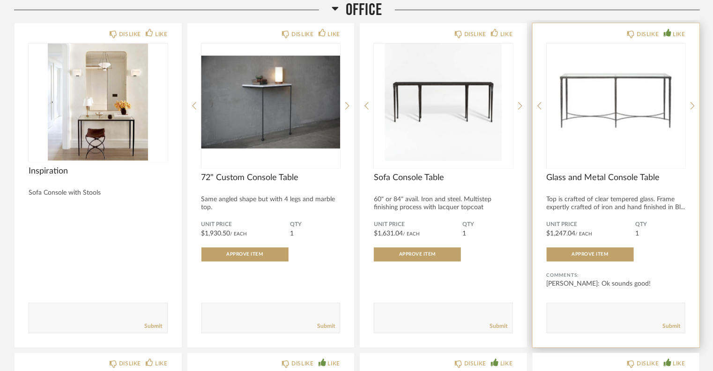
click at [607, 85] on img "0" at bounding box center [616, 102] width 139 height 117
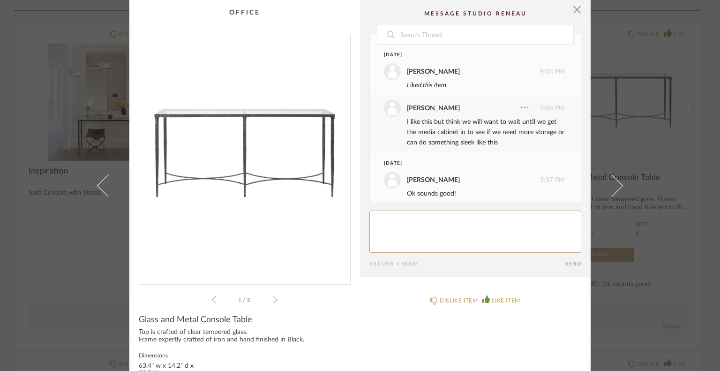
scroll to position [9, 0]
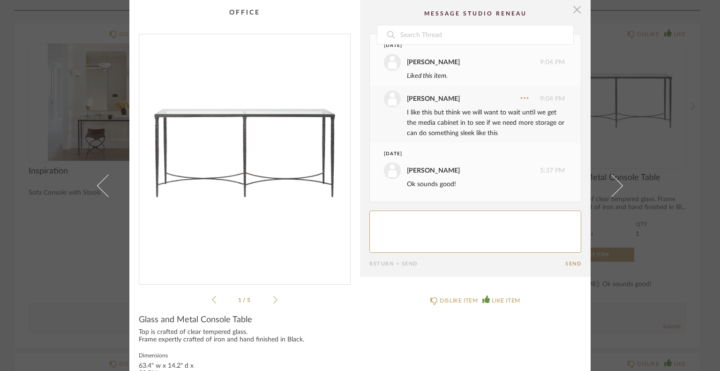
click at [573, 10] on span "button" at bounding box center [577, 9] width 19 height 19
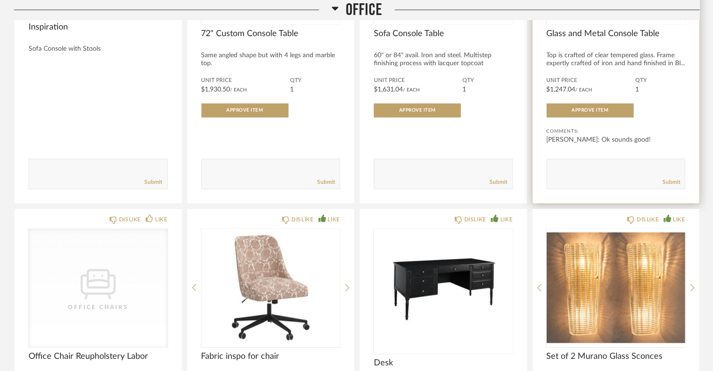
scroll to position [4374, 0]
click at [584, 163] on textarea at bounding box center [616, 169] width 138 height 13
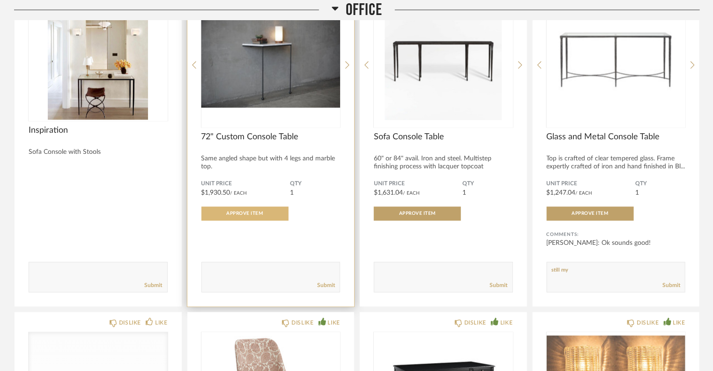
scroll to position [4232, 0]
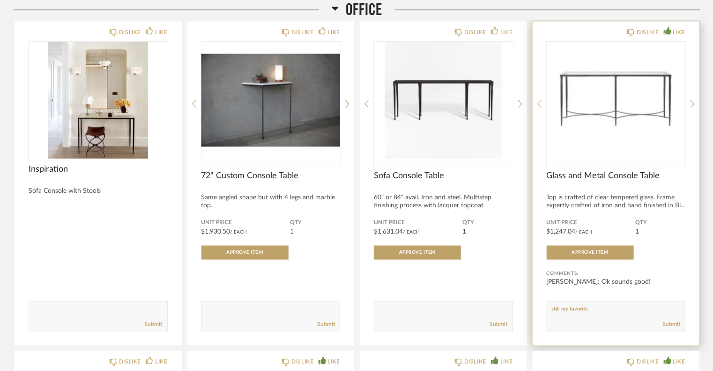
type textarea "still my favorite"
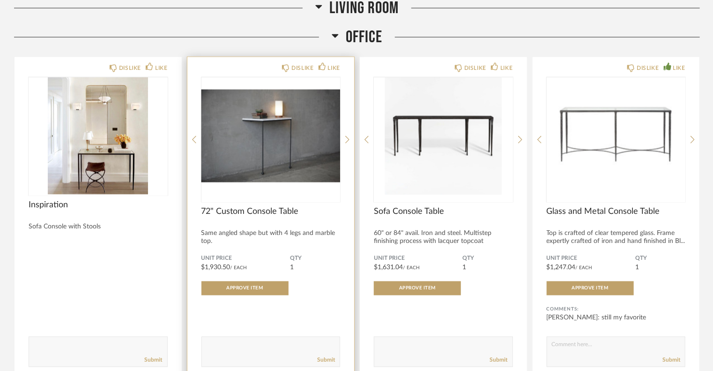
scroll to position [4189, 0]
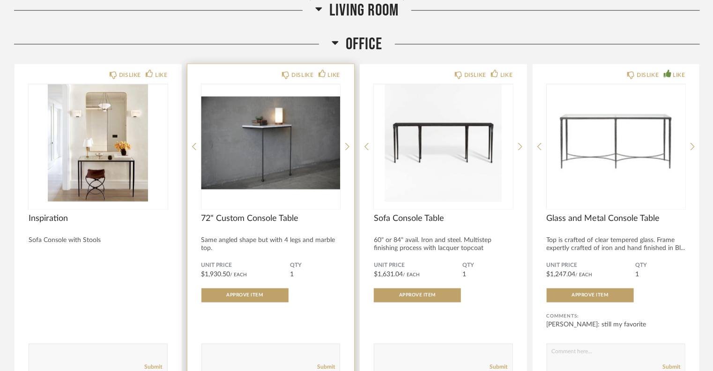
click at [245, 142] on img "0" at bounding box center [271, 142] width 139 height 117
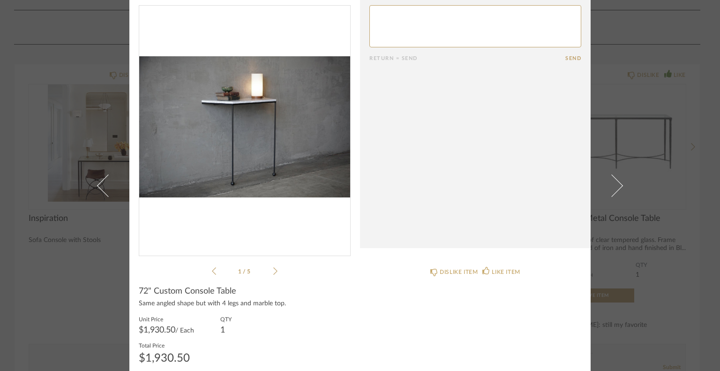
scroll to position [0, 0]
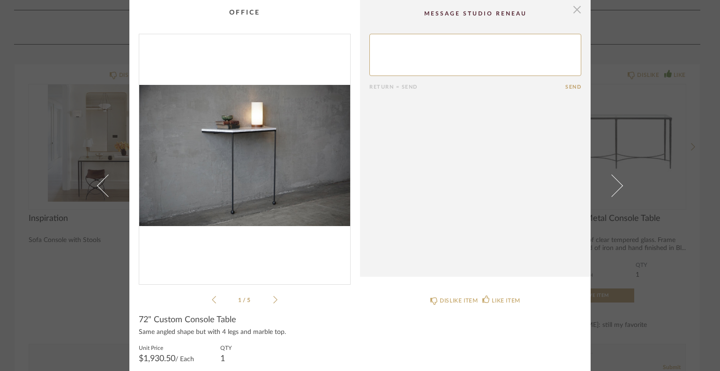
click at [575, 10] on span "button" at bounding box center [577, 9] width 19 height 19
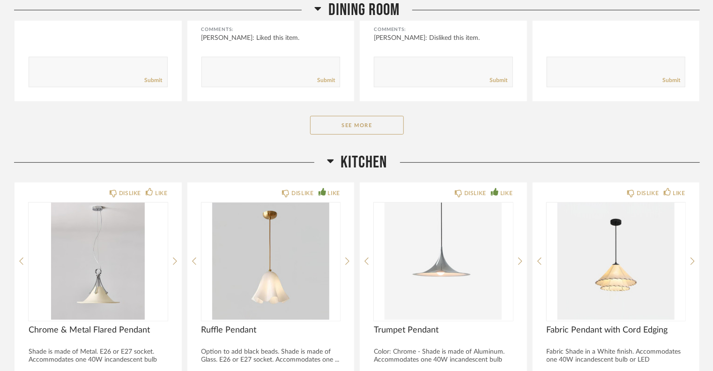
scroll to position [5510, 0]
click at [361, 127] on button "See More" at bounding box center [357, 124] width 94 height 19
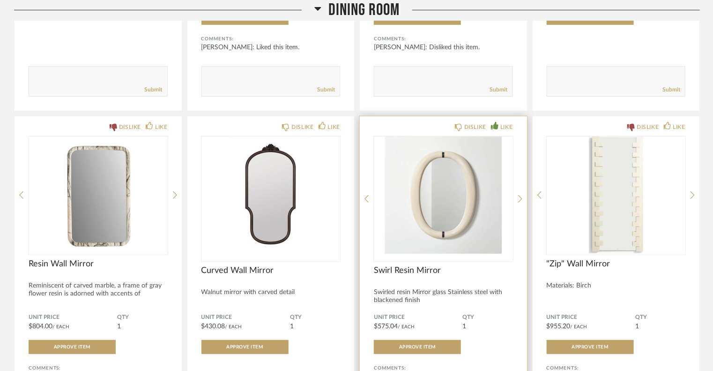
scroll to position [5500, 0]
click at [519, 197] on icon at bounding box center [520, 198] width 4 height 8
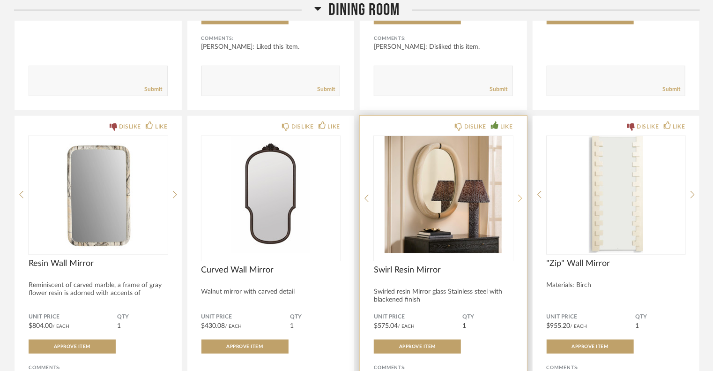
click at [519, 197] on icon at bounding box center [520, 198] width 4 height 8
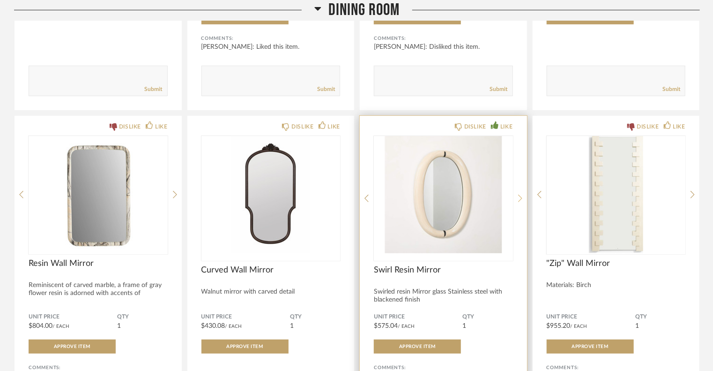
click at [519, 197] on icon at bounding box center [520, 198] width 4 height 8
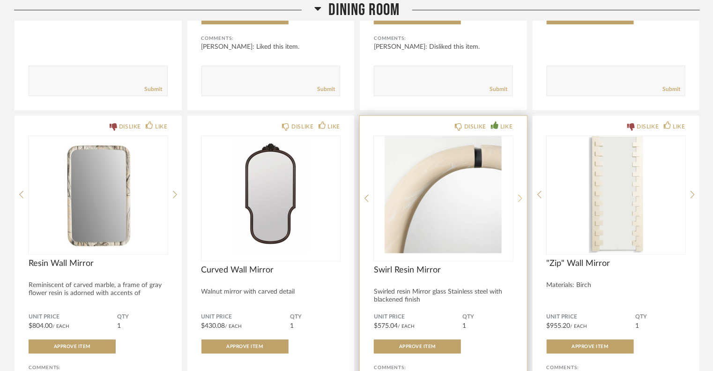
click at [519, 197] on icon at bounding box center [520, 198] width 4 height 8
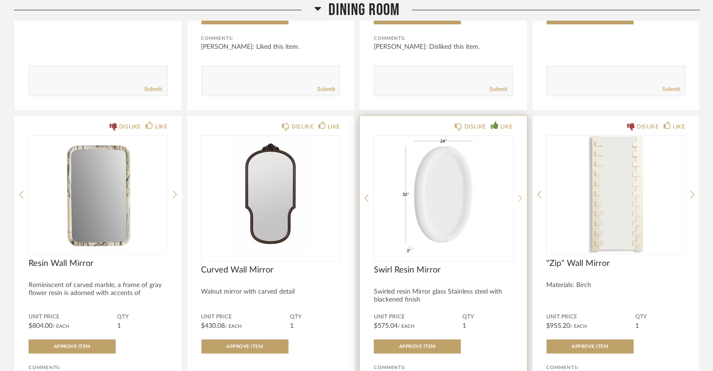
click at [519, 197] on icon at bounding box center [520, 198] width 4 height 8
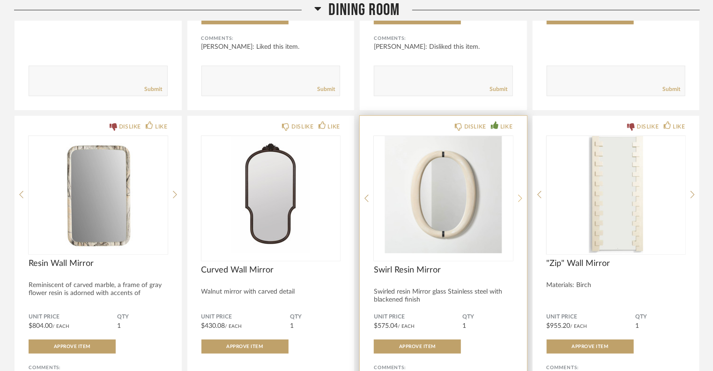
click at [518, 197] on icon at bounding box center [520, 198] width 4 height 8
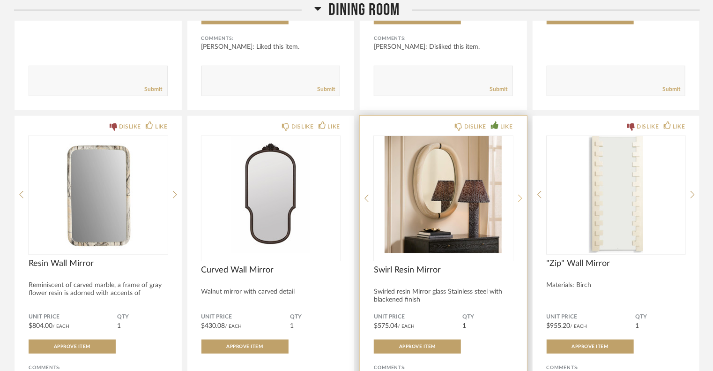
click at [518, 197] on icon at bounding box center [520, 198] width 4 height 8
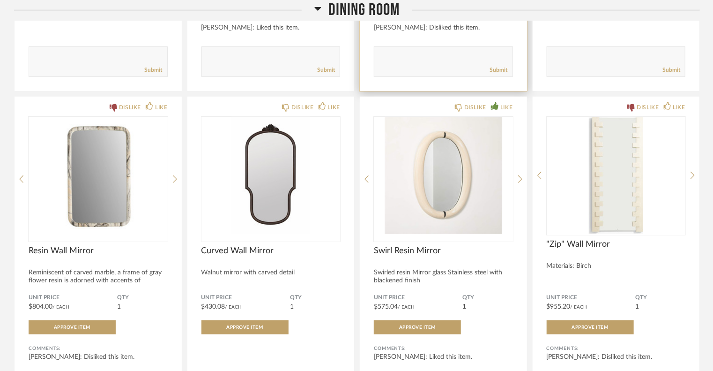
scroll to position [5539, 0]
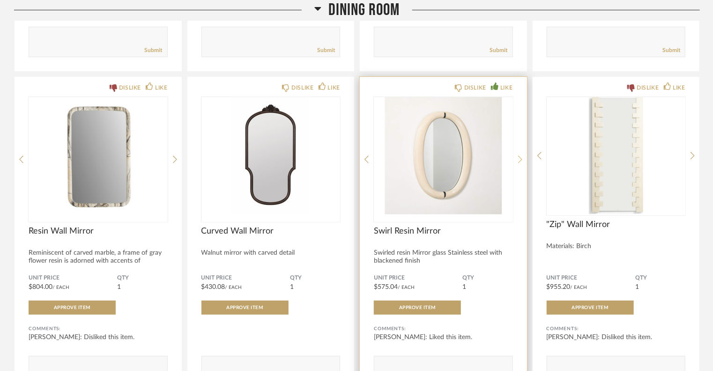
click at [519, 158] on icon at bounding box center [520, 159] width 4 height 8
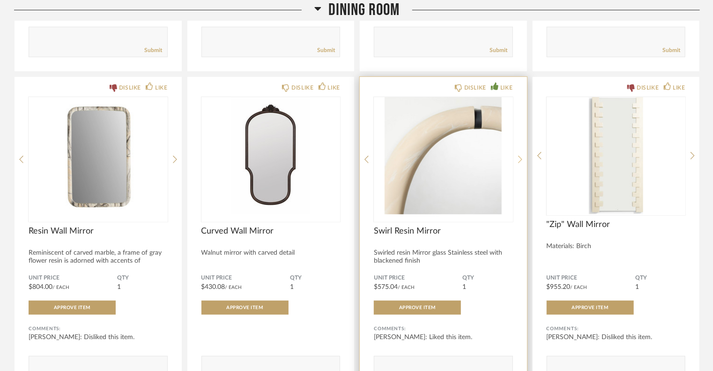
click at [519, 158] on icon at bounding box center [520, 159] width 4 height 8
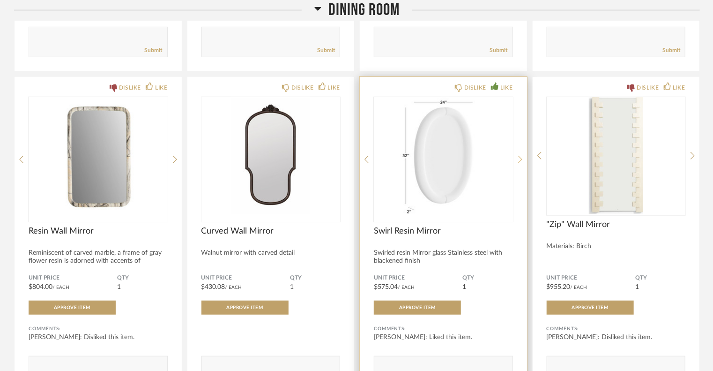
click at [519, 158] on icon at bounding box center [520, 159] width 4 height 8
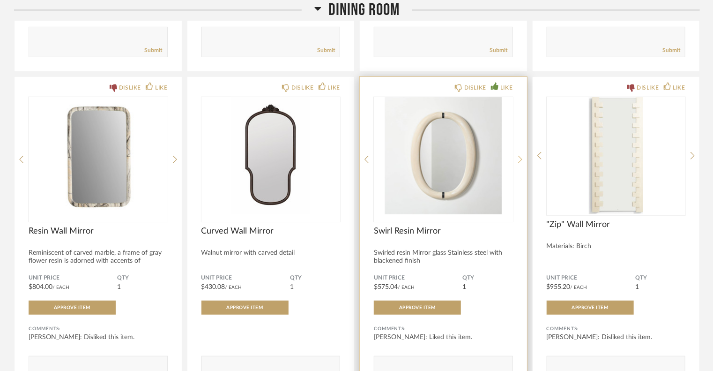
click at [519, 158] on icon at bounding box center [520, 159] width 4 height 8
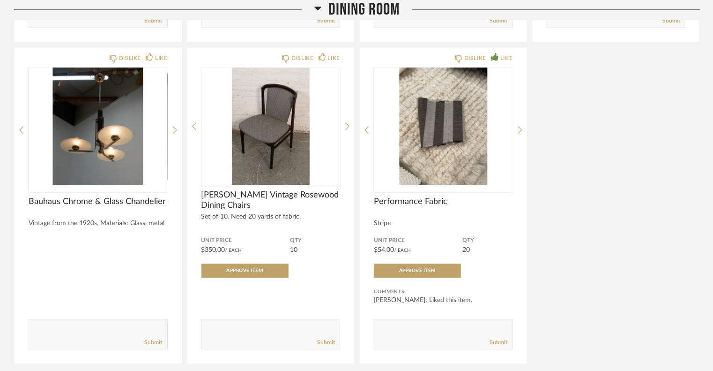
scroll to position [6554, 0]
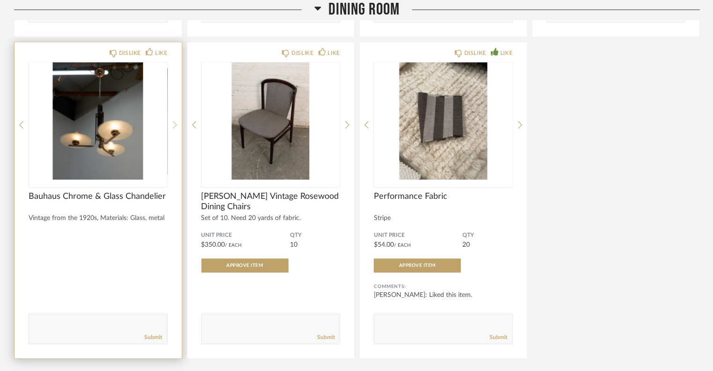
click at [176, 125] on icon at bounding box center [175, 124] width 4 height 8
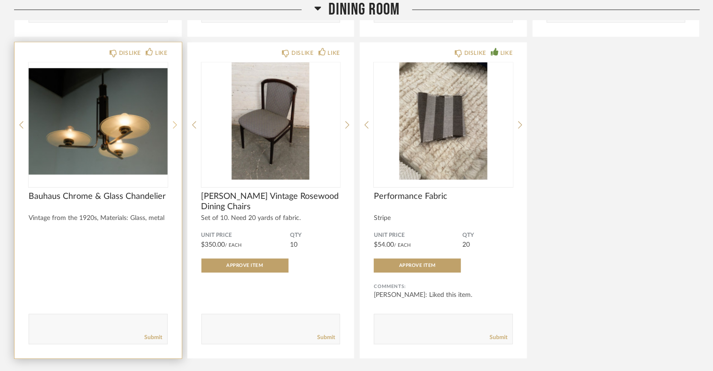
click at [176, 125] on icon at bounding box center [175, 124] width 4 height 8
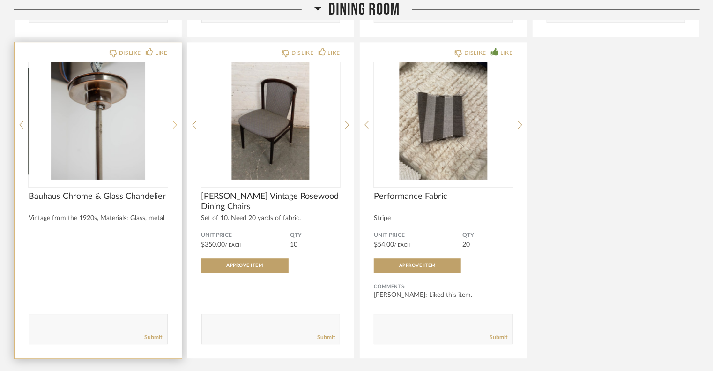
click at [176, 125] on icon at bounding box center [175, 124] width 4 height 8
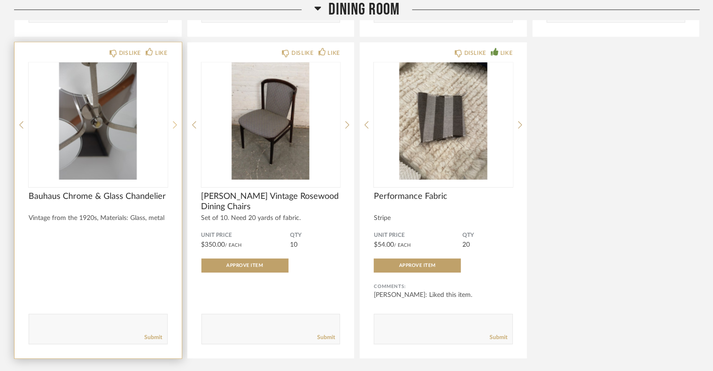
click at [176, 125] on icon at bounding box center [175, 124] width 4 height 8
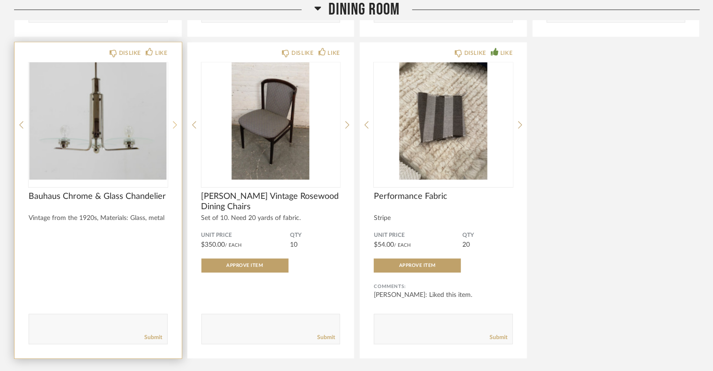
click at [176, 125] on icon at bounding box center [175, 124] width 4 height 8
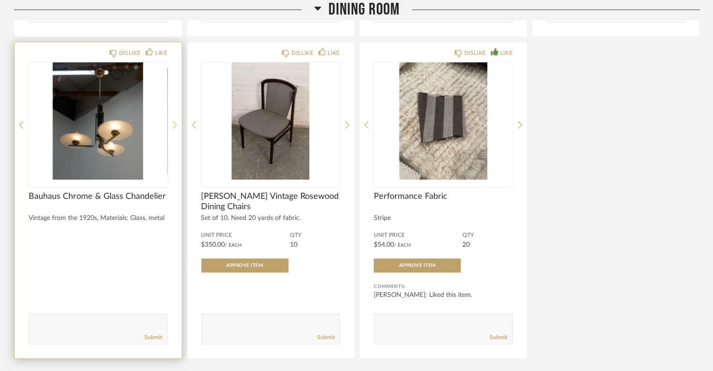
click at [176, 125] on icon at bounding box center [175, 124] width 4 height 8
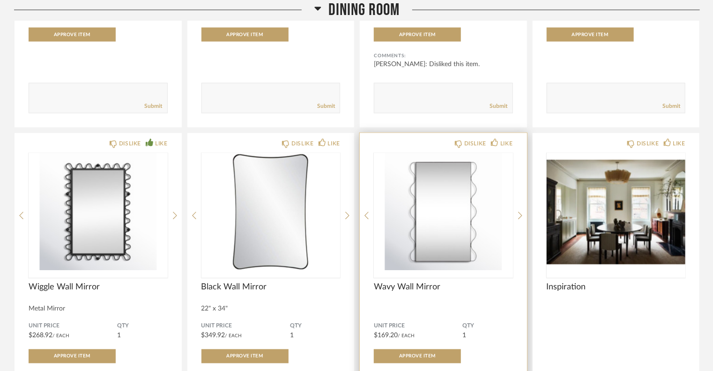
scroll to position [6141, 0]
click at [521, 219] on div at bounding box center [520, 216] width 4 height 125
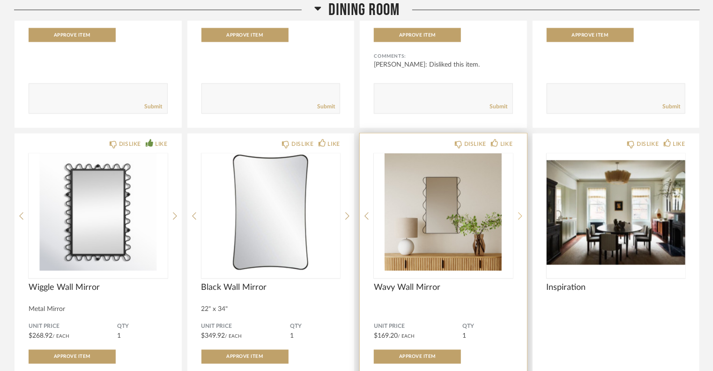
click at [521, 219] on div at bounding box center [520, 216] width 4 height 125
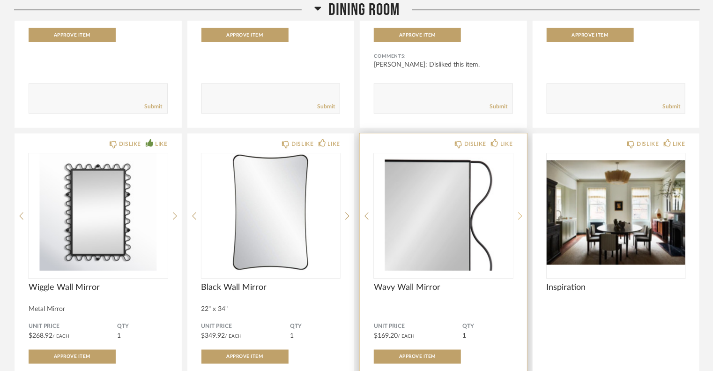
click at [521, 219] on div at bounding box center [520, 216] width 4 height 125
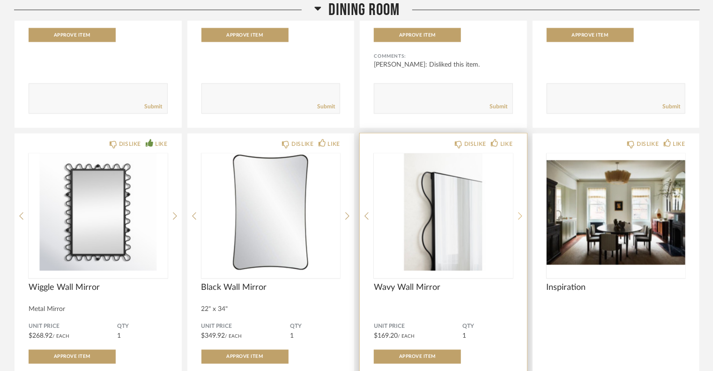
click at [521, 219] on div at bounding box center [520, 216] width 4 height 125
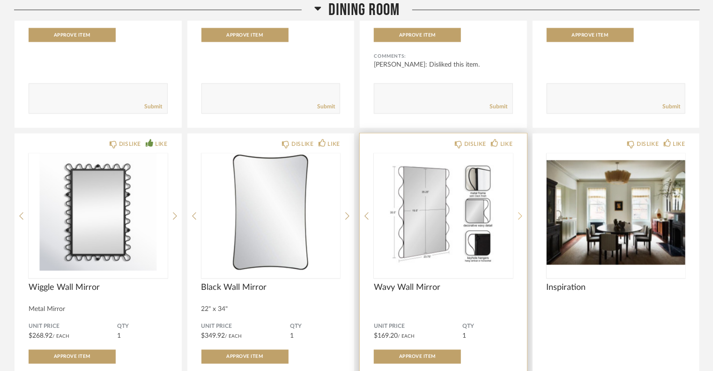
click at [521, 219] on div at bounding box center [520, 216] width 4 height 125
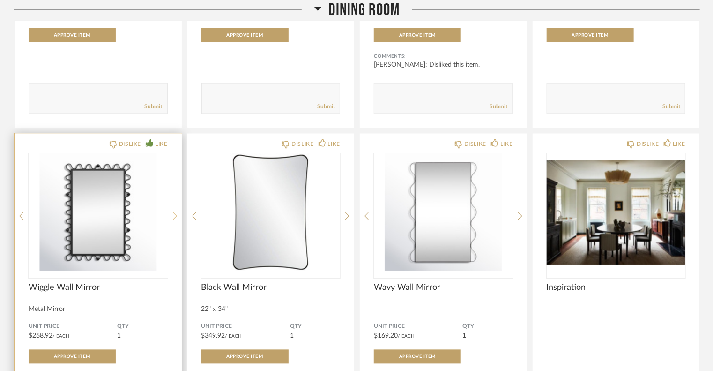
click at [176, 213] on icon at bounding box center [175, 216] width 4 height 7
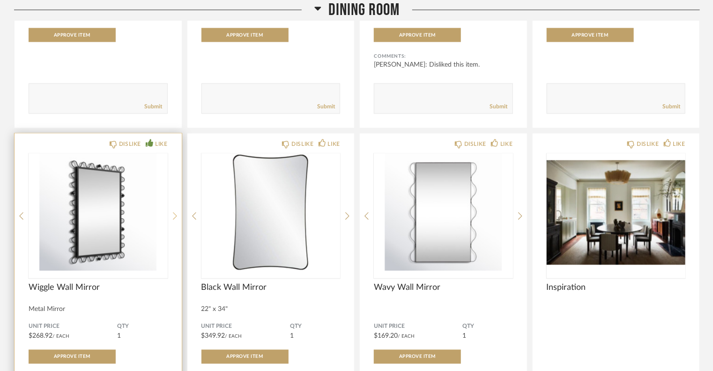
click at [176, 213] on icon at bounding box center [175, 216] width 4 height 7
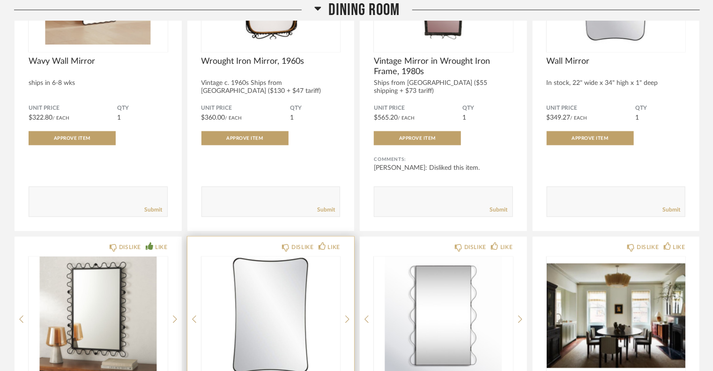
scroll to position [5942, 0]
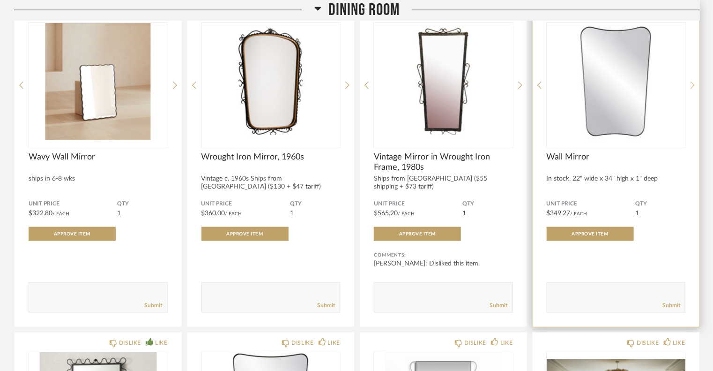
click at [693, 81] on icon at bounding box center [693, 85] width 4 height 8
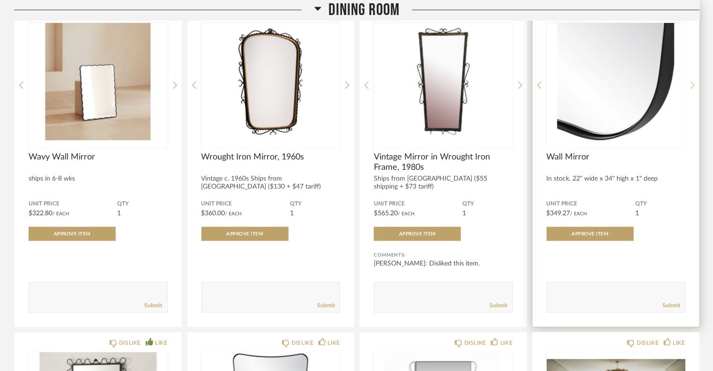
click at [693, 81] on icon at bounding box center [693, 85] width 4 height 8
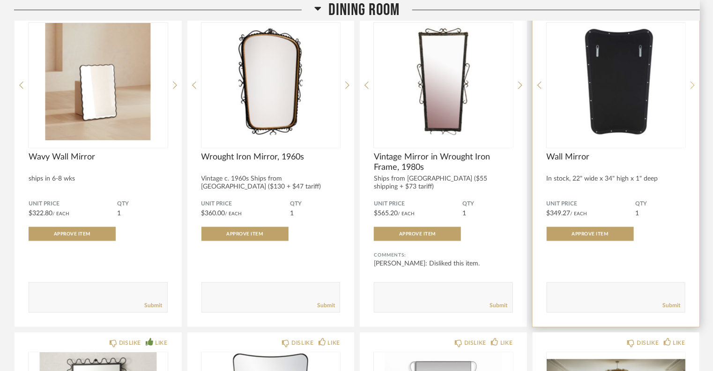
click at [693, 81] on icon at bounding box center [693, 85] width 4 height 8
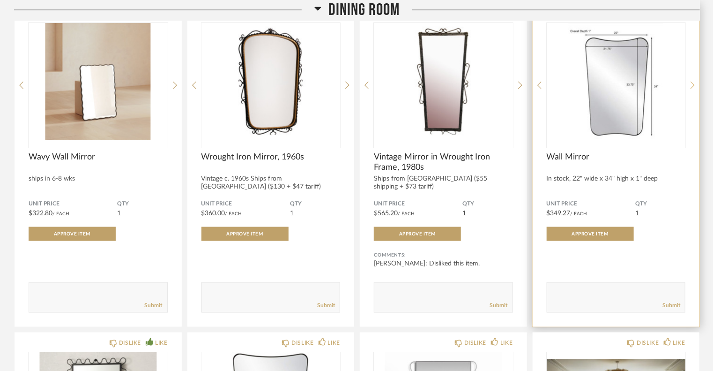
click at [693, 81] on icon at bounding box center [693, 85] width 4 height 8
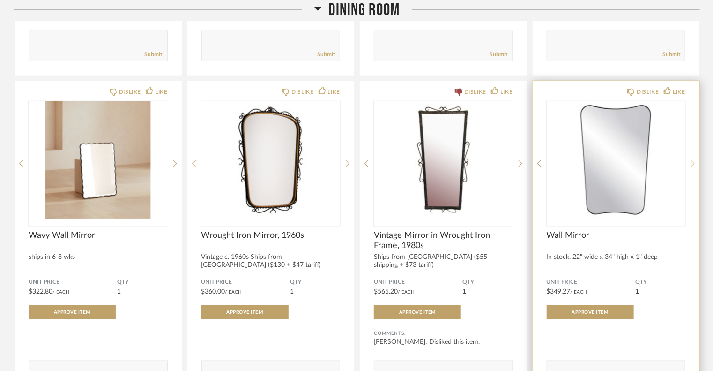
scroll to position [5857, 0]
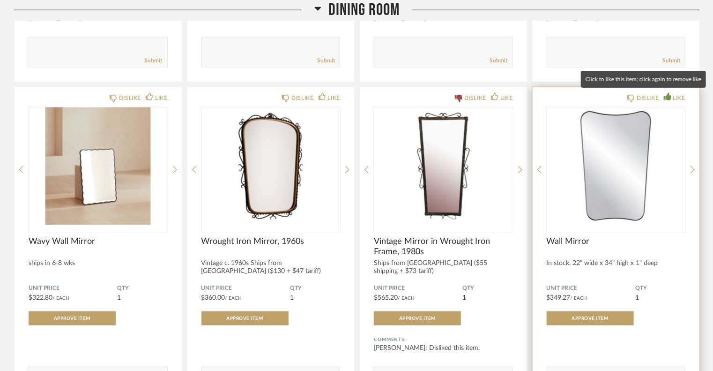
click at [674, 97] on div "LIKE" at bounding box center [680, 97] width 12 height 9
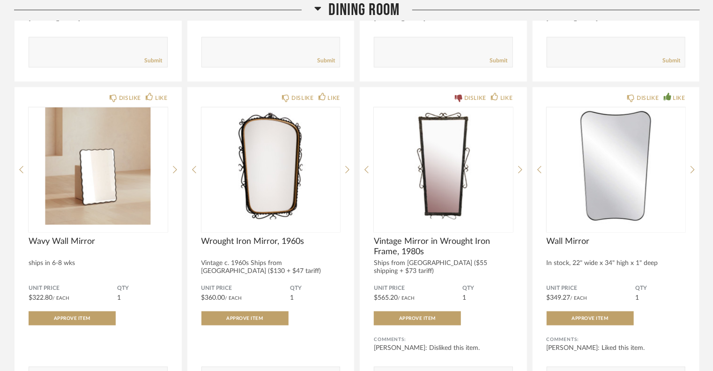
scroll to position [5851, 0]
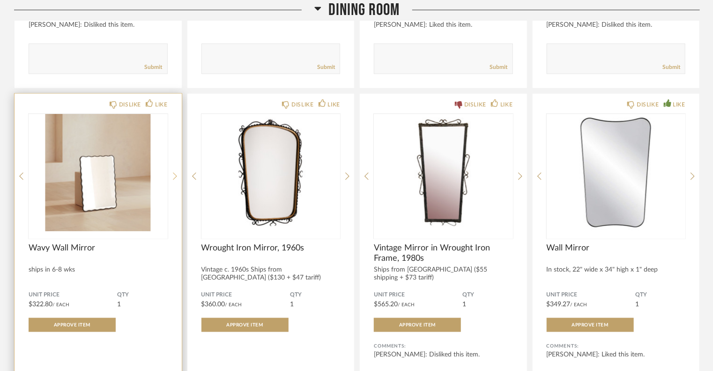
click at [175, 177] on icon at bounding box center [175, 176] width 4 height 8
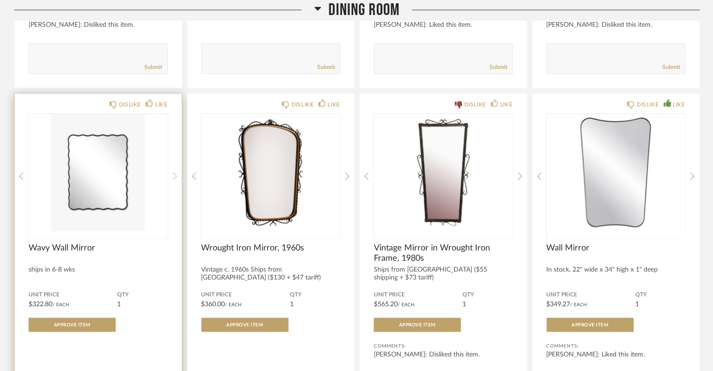
click at [175, 177] on icon at bounding box center [175, 176] width 4 height 8
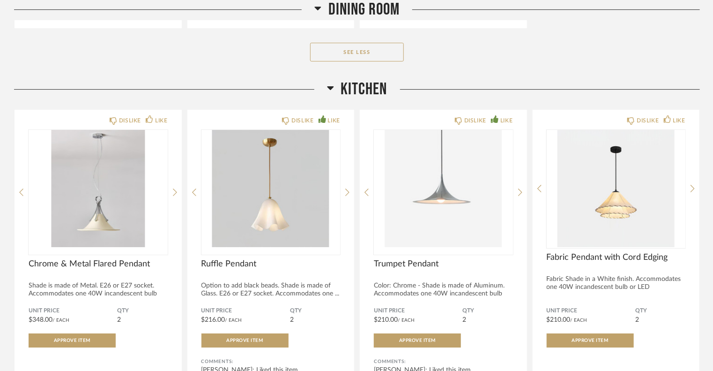
scroll to position [6879, 0]
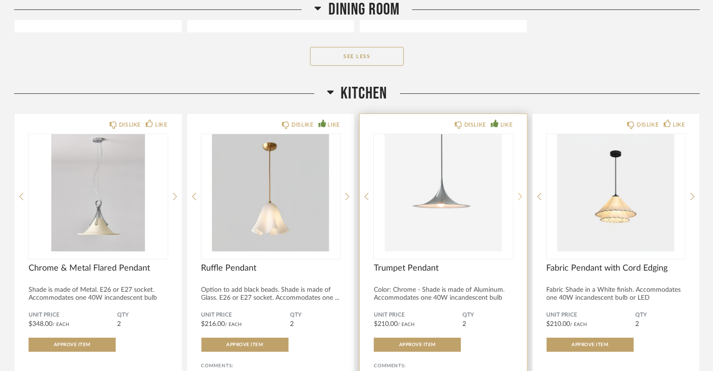
click at [520, 192] on icon at bounding box center [520, 196] width 4 height 8
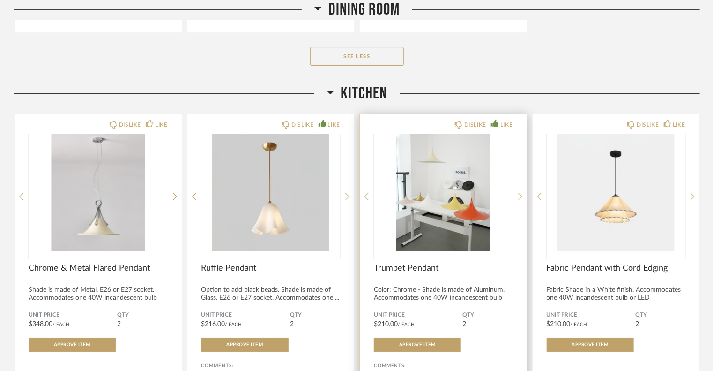
click at [520, 192] on icon at bounding box center [520, 196] width 4 height 8
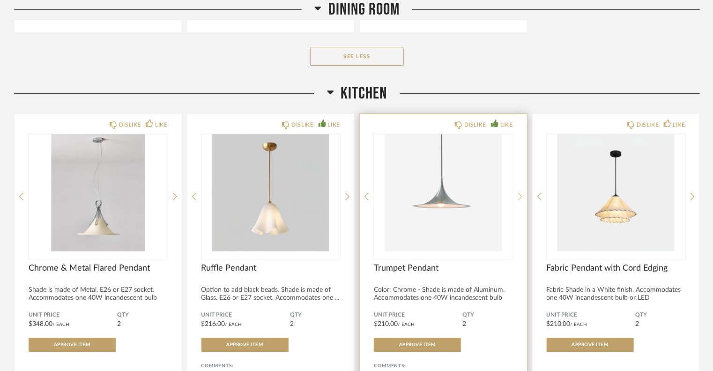
click at [520, 192] on icon at bounding box center [520, 196] width 4 height 8
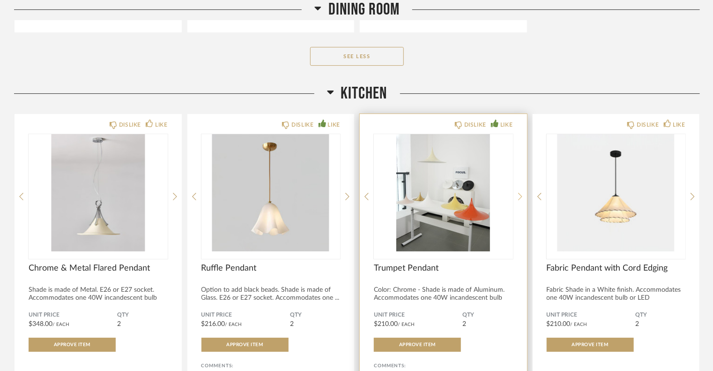
click at [520, 192] on icon at bounding box center [520, 196] width 4 height 8
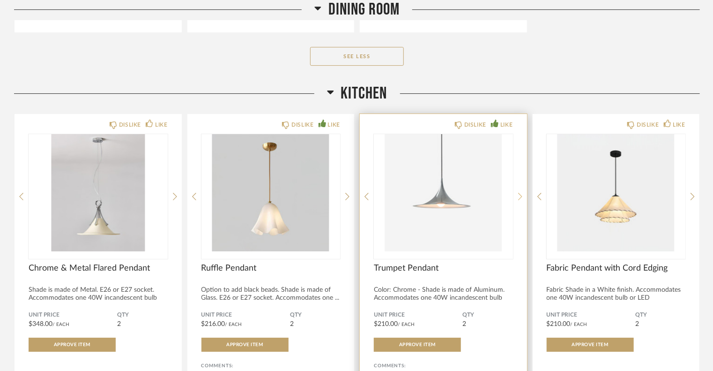
click at [521, 193] on icon at bounding box center [520, 196] width 4 height 8
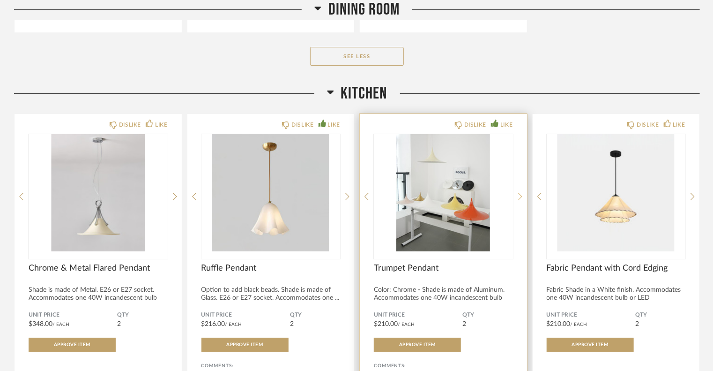
click at [521, 193] on icon at bounding box center [520, 196] width 4 height 8
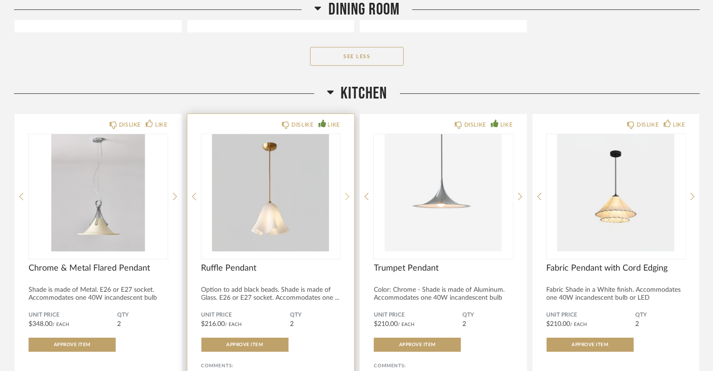
click at [347, 198] on icon at bounding box center [347, 196] width 4 height 8
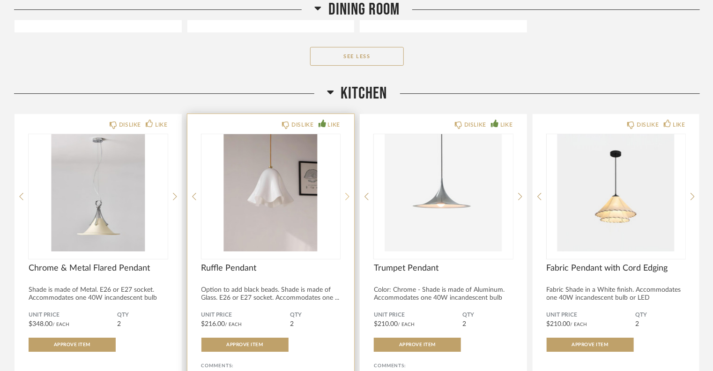
click at [347, 198] on icon at bounding box center [347, 196] width 4 height 8
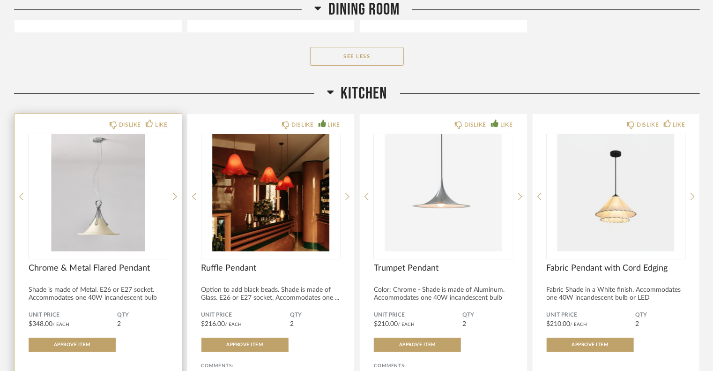
click at [177, 195] on div "DISLIKE LIKE Chrome & Metal Flared Pendant Shade is made of Metal. E26 or E27 s…" at bounding box center [98, 276] width 167 height 324
click at [173, 192] on icon at bounding box center [175, 196] width 4 height 8
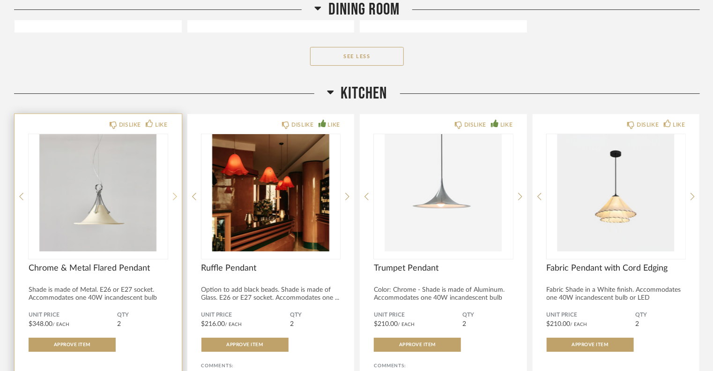
click at [173, 192] on icon at bounding box center [175, 196] width 4 height 8
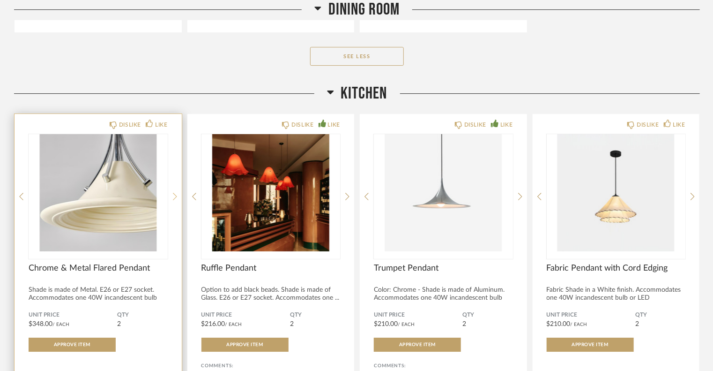
click at [173, 192] on icon at bounding box center [175, 196] width 4 height 8
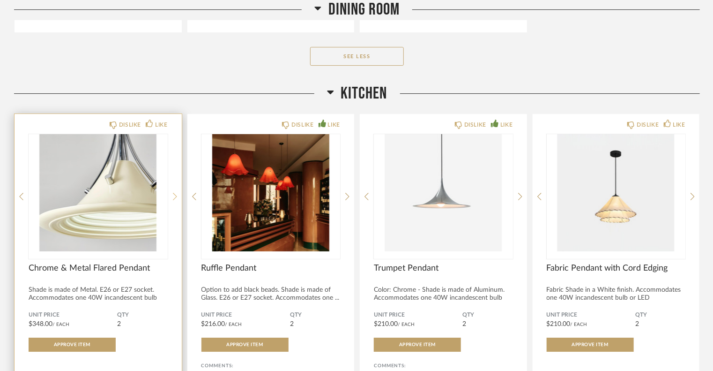
click at [173, 192] on icon at bounding box center [175, 196] width 4 height 8
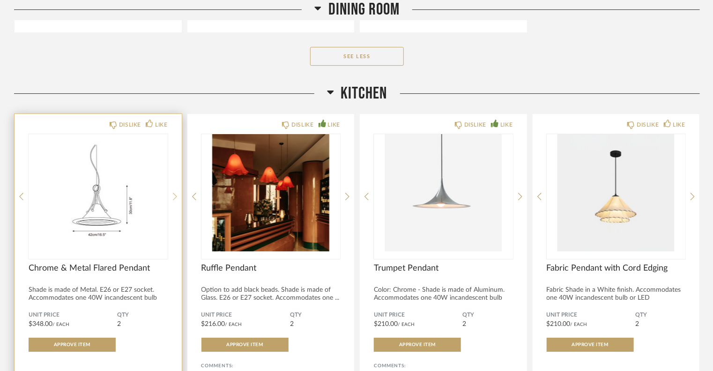
click at [173, 192] on icon at bounding box center [175, 196] width 4 height 8
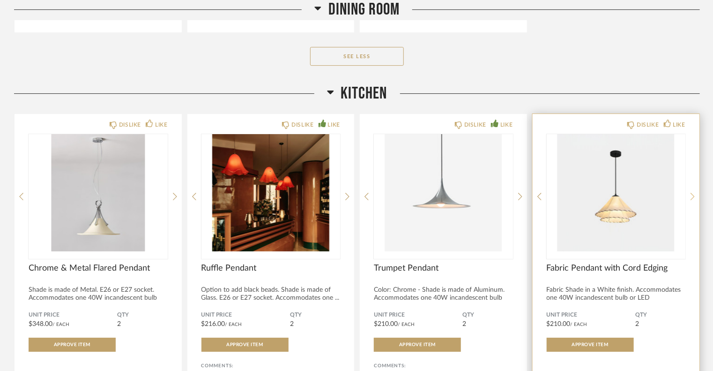
click at [693, 193] on icon at bounding box center [693, 196] width 4 height 8
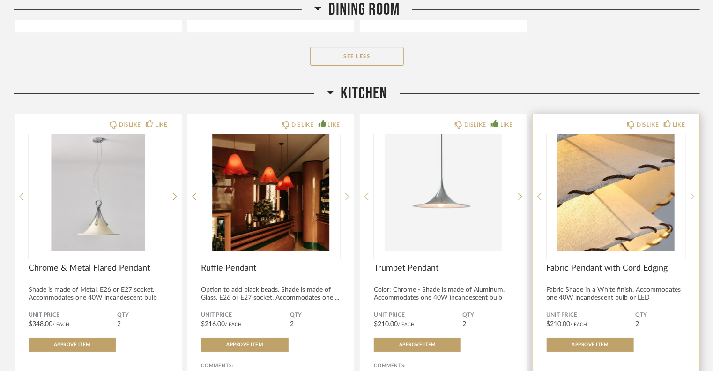
click at [693, 193] on icon at bounding box center [693, 196] width 4 height 8
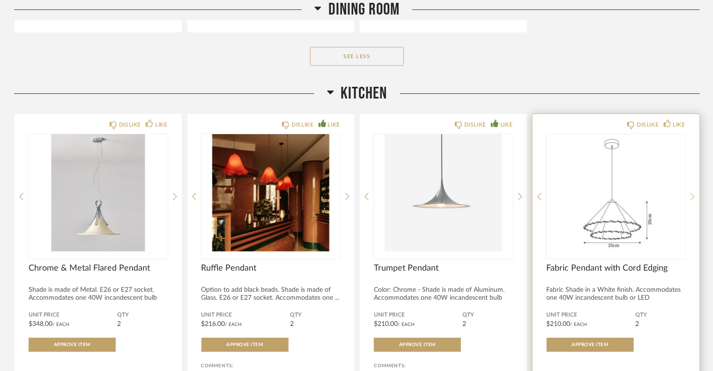
click at [693, 193] on icon at bounding box center [693, 196] width 4 height 8
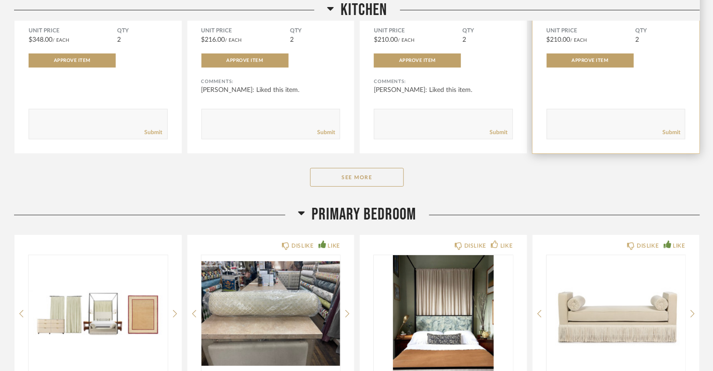
scroll to position [7164, 0]
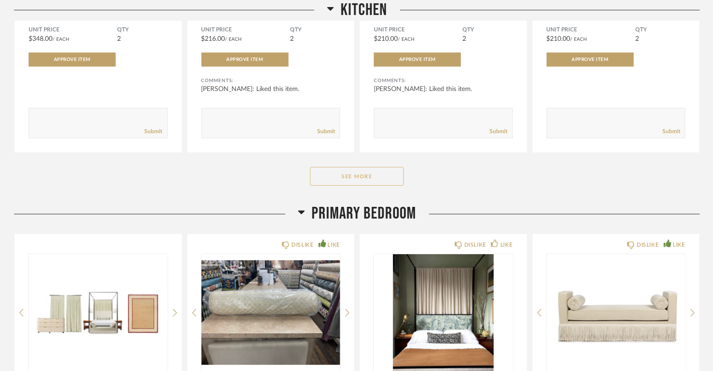
click at [362, 179] on button "See More" at bounding box center [357, 176] width 94 height 19
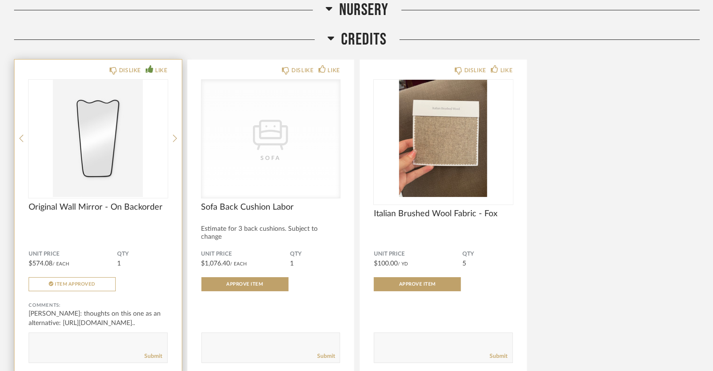
scroll to position [8745, 0]
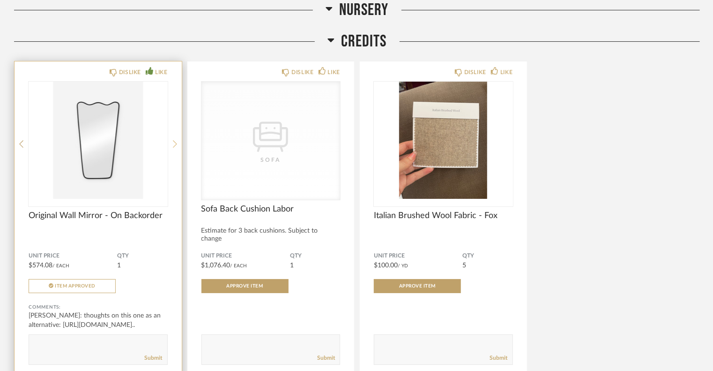
click at [174, 142] on icon at bounding box center [175, 144] width 4 height 8
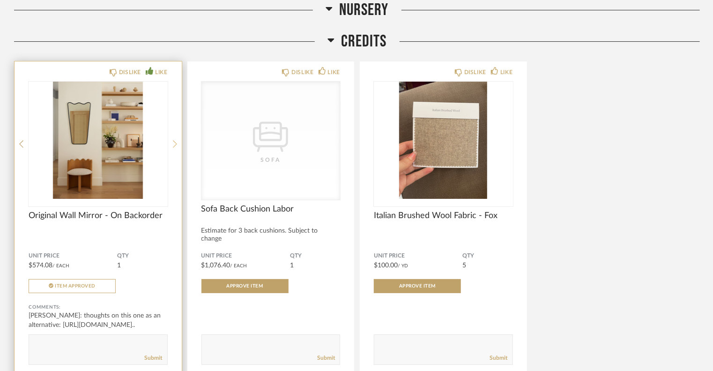
click at [174, 142] on icon at bounding box center [175, 144] width 4 height 8
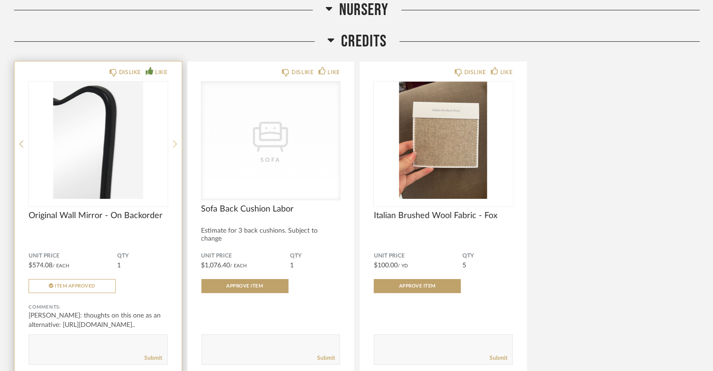
click at [174, 142] on icon at bounding box center [175, 144] width 4 height 8
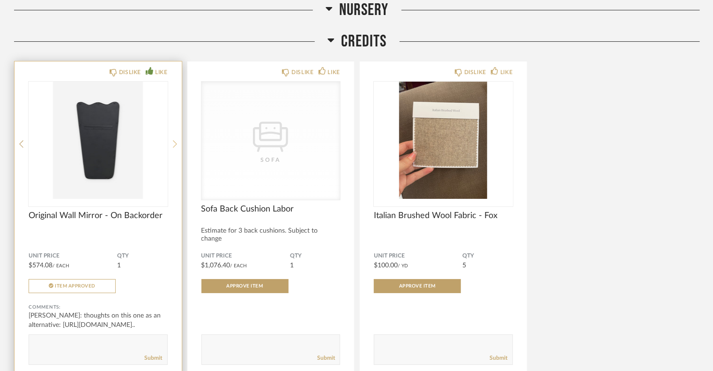
click at [174, 142] on icon at bounding box center [175, 144] width 4 height 8
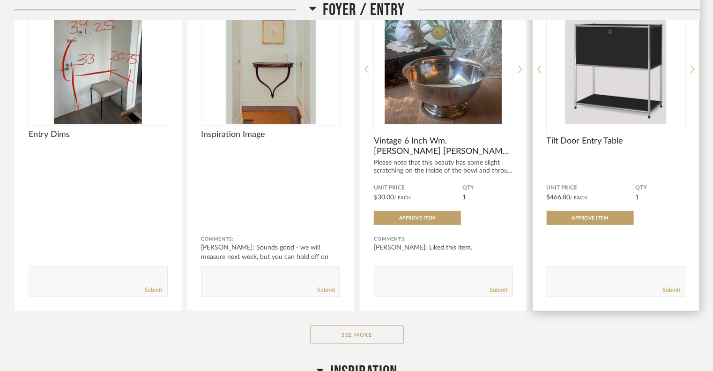
scroll to position [513, 0]
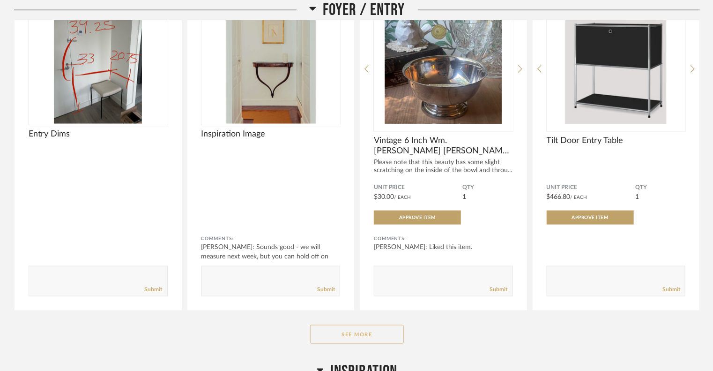
click at [379, 328] on button "See More" at bounding box center [357, 334] width 94 height 19
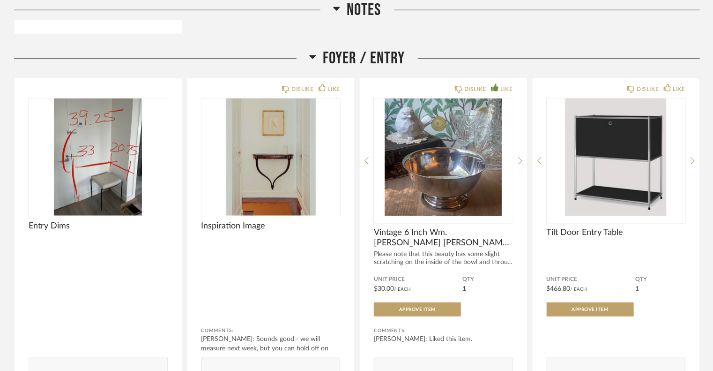
scroll to position [463, 0]
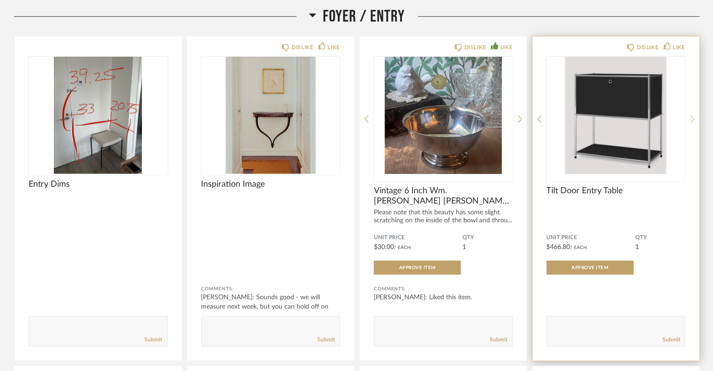
click at [695, 120] on icon at bounding box center [693, 119] width 4 height 8
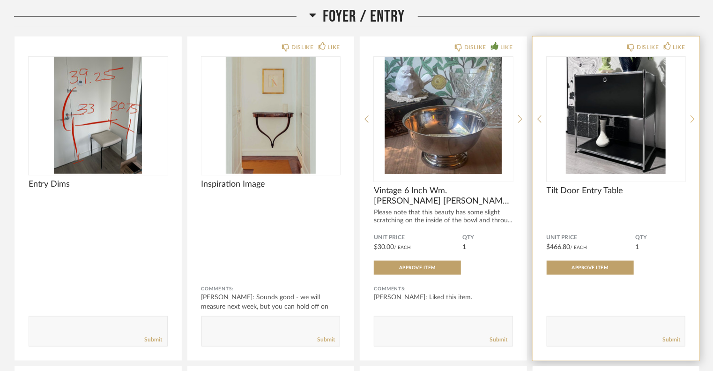
click at [695, 120] on icon at bounding box center [693, 119] width 4 height 8
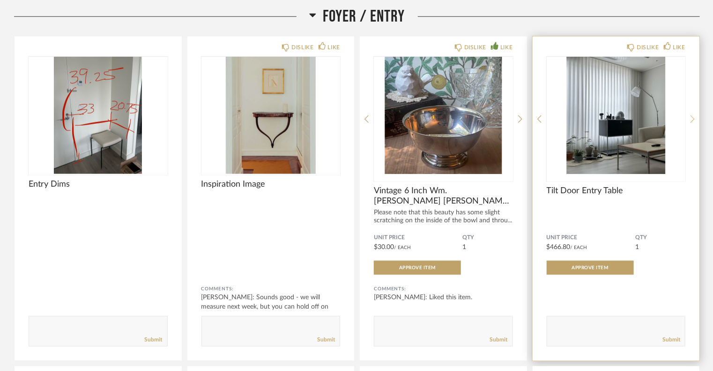
click at [695, 120] on icon at bounding box center [693, 119] width 4 height 8
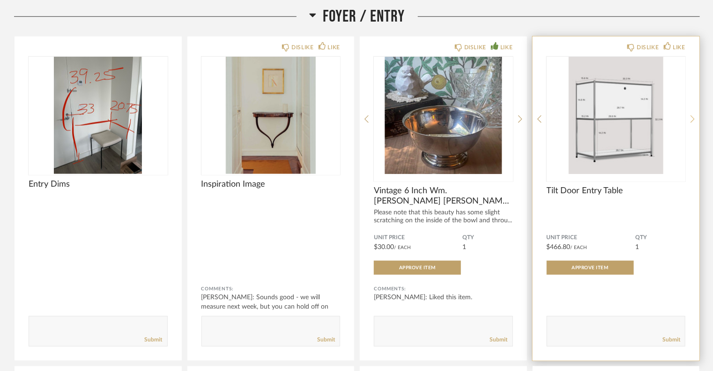
click at [695, 120] on icon at bounding box center [693, 119] width 4 height 8
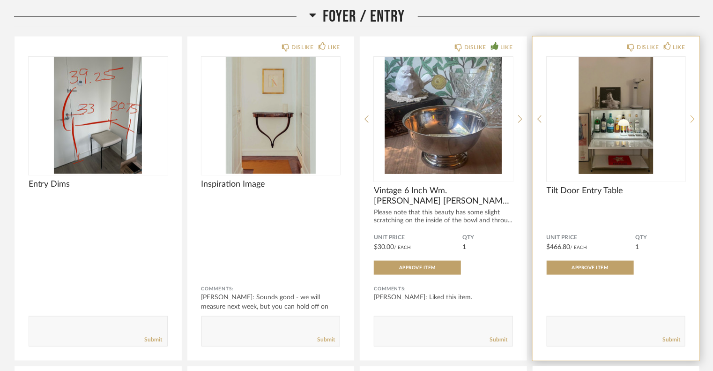
click at [695, 120] on icon at bounding box center [693, 119] width 4 height 8
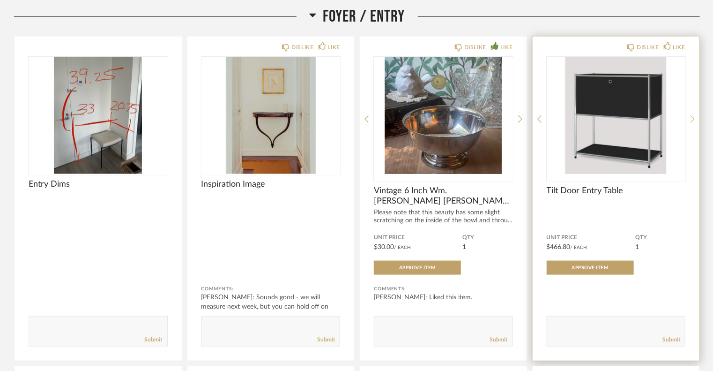
click at [695, 120] on icon at bounding box center [693, 119] width 4 height 8
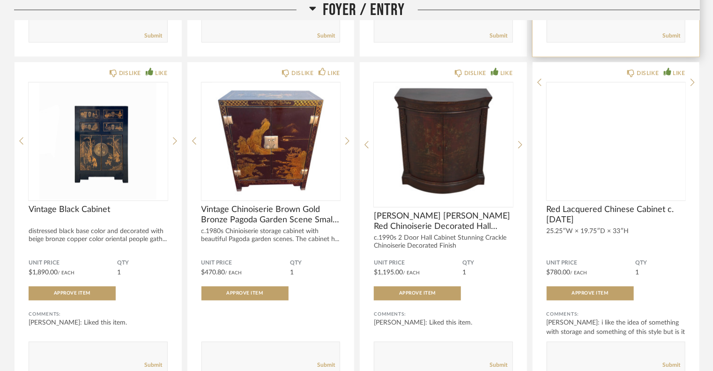
scroll to position [769, 0]
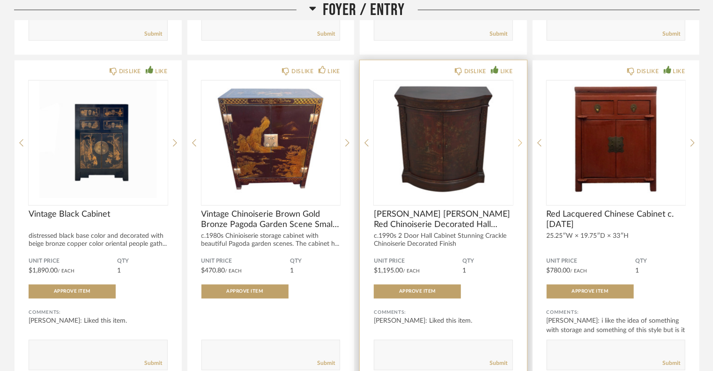
click at [519, 142] on icon at bounding box center [520, 143] width 4 height 8
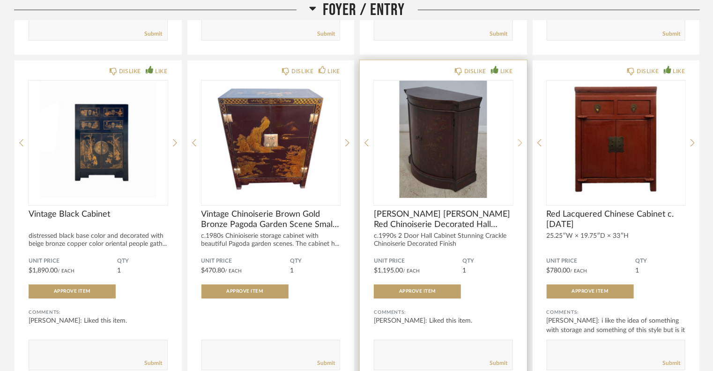
click at [519, 142] on icon at bounding box center [520, 143] width 4 height 8
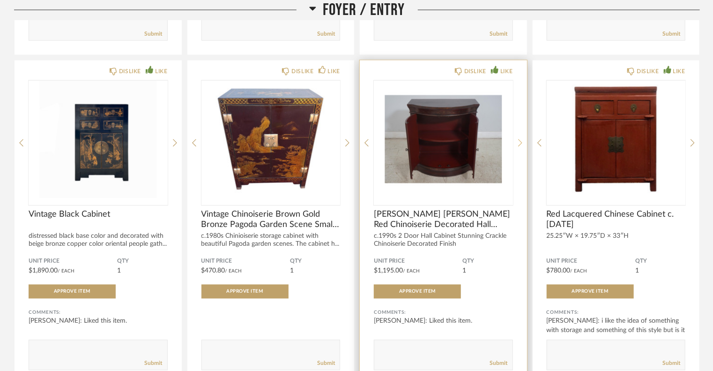
click at [519, 142] on icon at bounding box center [520, 143] width 4 height 8
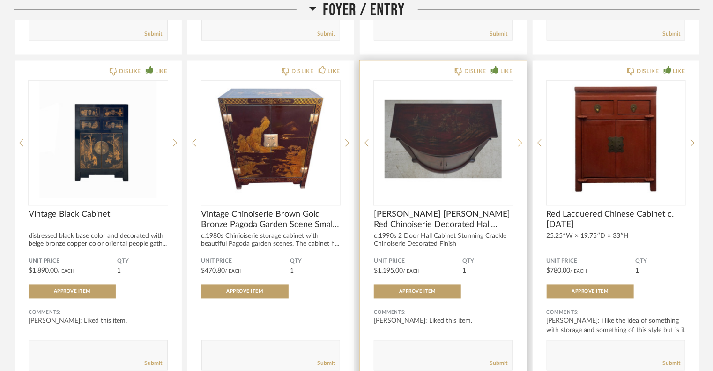
click at [519, 142] on icon at bounding box center [520, 143] width 4 height 8
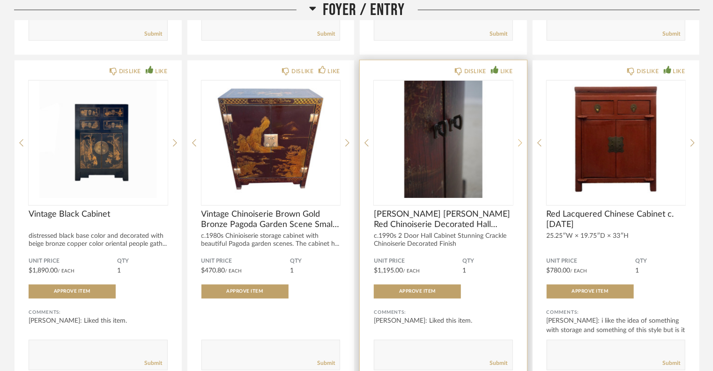
click at [519, 142] on icon at bounding box center [520, 143] width 4 height 8
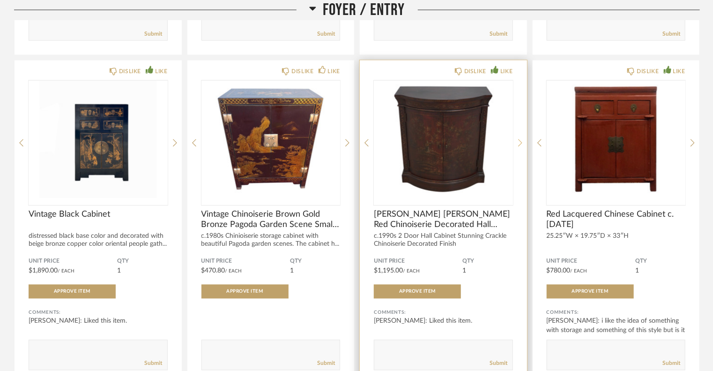
click at [519, 142] on icon at bounding box center [520, 143] width 4 height 8
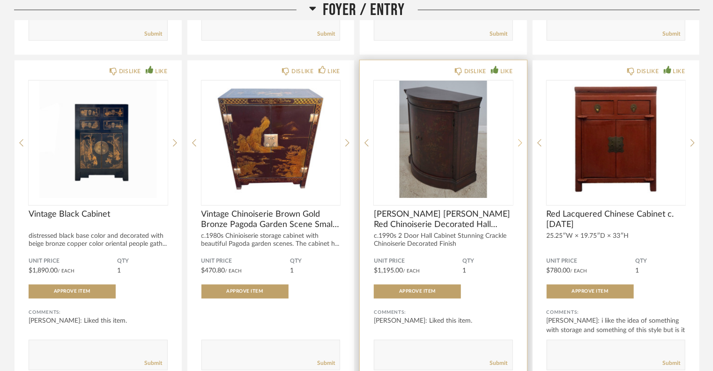
click at [519, 142] on icon at bounding box center [520, 143] width 4 height 8
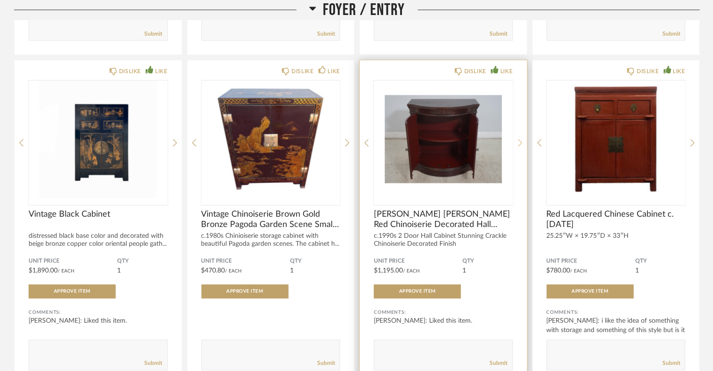
click at [519, 142] on icon at bounding box center [520, 143] width 4 height 8
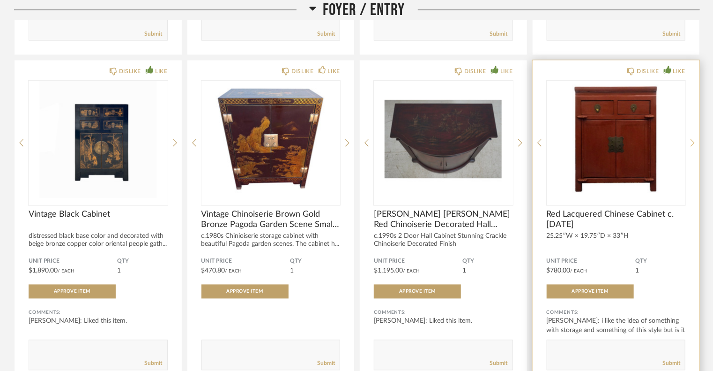
click at [693, 141] on icon at bounding box center [693, 143] width 4 height 8
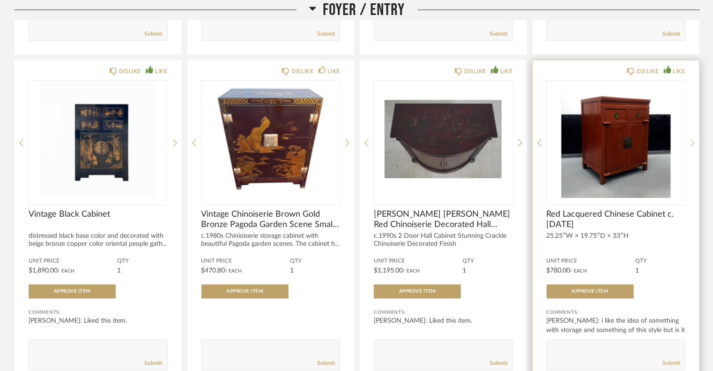
click at [693, 141] on icon at bounding box center [693, 143] width 4 height 8
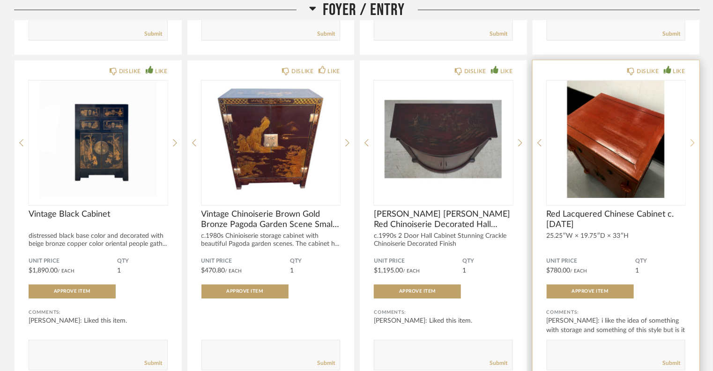
click at [693, 141] on icon at bounding box center [693, 143] width 4 height 8
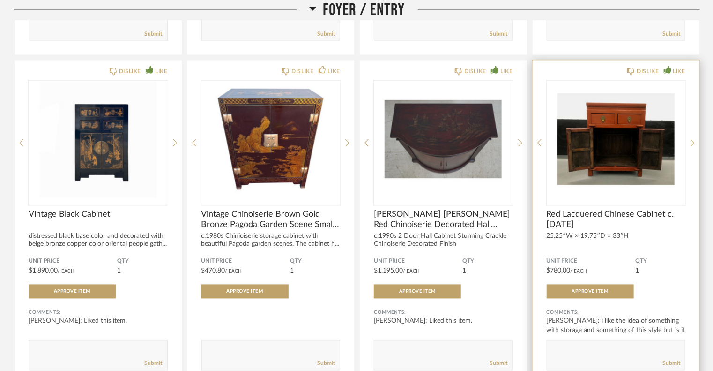
click at [693, 141] on icon at bounding box center [693, 143] width 4 height 8
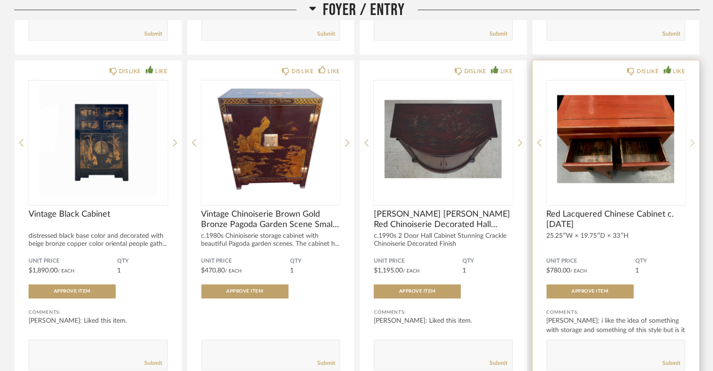
click at [693, 141] on icon at bounding box center [693, 143] width 4 height 8
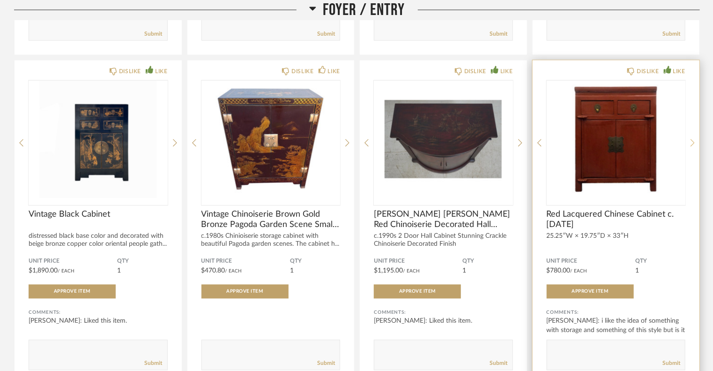
click at [693, 141] on icon at bounding box center [693, 143] width 4 height 8
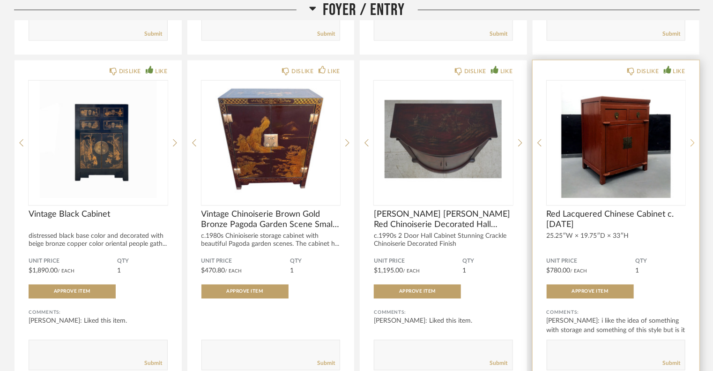
click at [693, 141] on icon at bounding box center [693, 143] width 4 height 8
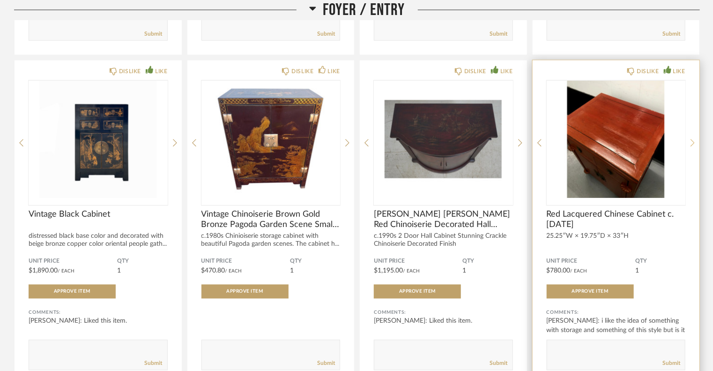
click at [693, 141] on icon at bounding box center [693, 143] width 4 height 8
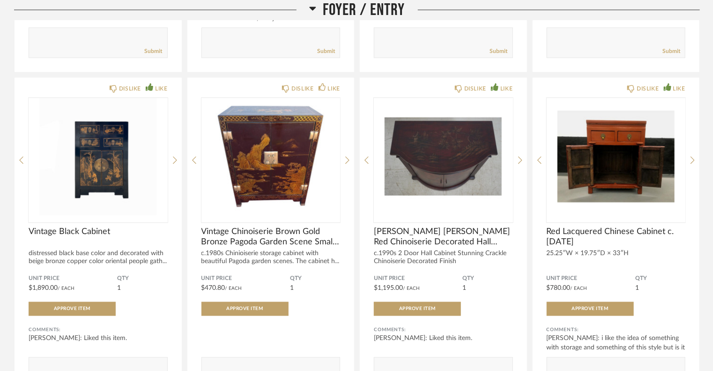
scroll to position [770, 0]
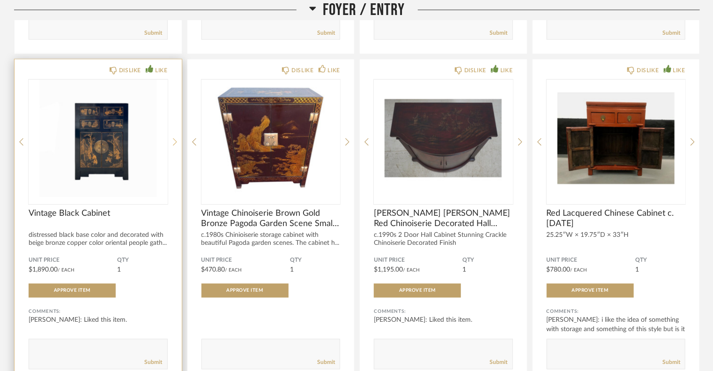
click at [174, 145] on icon at bounding box center [175, 142] width 4 height 8
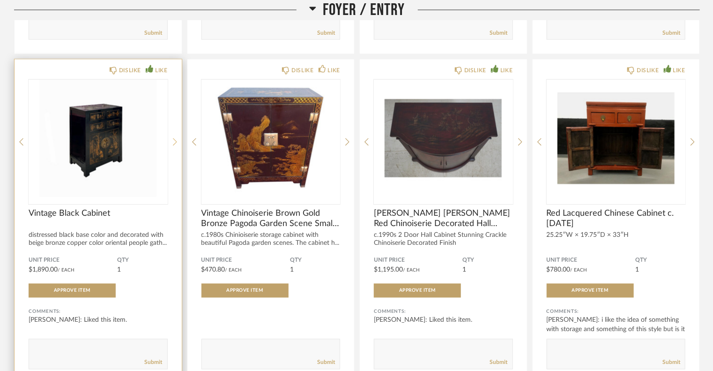
click at [174, 145] on icon at bounding box center [175, 142] width 4 height 8
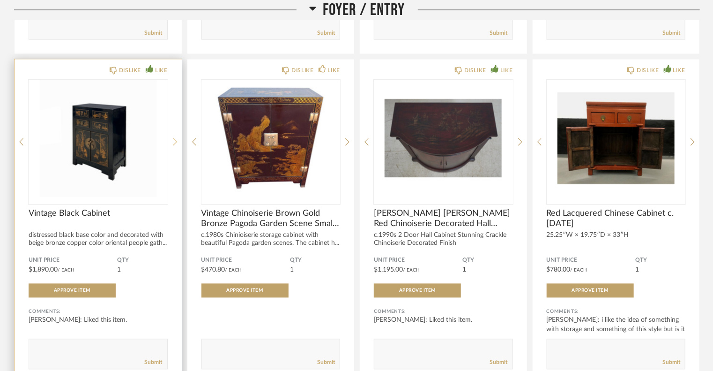
click at [174, 145] on icon at bounding box center [175, 142] width 4 height 8
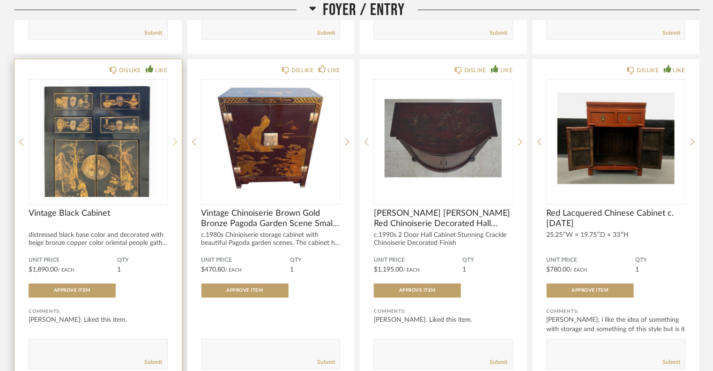
click at [174, 145] on icon at bounding box center [175, 142] width 4 height 8
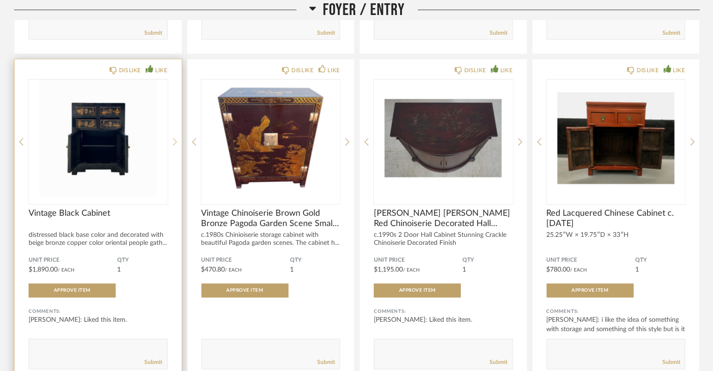
click at [174, 145] on icon at bounding box center [175, 142] width 4 height 8
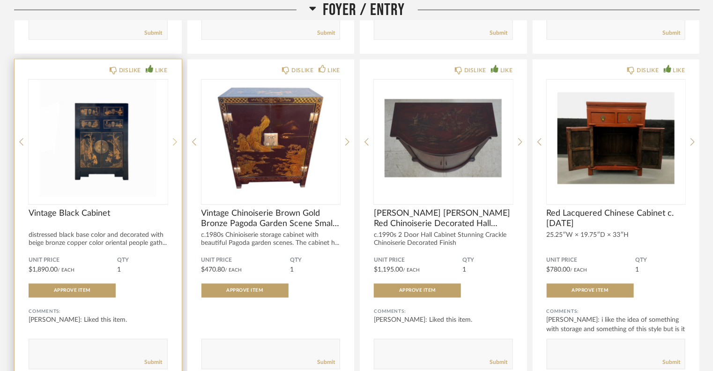
click at [174, 145] on icon at bounding box center [175, 142] width 4 height 8
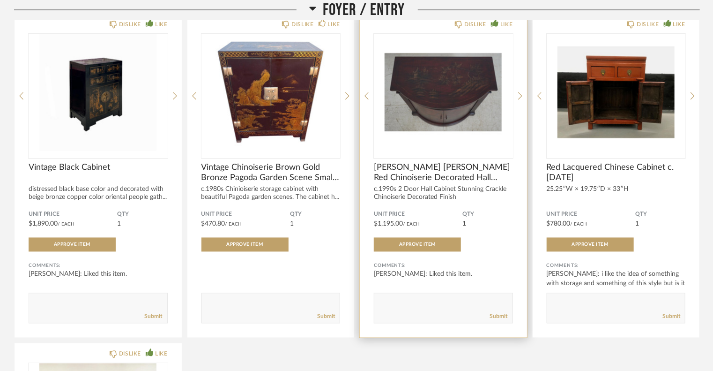
scroll to position [798, 0]
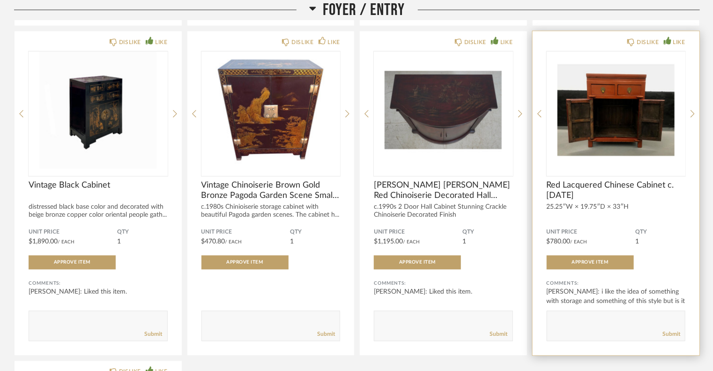
click at [641, 112] on img "3" at bounding box center [616, 110] width 139 height 117
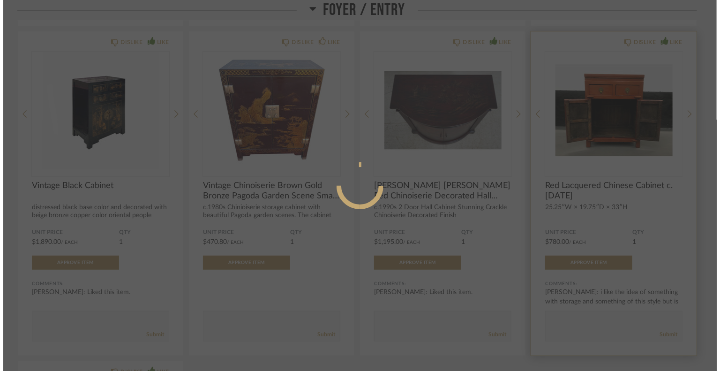
scroll to position [0, 0]
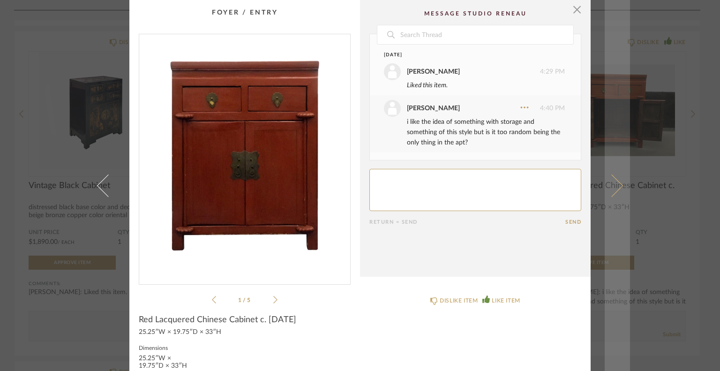
click at [611, 186] on span at bounding box center [611, 185] width 22 height 22
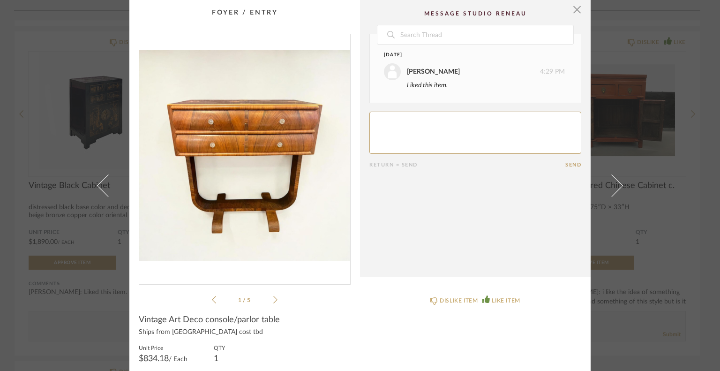
click at [611, 186] on span at bounding box center [611, 185] width 22 height 22
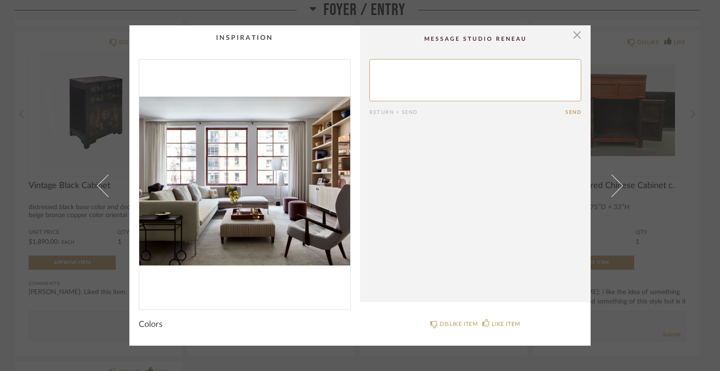
click at [653, 93] on div "× Return = Send Send Colors DISLIKE ITEM LIKE ITEM" at bounding box center [360, 185] width 720 height 371
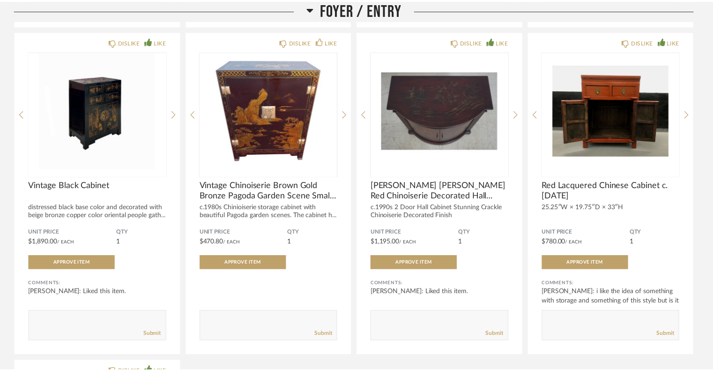
scroll to position [798, 0]
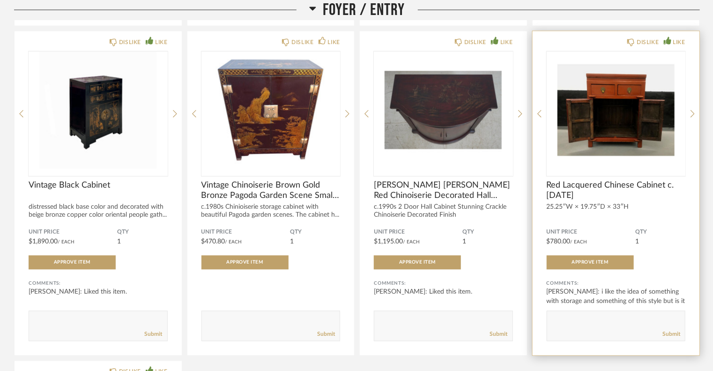
click at [633, 111] on img "3" at bounding box center [616, 110] width 139 height 117
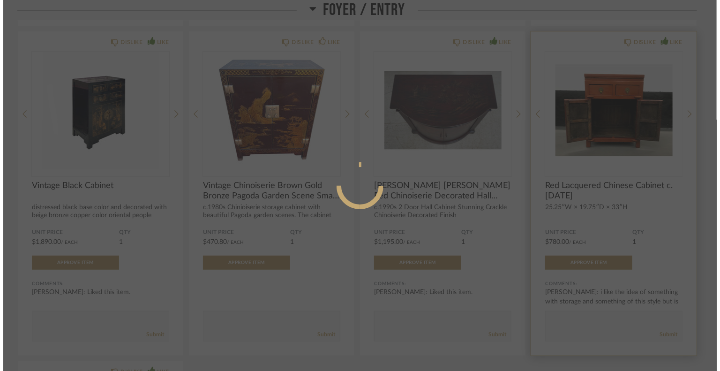
scroll to position [0, 0]
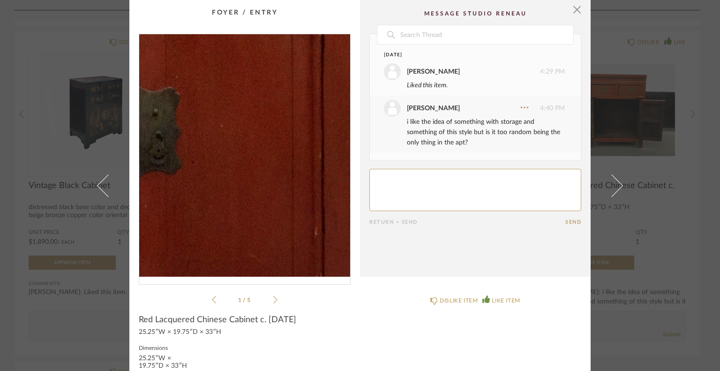
click at [277, 173] on img "0" at bounding box center [244, 155] width 211 height 242
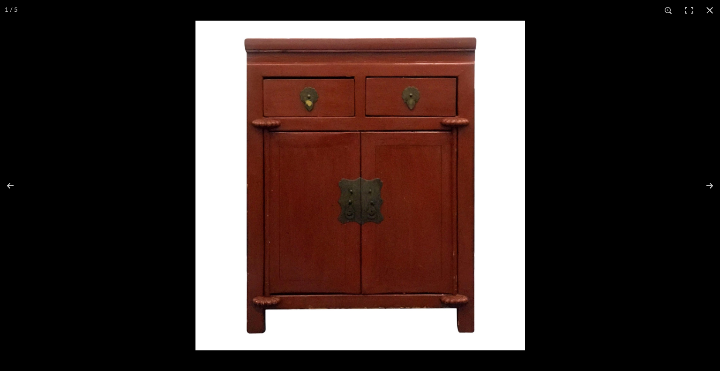
click at [372, 243] on img at bounding box center [360, 186] width 330 height 330
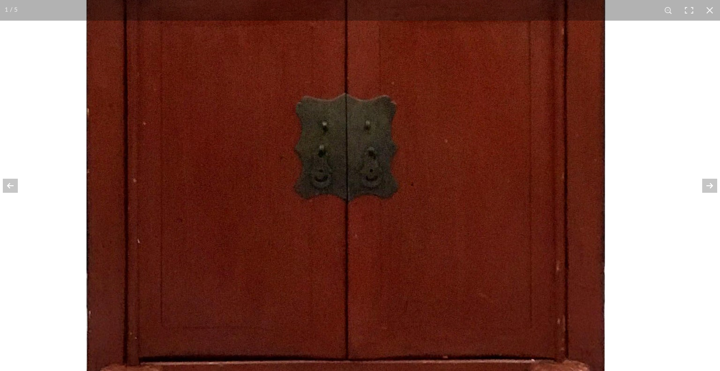
click at [372, 243] on img at bounding box center [345, 112] width 750 height 750
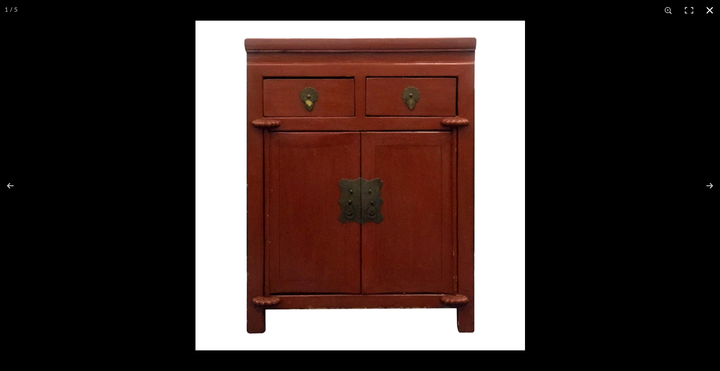
click at [710, 9] on button at bounding box center [709, 10] width 21 height 21
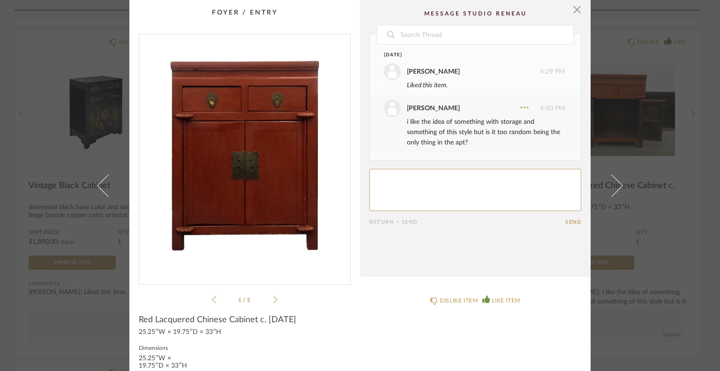
click at [274, 298] on div "1 / 5" at bounding box center [245, 169] width 212 height 271
click at [273, 299] on icon at bounding box center [275, 299] width 4 height 8
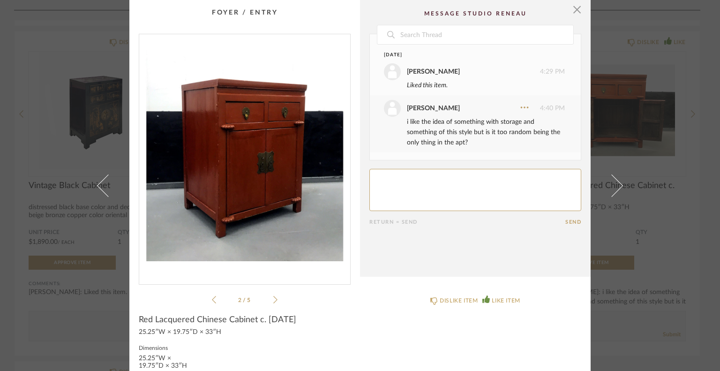
click at [273, 299] on icon at bounding box center [275, 299] width 4 height 8
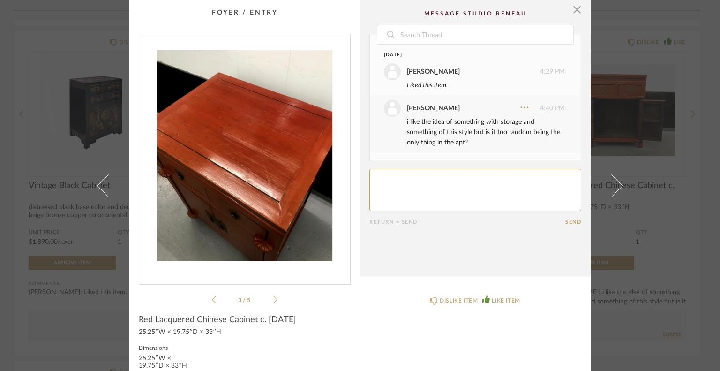
click at [273, 299] on icon at bounding box center [275, 299] width 4 height 8
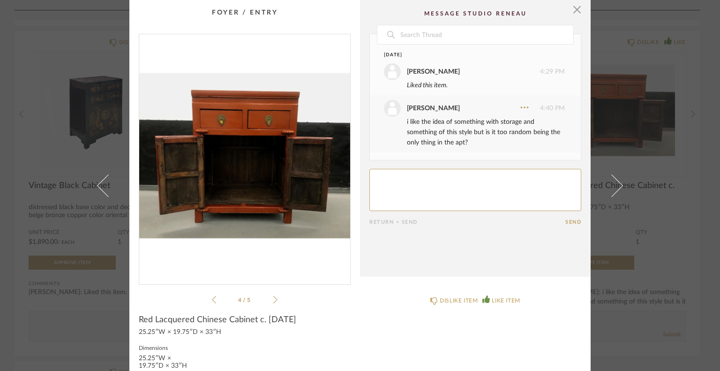
click at [273, 299] on icon at bounding box center [275, 299] width 4 height 8
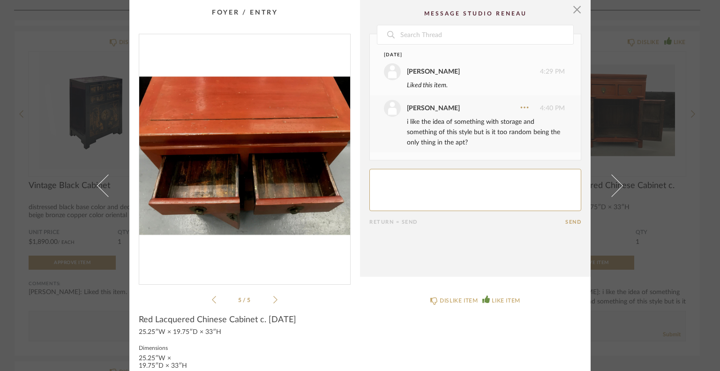
click at [273, 299] on icon at bounding box center [275, 299] width 4 height 8
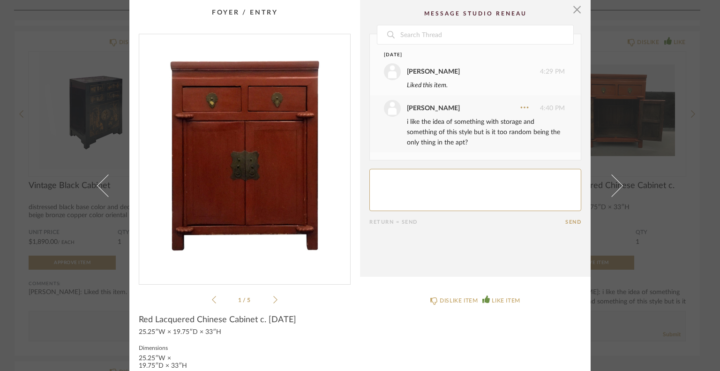
click at [273, 299] on icon at bounding box center [275, 299] width 4 height 8
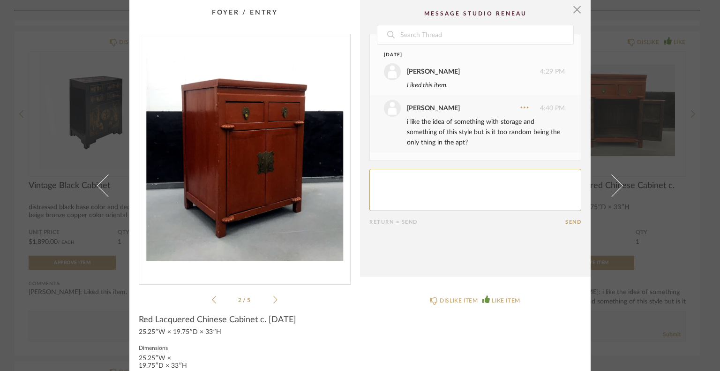
click at [273, 299] on icon at bounding box center [275, 299] width 4 height 8
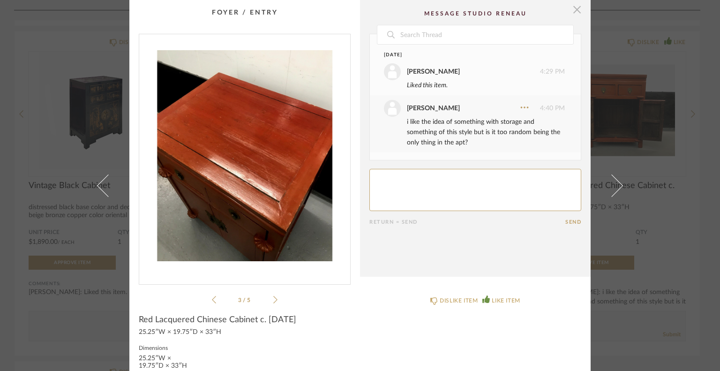
click at [575, 9] on span "button" at bounding box center [577, 9] width 19 height 19
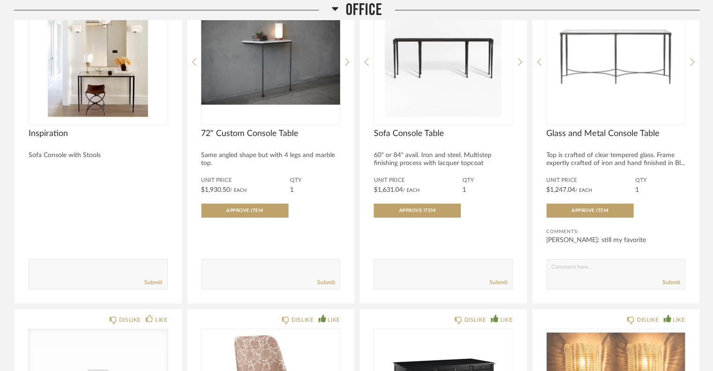
scroll to position [4946, 0]
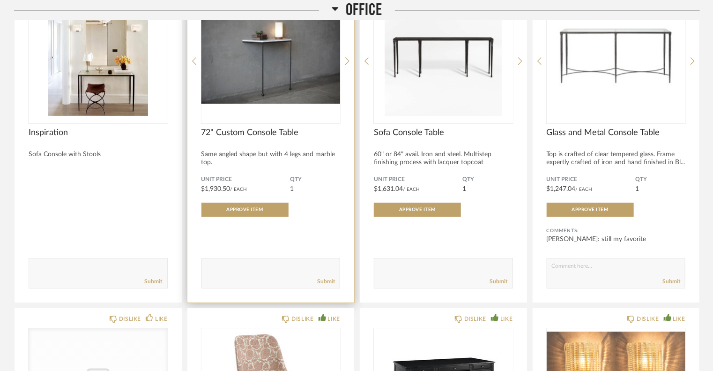
click at [255, 275] on div "Submit" at bounding box center [271, 281] width 138 height 13
click at [255, 273] on textarea at bounding box center [271, 268] width 138 height 13
paste textarea "https://www.wayfair.com/furniture/pdp/hooker-furniture-65-console-table-gcsr379…"
type textarea "like the marble but dont want to spend this much. thoughts on this? https://www…"
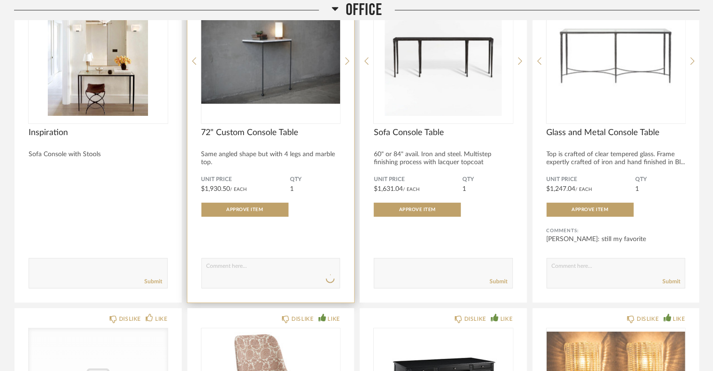
scroll to position [0, 0]
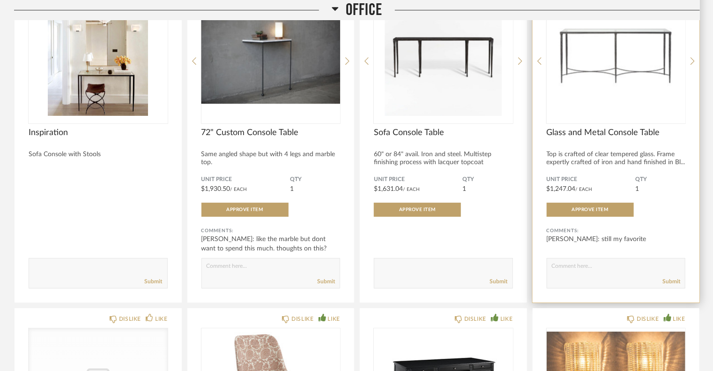
click at [630, 52] on img "0" at bounding box center [616, 57] width 139 height 117
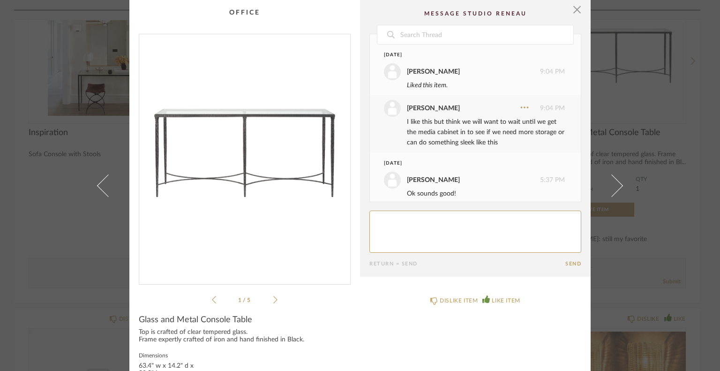
scroll to position [60, 0]
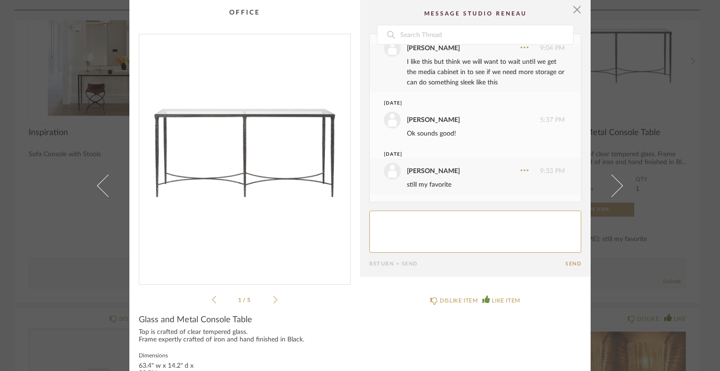
click at [273, 297] on icon at bounding box center [275, 299] width 4 height 8
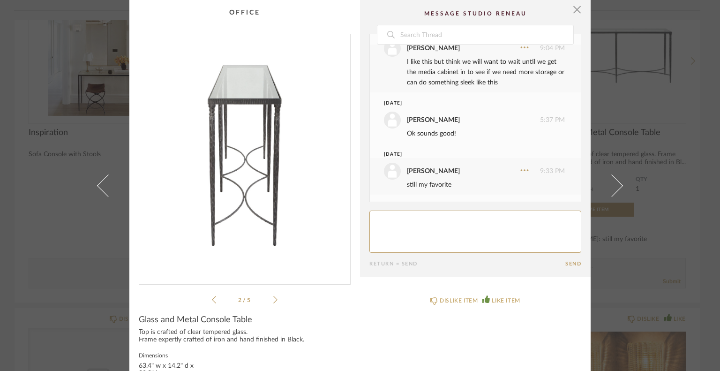
click at [273, 297] on icon at bounding box center [275, 299] width 4 height 8
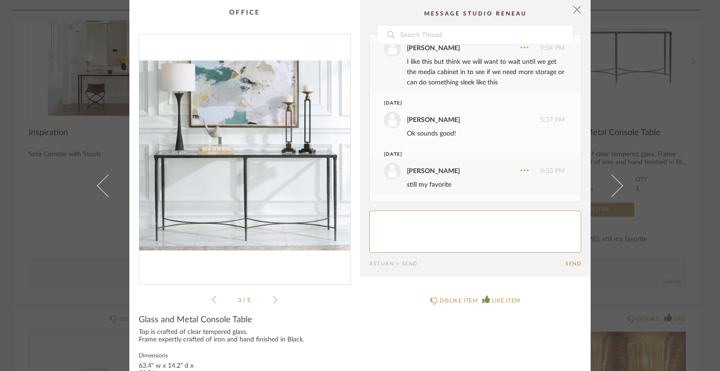
click at [273, 297] on icon at bounding box center [275, 299] width 4 height 8
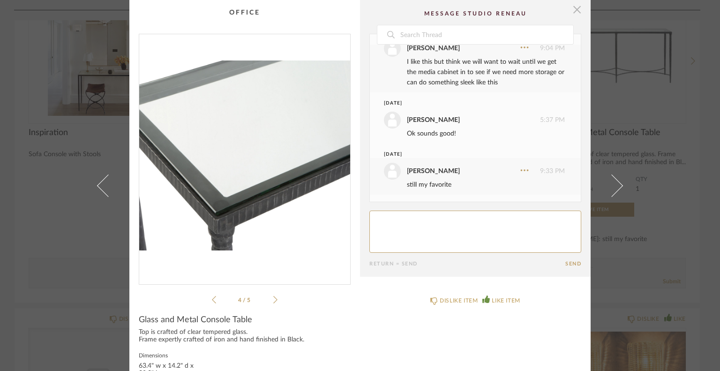
click at [573, 10] on span "button" at bounding box center [577, 9] width 19 height 19
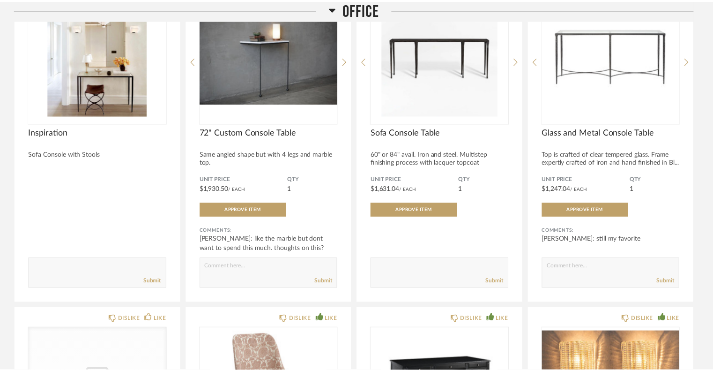
scroll to position [4946, 0]
